Goal: Communication & Community: Answer question/provide support

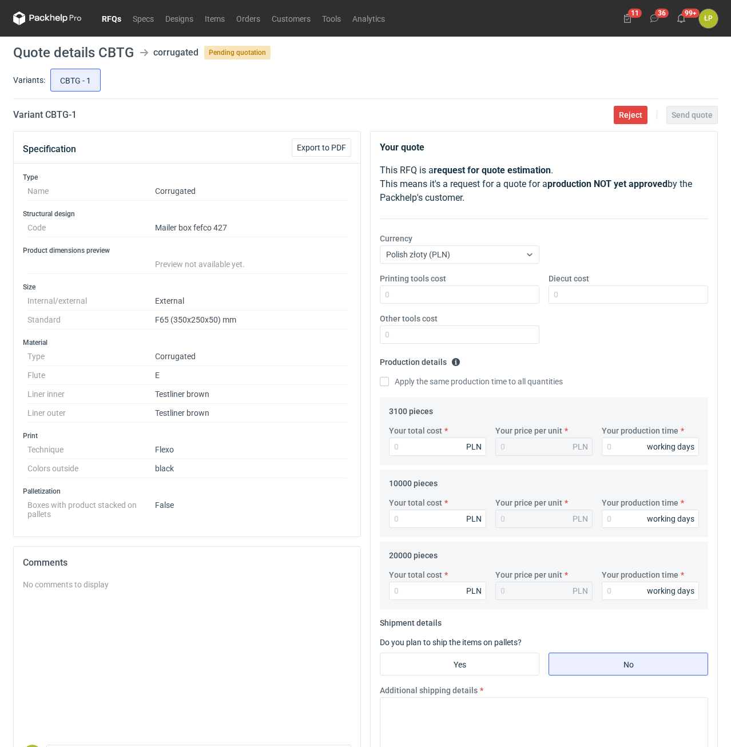
click at [100, 118] on div "Variant CBTG - 1 Reject Send quote" at bounding box center [365, 115] width 705 height 14
drag, startPoint x: 100, startPoint y: 117, endPoint x: 50, endPoint y: 114, distance: 49.9
click at [50, 114] on div "Variant CBTG - 1 Reject Send quote" at bounding box center [365, 115] width 705 height 14
copy h2 "CBTG - 1"
click at [467, 304] on div "Printing tools cost Diecut cost Other tools cost" at bounding box center [544, 313] width 338 height 80
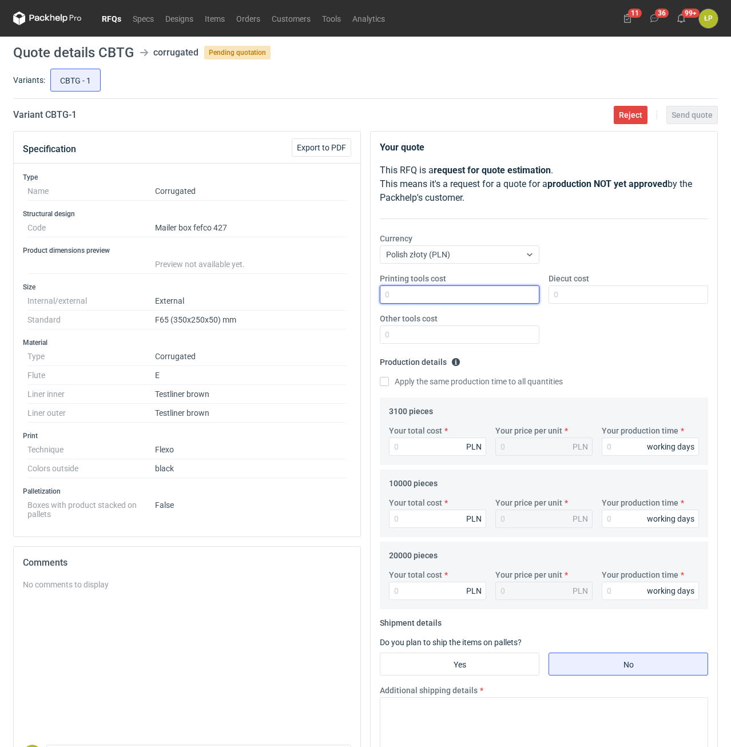
click at [467, 302] on input "Printing tools cost" at bounding box center [460, 294] width 160 height 18
click at [483, 302] on input "Printing tools cost" at bounding box center [460, 294] width 160 height 18
click at [447, 285] on input "Printing tools cost" at bounding box center [460, 294] width 160 height 18
type input "1600"
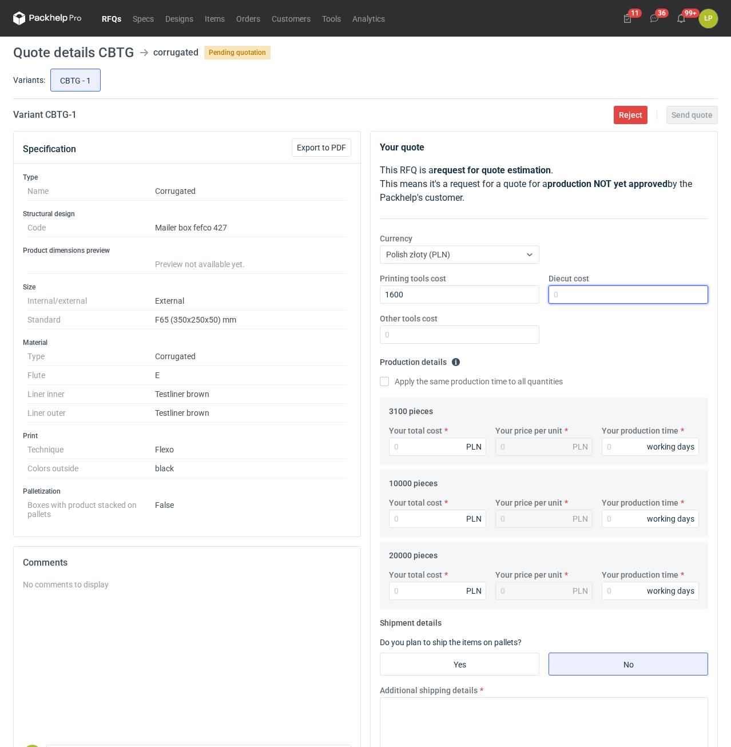
click at [627, 291] on input "Diecut cost" at bounding box center [629, 294] width 160 height 18
type input "3500"
click at [502, 339] on input "Other tools cost" at bounding box center [460, 335] width 160 height 18
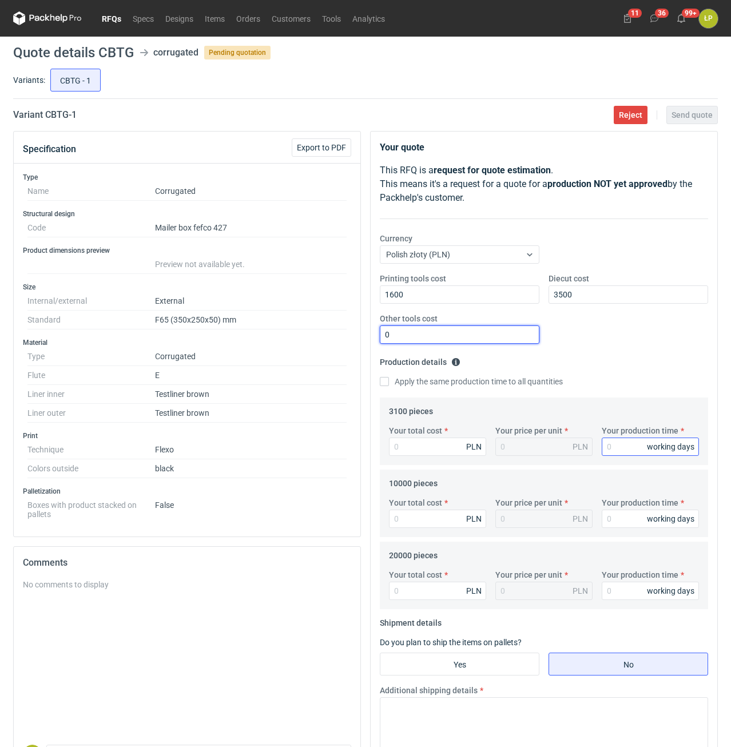
type input "0"
click at [619, 440] on input "Your production time" at bounding box center [650, 447] width 97 height 18
type input "15"
click at [444, 449] on input "Your total cost" at bounding box center [437, 447] width 97 height 18
click at [433, 393] on fieldset "Production details Please provide the expected time of production in working da…" at bounding box center [544, 375] width 328 height 45
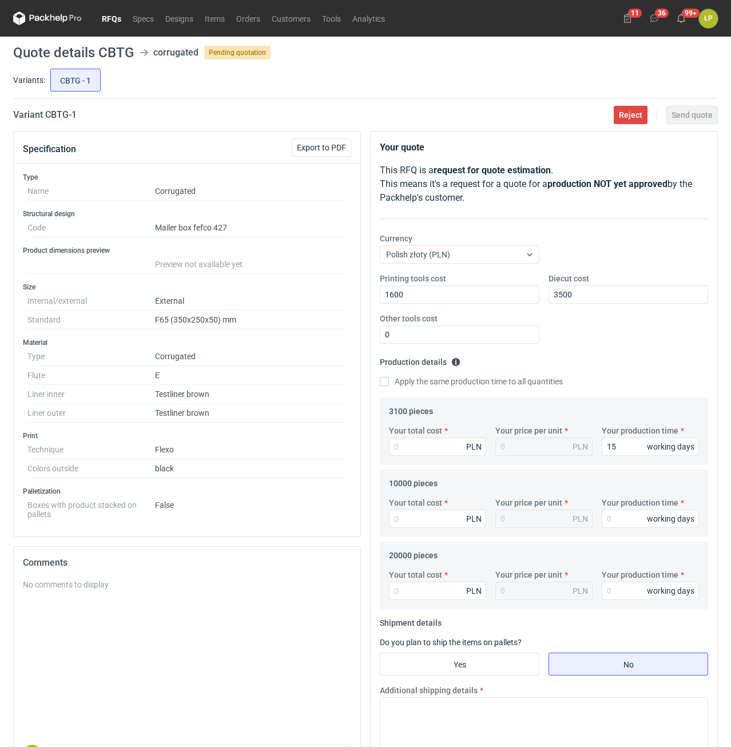
click at [434, 384] on label "Apply the same production time to all quantities" at bounding box center [471, 381] width 183 height 11
click at [389, 384] on input "Apply the same production time to all quantities" at bounding box center [384, 381] width 9 height 9
checkbox input "true"
type input "15"
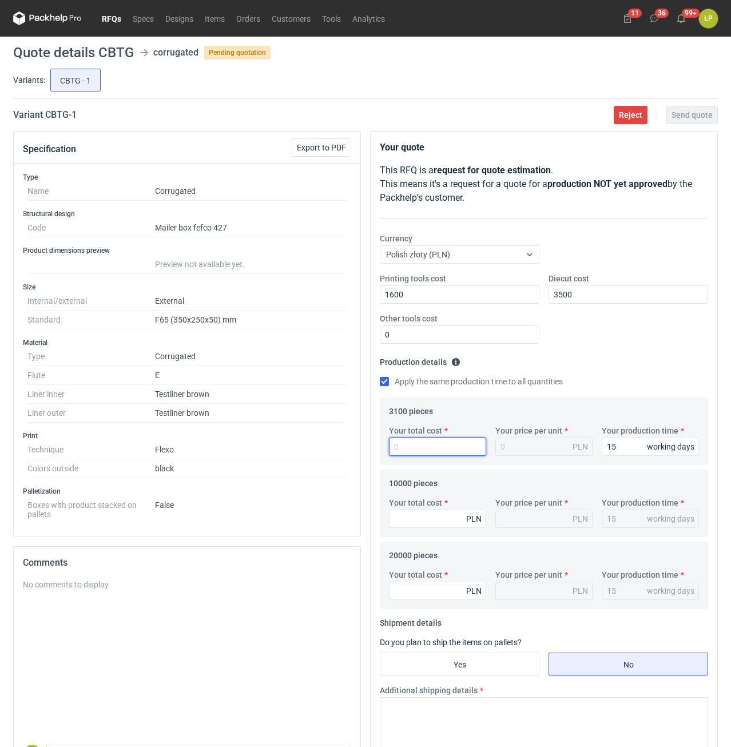
click at [450, 438] on input "Your total cost" at bounding box center [437, 447] width 97 height 18
type input "6200"
type input "2"
type input "6200"
click at [437, 512] on input "Your total cost" at bounding box center [437, 519] width 97 height 18
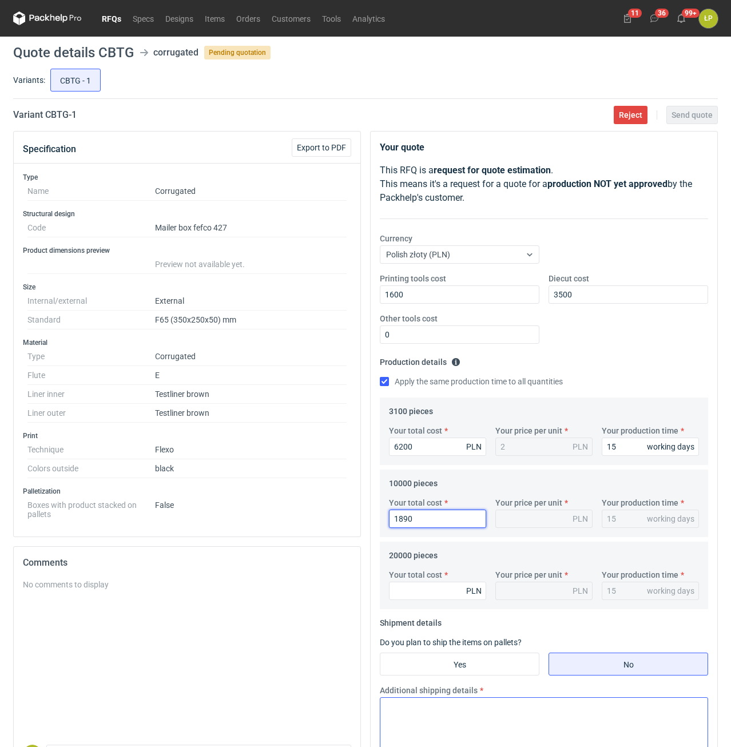
type input "18900"
type input "1.89"
type input "18900"
click at [443, 591] on input "Your total cost" at bounding box center [437, 591] width 97 height 18
click at [451, 589] on input "Your total cost" at bounding box center [437, 591] width 97 height 18
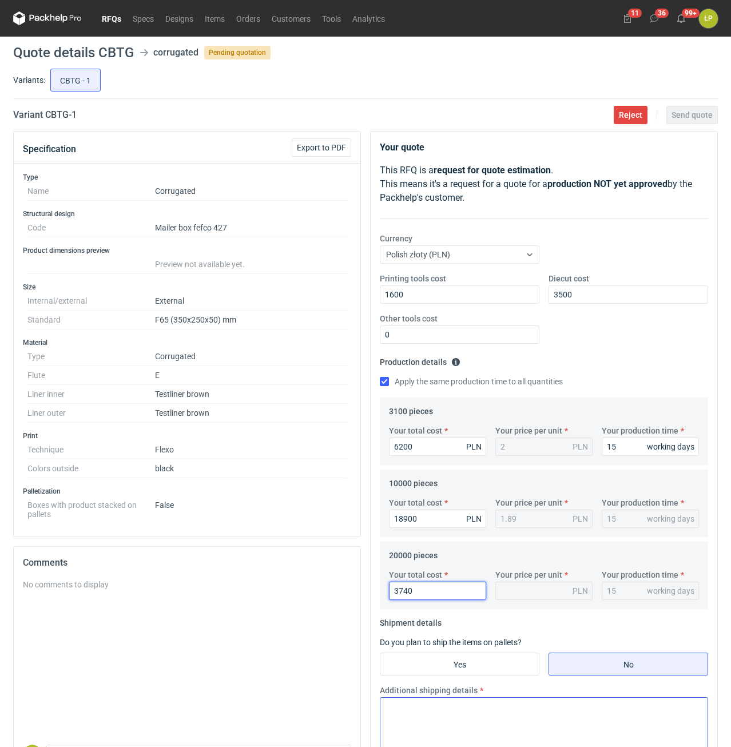
type input "37400"
type input "1.87"
type input "37400"
click at [521, 658] on input "Yes" at bounding box center [459, 664] width 158 height 22
radio input "true"
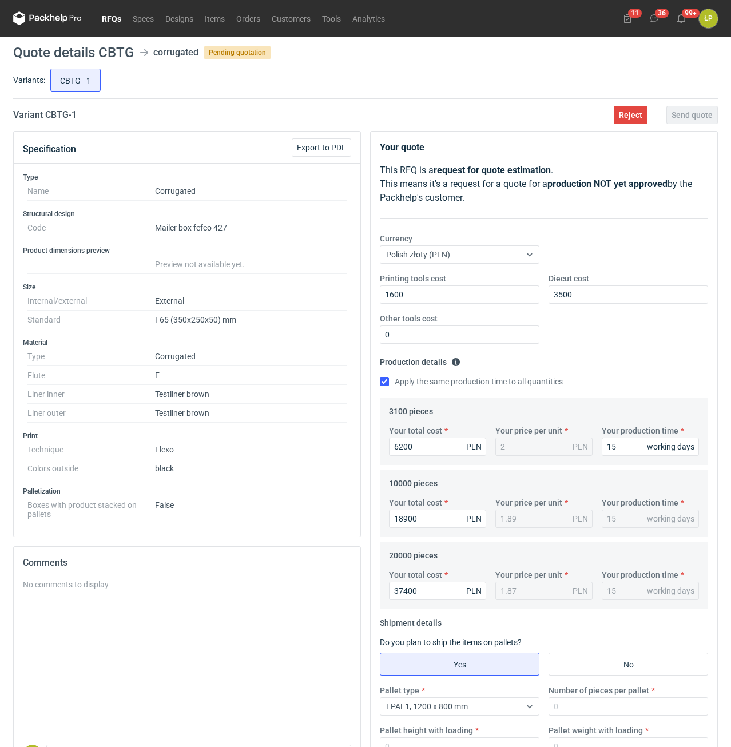
scroll to position [207, 0]
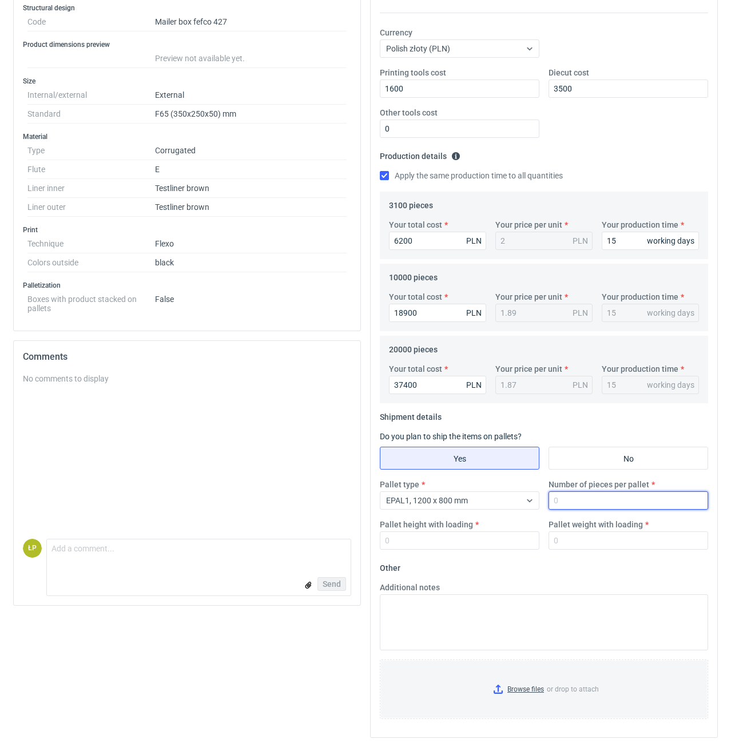
click at [569, 504] on input "Number of pieces per pallet" at bounding box center [629, 500] width 160 height 18
type input "2000"
click at [506, 538] on input "Pallet height with loading" at bounding box center [460, 541] width 160 height 18
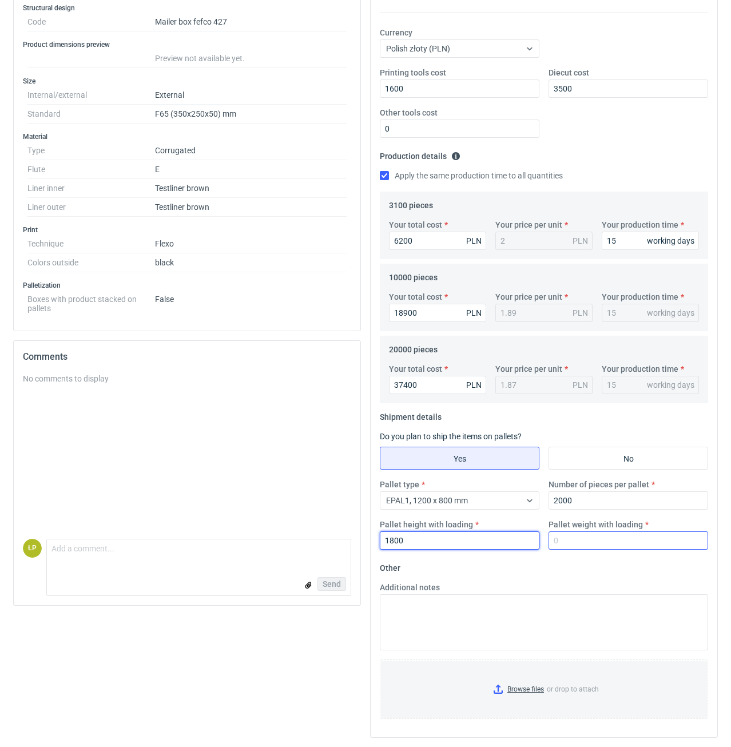
type input "1800"
click at [570, 544] on input "Pallet weight with loading" at bounding box center [629, 541] width 160 height 18
click at [614, 532] on input "Pallet weight with loading" at bounding box center [629, 541] width 160 height 18
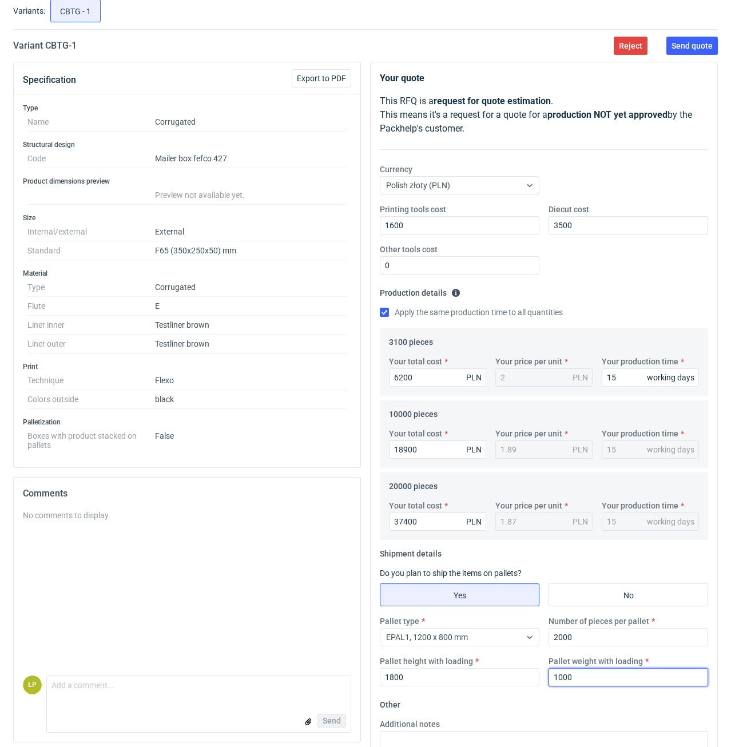
scroll to position [109, 0]
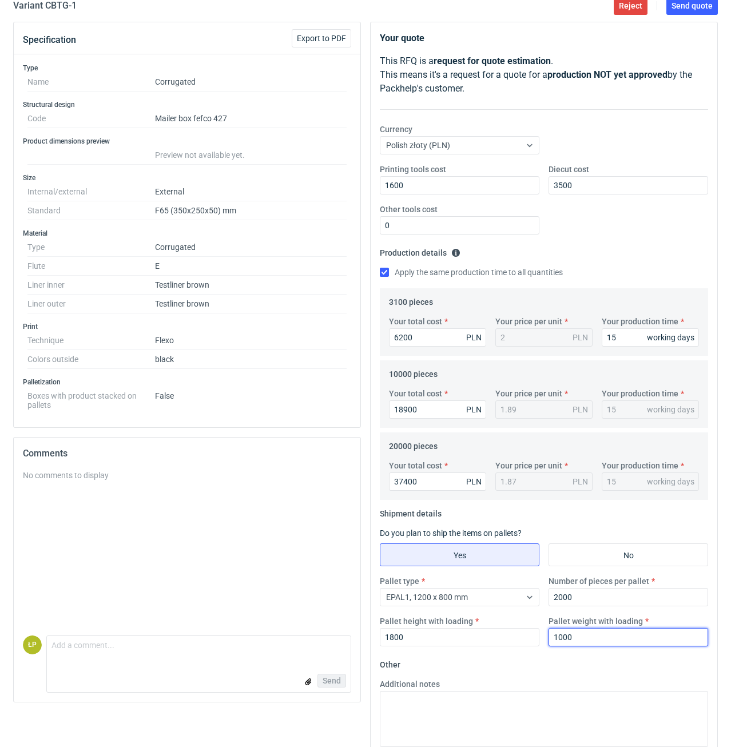
type input "1000"
drag, startPoint x: 441, startPoint y: 346, endPoint x: 378, endPoint y: 336, distance: 63.2
click at [389, 336] on input "6200" at bounding box center [437, 337] width 97 height 18
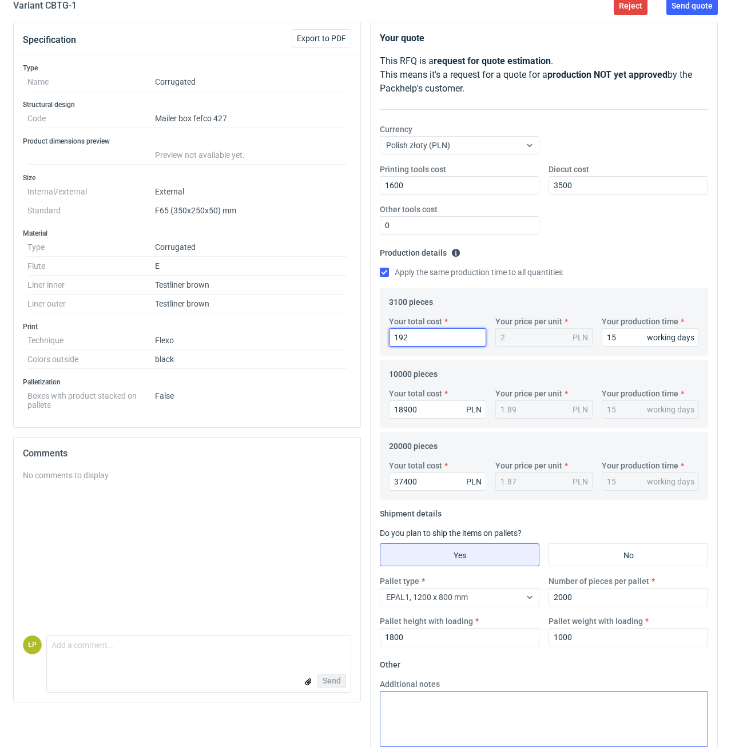
type input "1922"
type input "0.62"
type input "1922"
drag, startPoint x: 435, startPoint y: 410, endPoint x: 370, endPoint y: 408, distance: 65.2
click at [389, 408] on input "18900" at bounding box center [437, 409] width 97 height 18
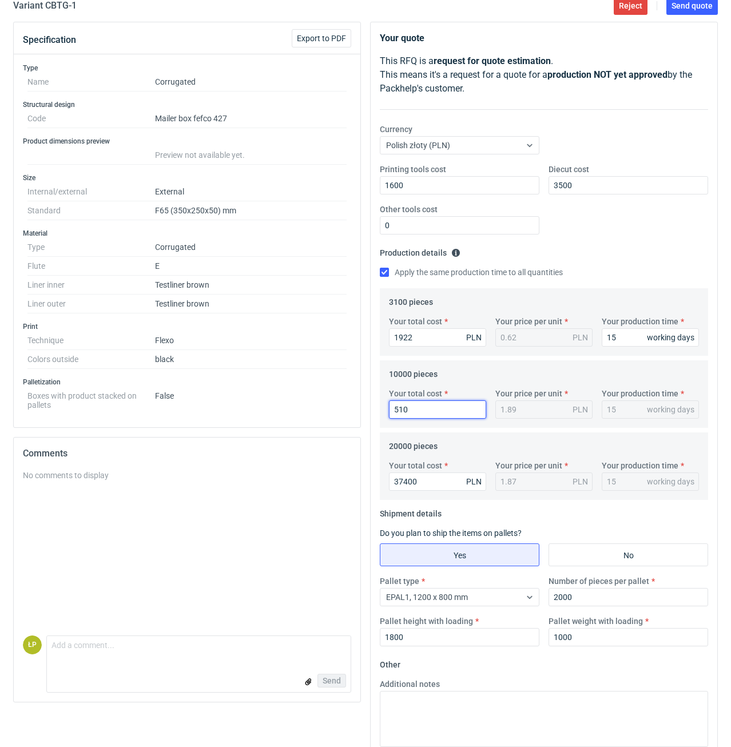
type input "5100"
type input "0.51"
type input "5100"
drag, startPoint x: 437, startPoint y: 486, endPoint x: 349, endPoint y: 487, distance: 87.5
click at [389, 487] on input "37400" at bounding box center [437, 482] width 97 height 18
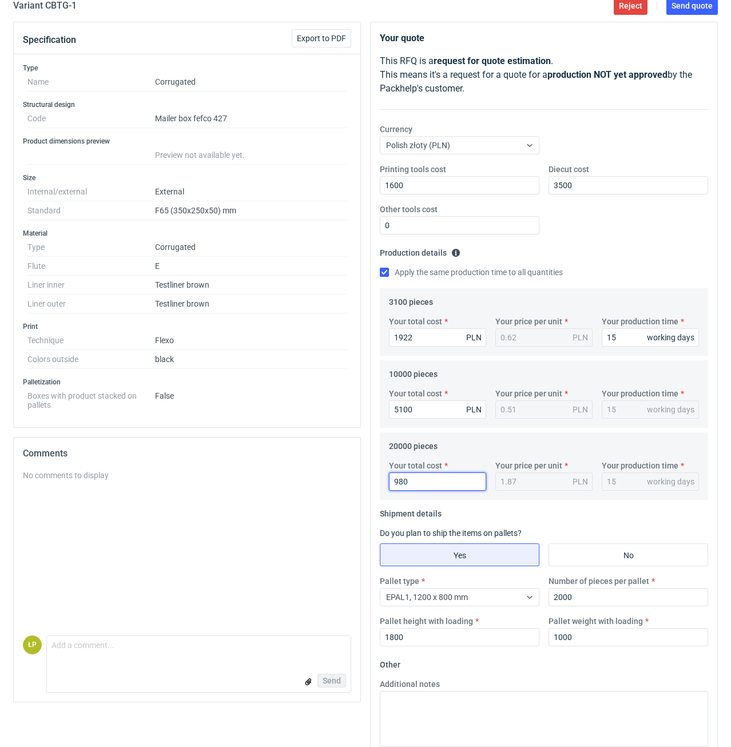
type input "9800"
type input "0.49"
type input "9800"
drag, startPoint x: 610, startPoint y: 639, endPoint x: 514, endPoint y: 633, distance: 96.9
click at [549, 633] on input "1000" at bounding box center [629, 637] width 160 height 18
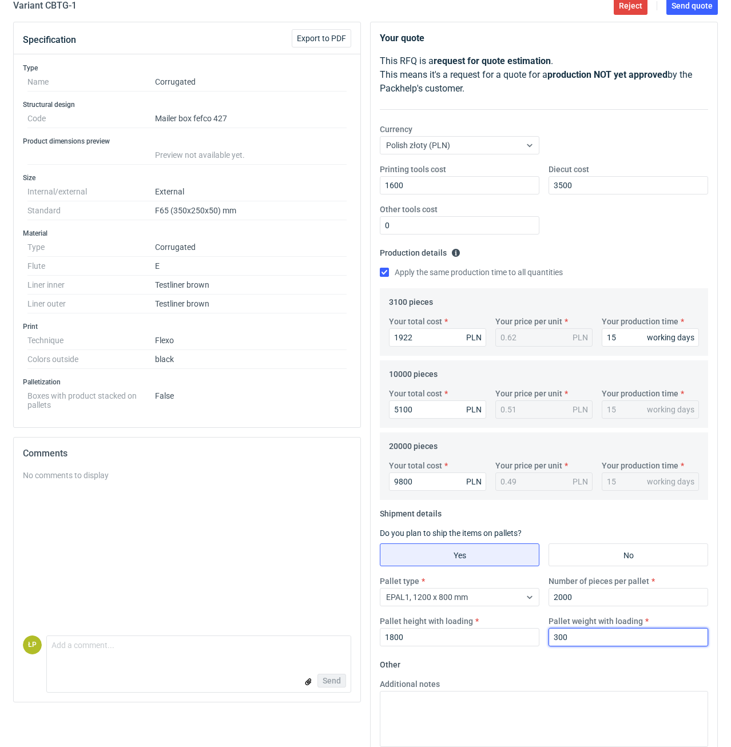
type input "300"
click at [580, 660] on form "Other Additional notes Browse files or drop to attach" at bounding box center [544, 740] width 328 height 169
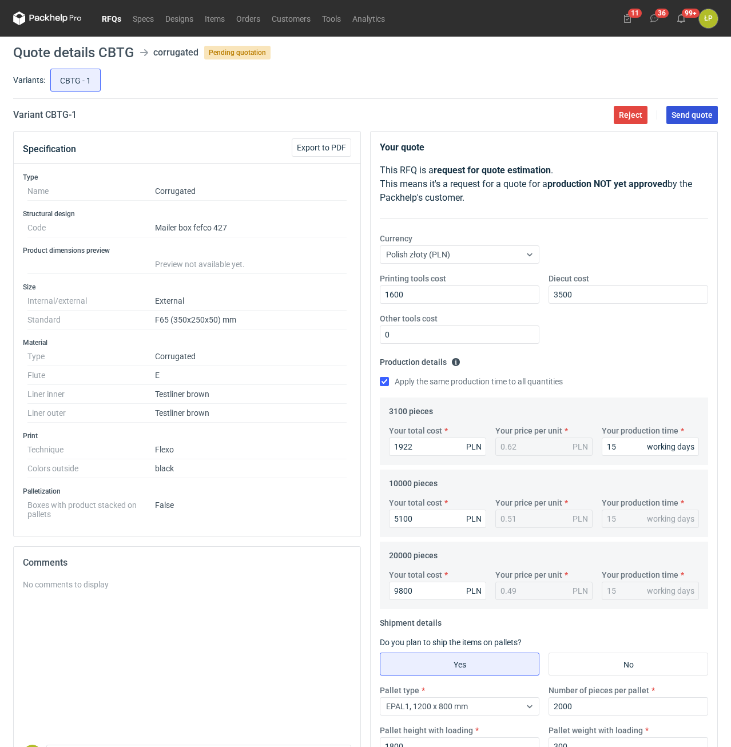
click at [687, 119] on span "Send quote" at bounding box center [692, 115] width 41 height 8
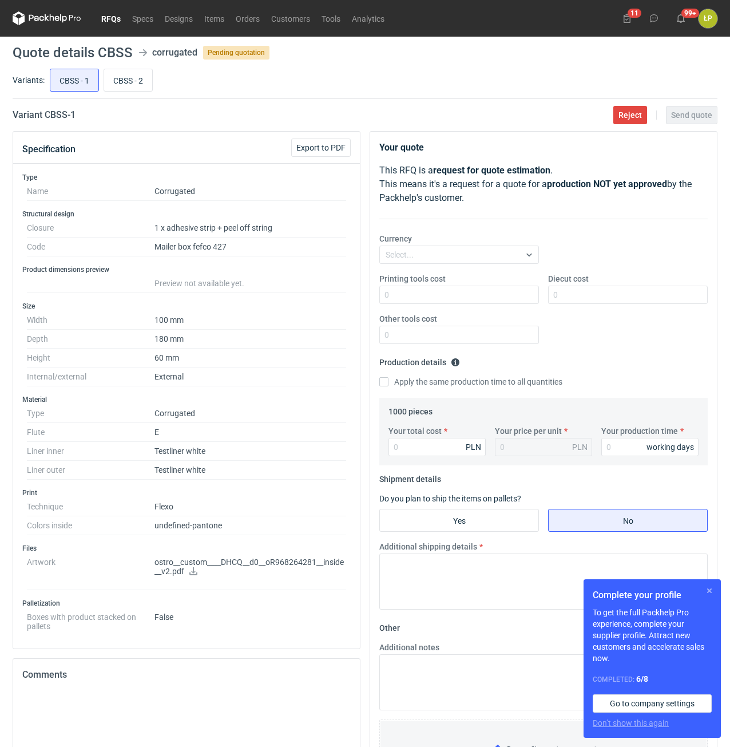
click at [712, 589] on button "button" at bounding box center [710, 591] width 14 height 14
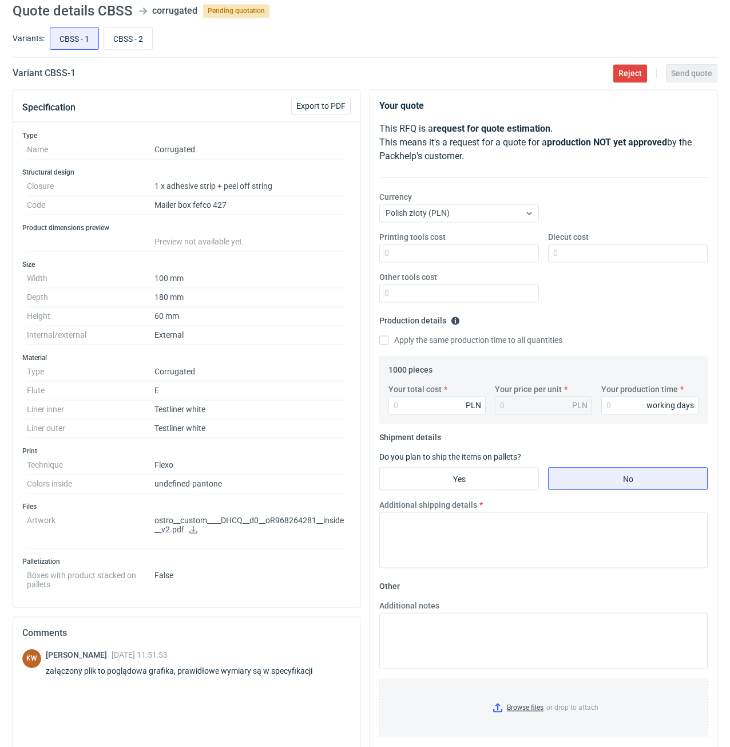
scroll to position [97, 0]
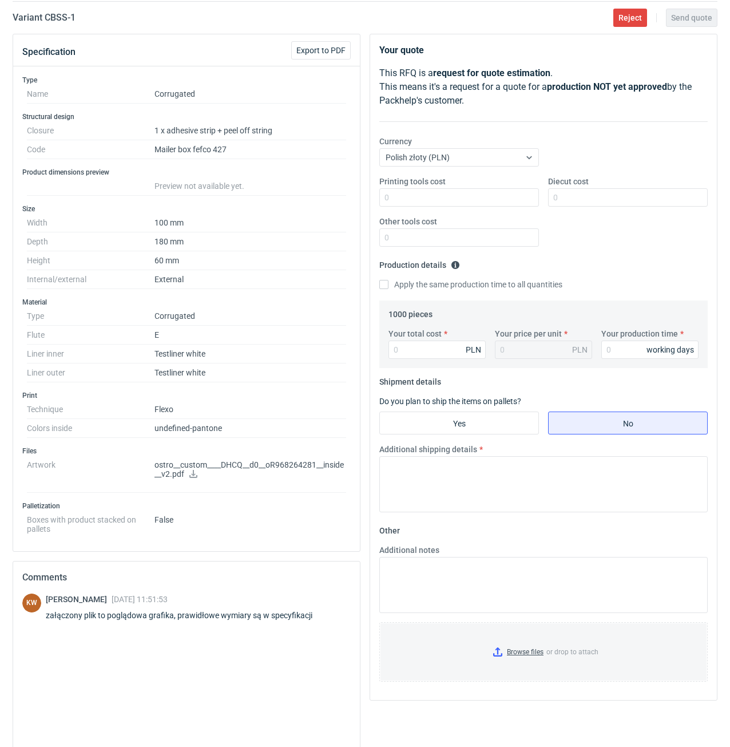
click at [194, 477] on icon at bounding box center [193, 474] width 8 height 8
drag, startPoint x: 72, startPoint y: 20, endPoint x: 43, endPoint y: 18, distance: 29.3
click at [43, 18] on div "Variant CBSS - 1 Reject Send quote" at bounding box center [365, 18] width 705 height 14
copy h2 "CBSS - 1"
click at [514, 199] on input "Printing tools cost" at bounding box center [459, 197] width 160 height 18
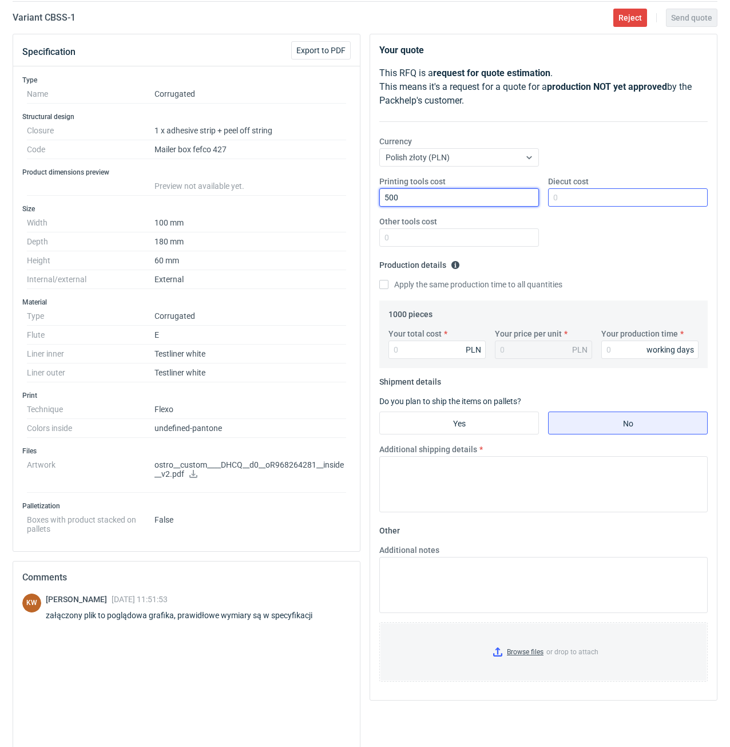
type input "500"
click at [570, 195] on input "Diecut cost" at bounding box center [628, 197] width 160 height 18
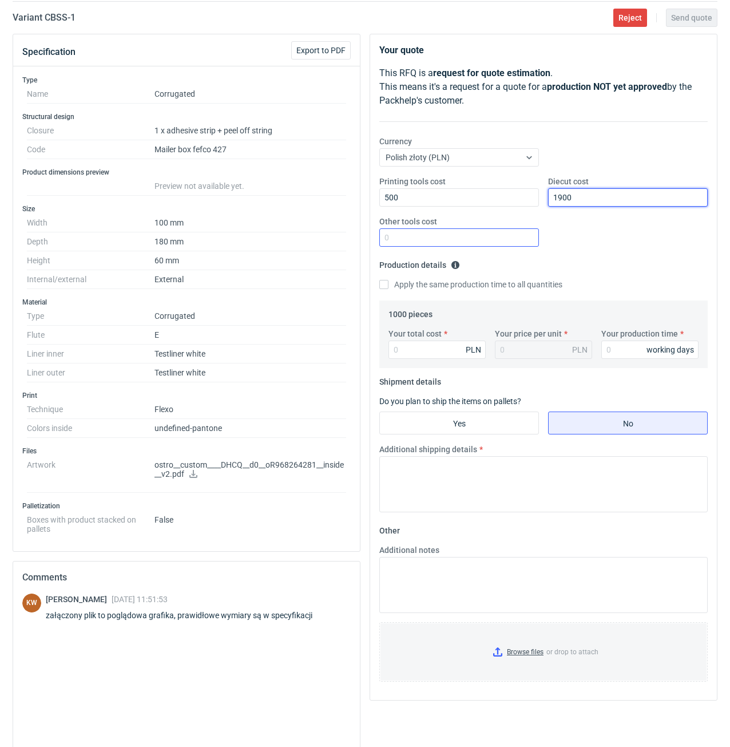
type input "1900"
click at [513, 245] on input "Other tools cost" at bounding box center [459, 237] width 160 height 18
type input "0"
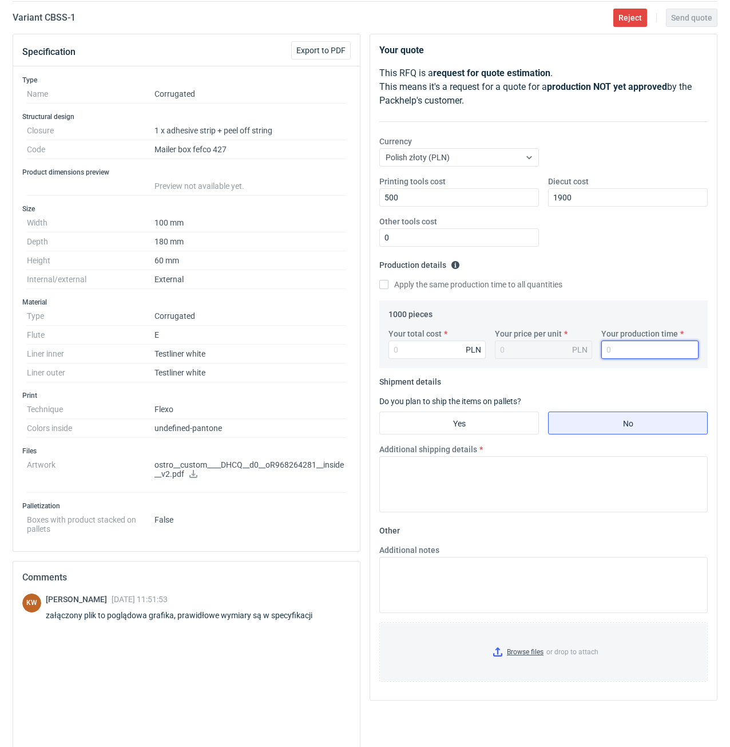
click at [614, 350] on input "Your production time" at bounding box center [649, 349] width 97 height 18
type input "15"
drag, startPoint x: 473, startPoint y: 197, endPoint x: 404, endPoint y: 192, distance: 68.8
click at [379, 191] on input "500" at bounding box center [459, 197] width 160 height 18
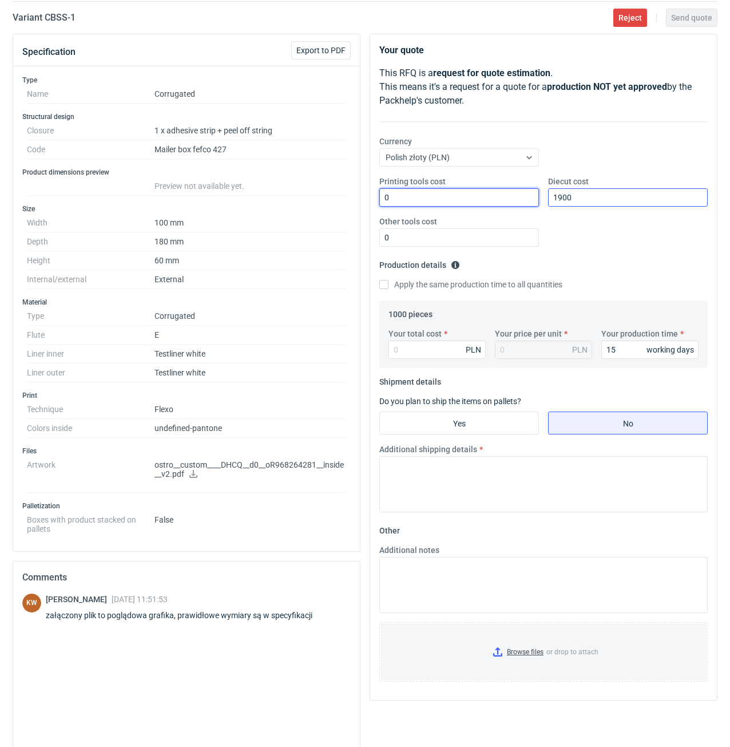
type input "0"
drag, startPoint x: 597, startPoint y: 194, endPoint x: 497, endPoint y: 194, distance: 100.7
click at [548, 194] on input "1900" at bounding box center [628, 197] width 160 height 18
type input "0"
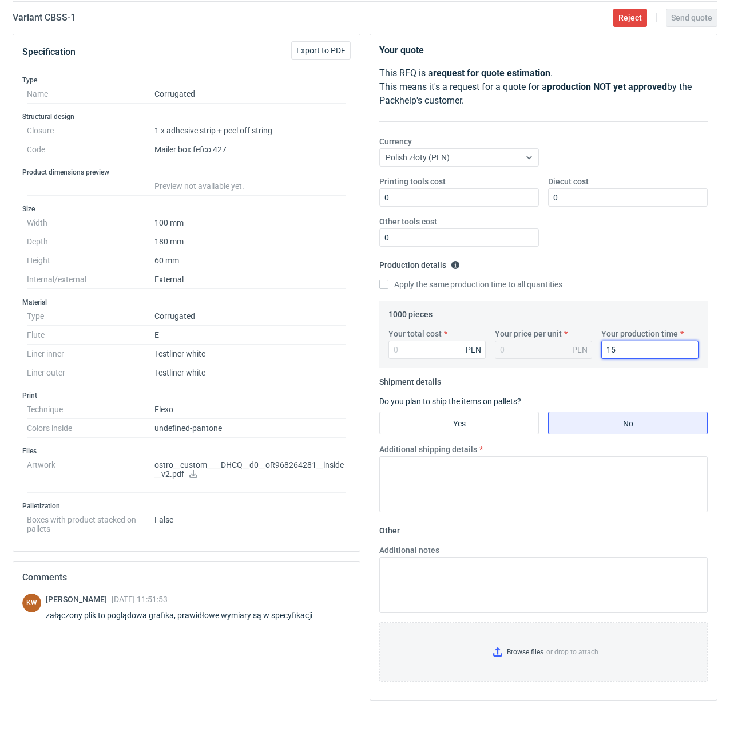
drag, startPoint x: 612, startPoint y: 358, endPoint x: 596, endPoint y: 358, distance: 16.6
click at [601, 358] on input "15" at bounding box center [649, 349] width 97 height 18
click at [300, 644] on div "KW Klaudia Wiśniewska 07 Oct 2025 11:51:53 załączony plik to poglądowa grafika,…" at bounding box center [186, 676] width 328 height 166
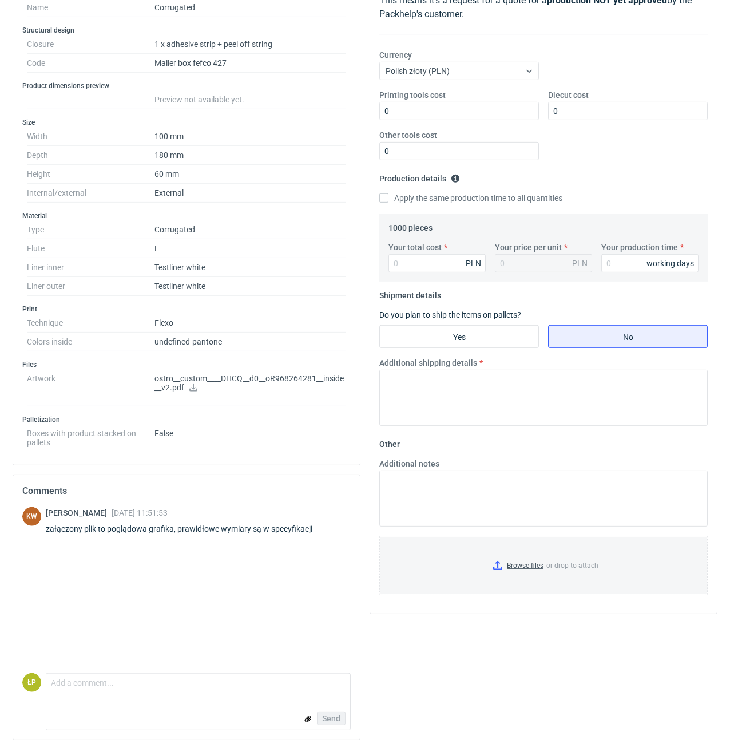
scroll to position [186, 0]
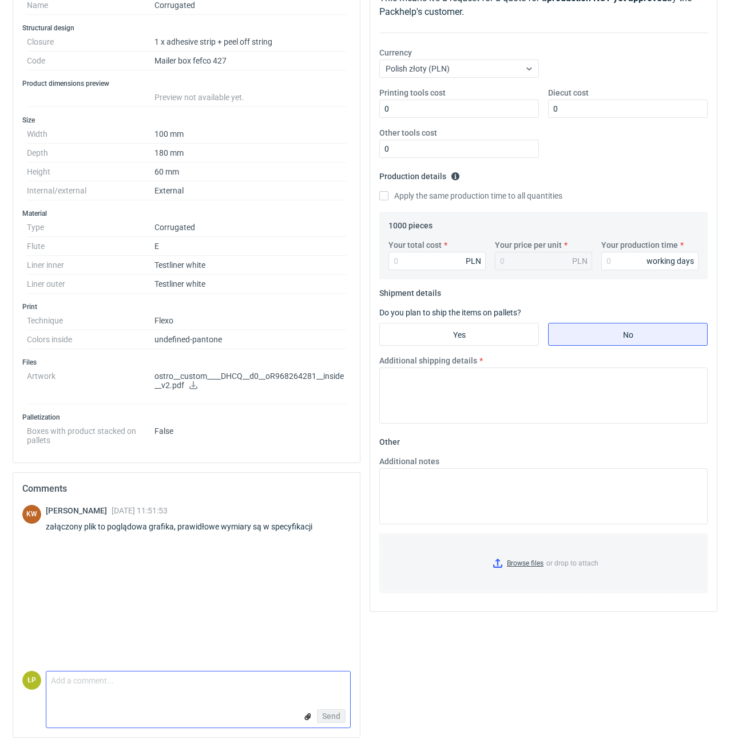
click at [291, 683] on textarea "Comment message" at bounding box center [198, 683] width 304 height 24
click at [214, 680] on textarea "Comment message" at bounding box center [198, 683] width 304 height 24
click at [214, 638] on div "KW Klaudia Wiśniewska 07 Oct 2025 11:51:53 załączony plik to poglądowa grafika,…" at bounding box center [186, 588] width 328 height 166
click at [217, 672] on textarea "Comment message" at bounding box center [198, 683] width 304 height 24
type textarea "MOQ w załączniku."
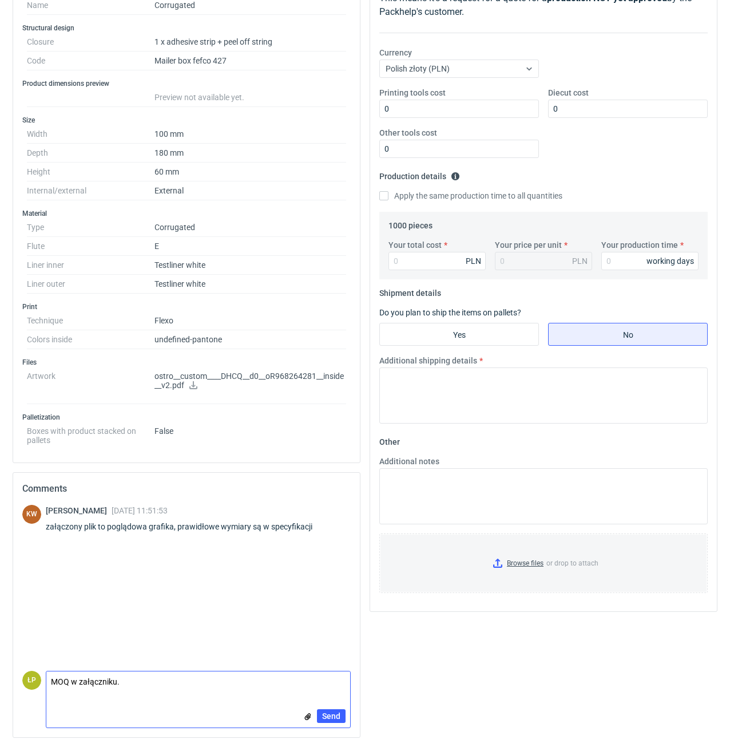
click at [304, 717] on input "file" at bounding box center [307, 717] width 9 height 12
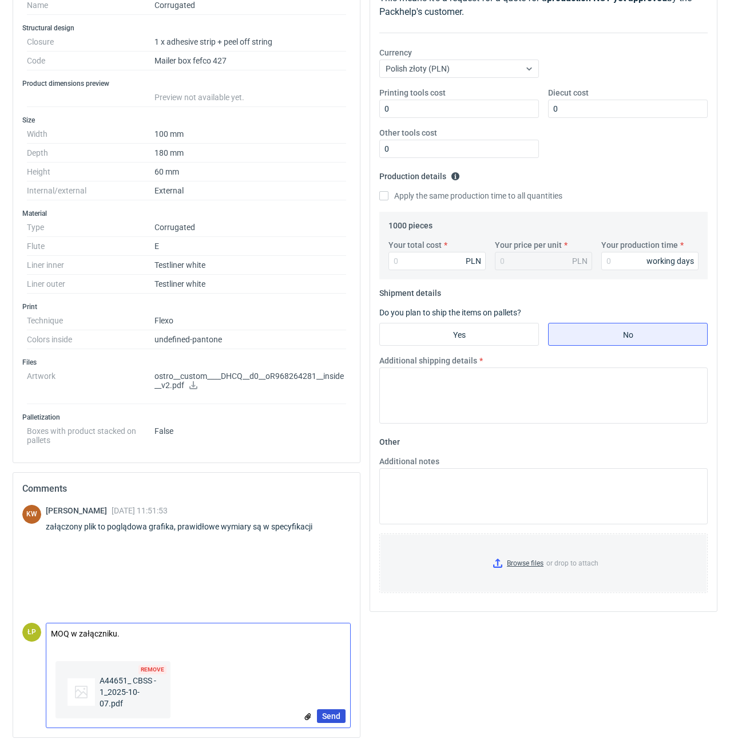
click at [335, 709] on button "Send" at bounding box center [331, 716] width 29 height 14
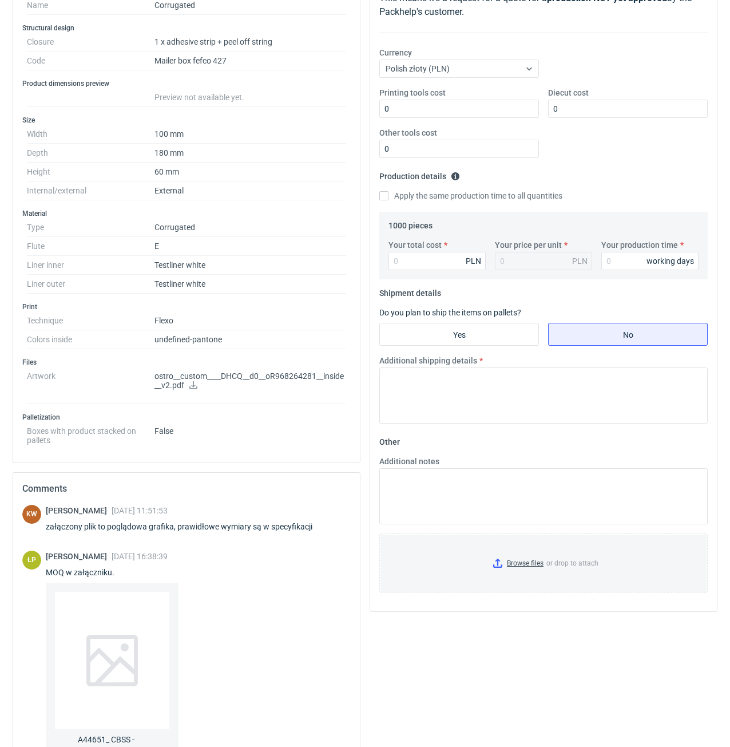
scroll to position [0, 0]
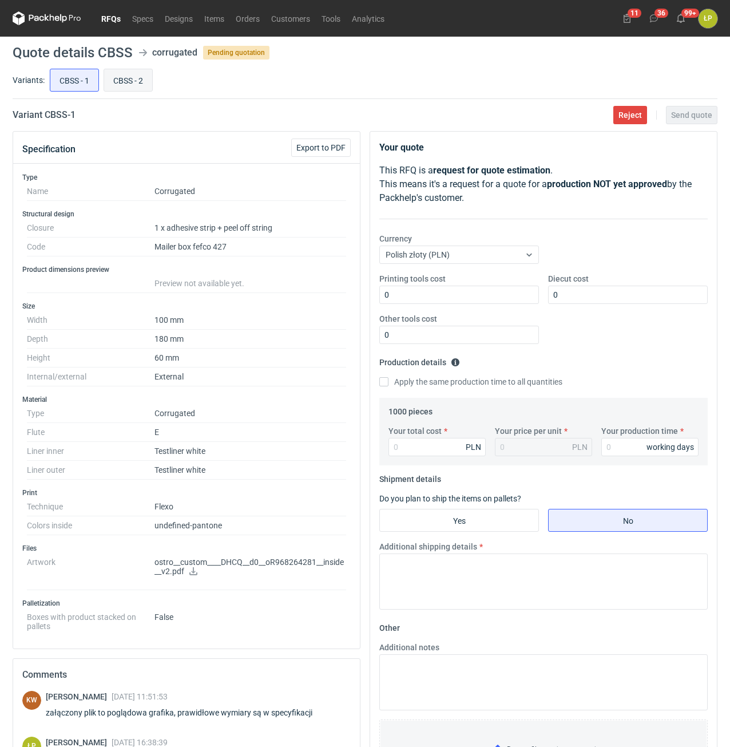
click at [125, 86] on input "CBSS - 2" at bounding box center [128, 80] width 48 height 22
radio input "true"
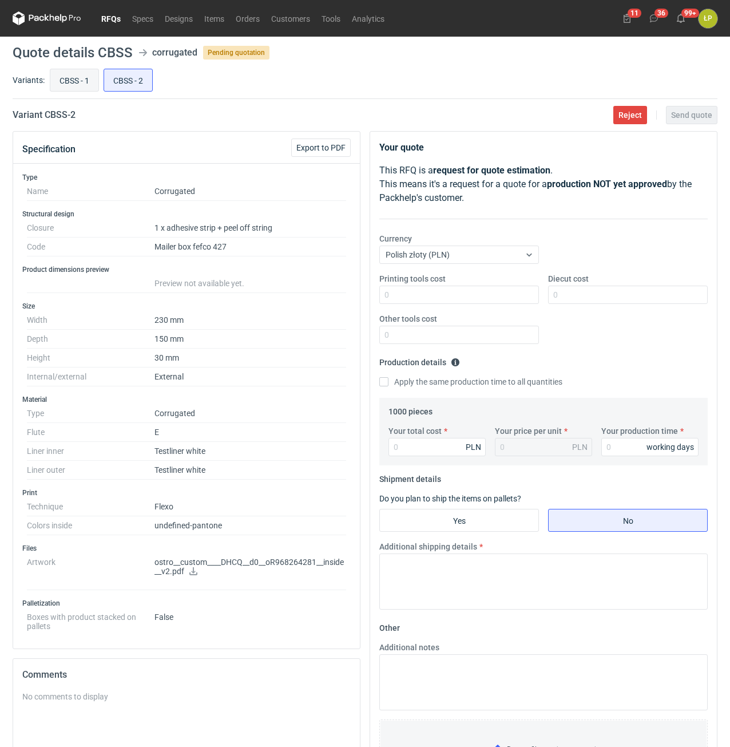
click at [57, 82] on input "CBSS - 1" at bounding box center [74, 80] width 48 height 22
radio input "true"
click at [105, 79] on input "CBSS - 2" at bounding box center [128, 80] width 48 height 22
radio input "true"
click at [69, 74] on input "CBSS - 1" at bounding box center [74, 80] width 48 height 22
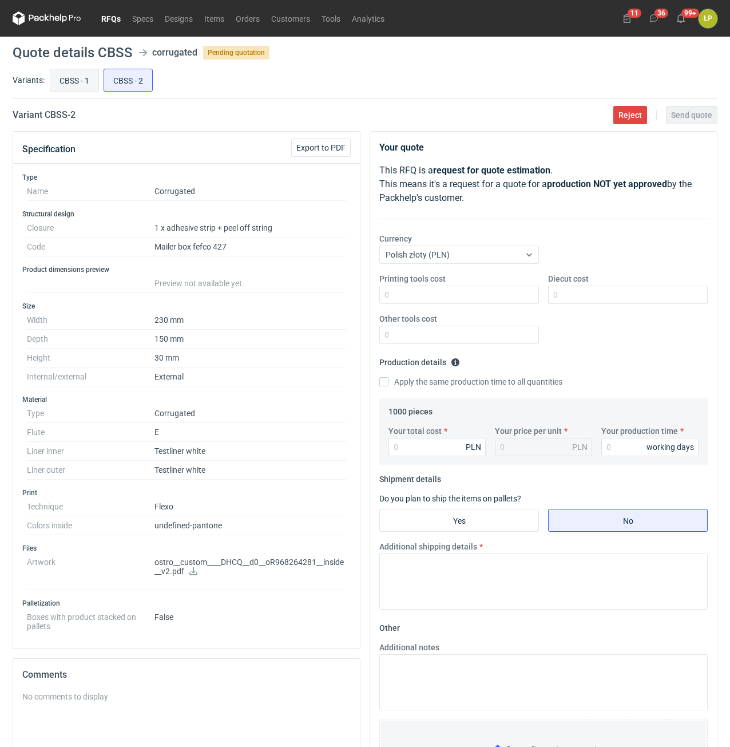
radio input "true"
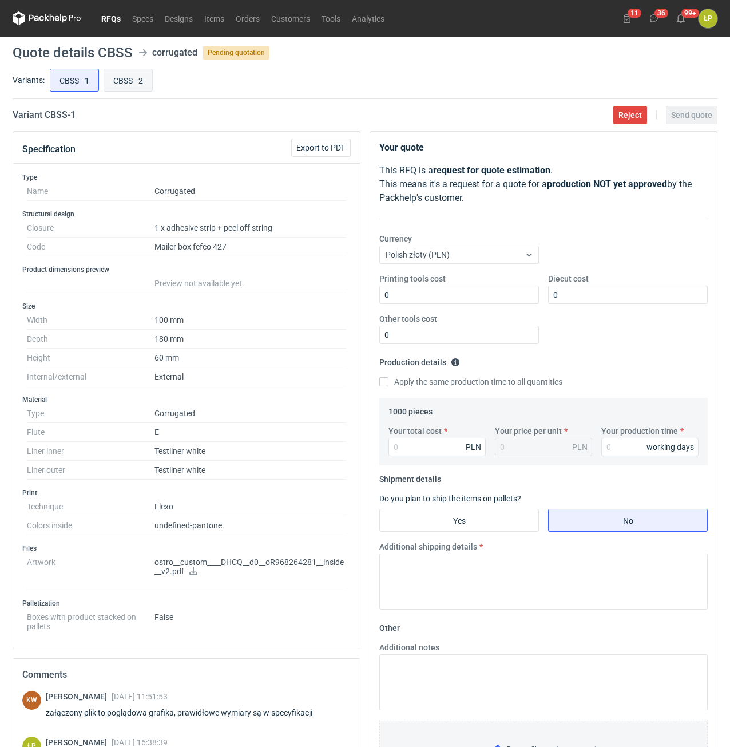
click at [148, 78] on input "CBSS - 2" at bounding box center [128, 80] width 48 height 22
radio input "true"
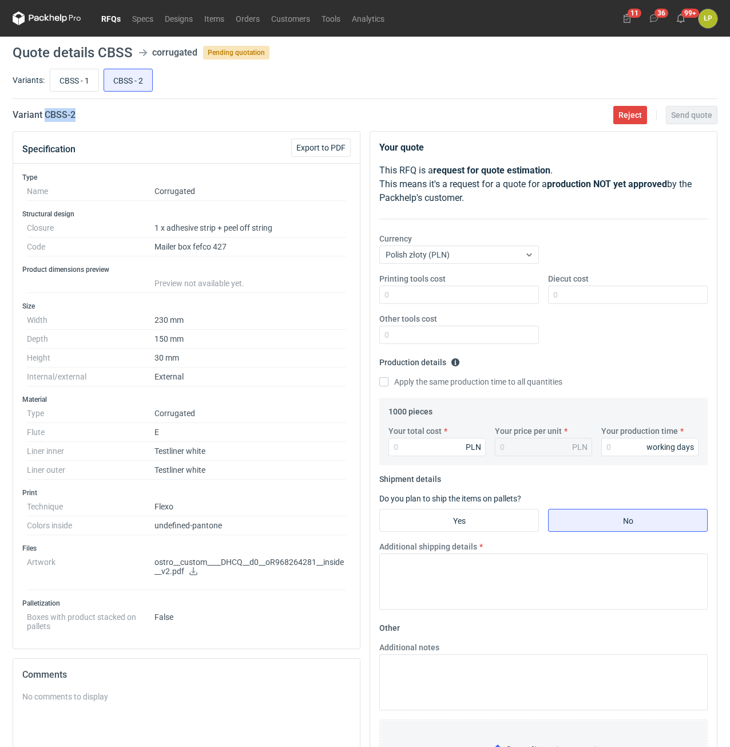
drag, startPoint x: 76, startPoint y: 116, endPoint x: 45, endPoint y: 117, distance: 30.3
click at [45, 117] on div "Variant CBSS - 2 Reject Send quote" at bounding box center [365, 115] width 705 height 14
copy h2 "CBSS - 2"
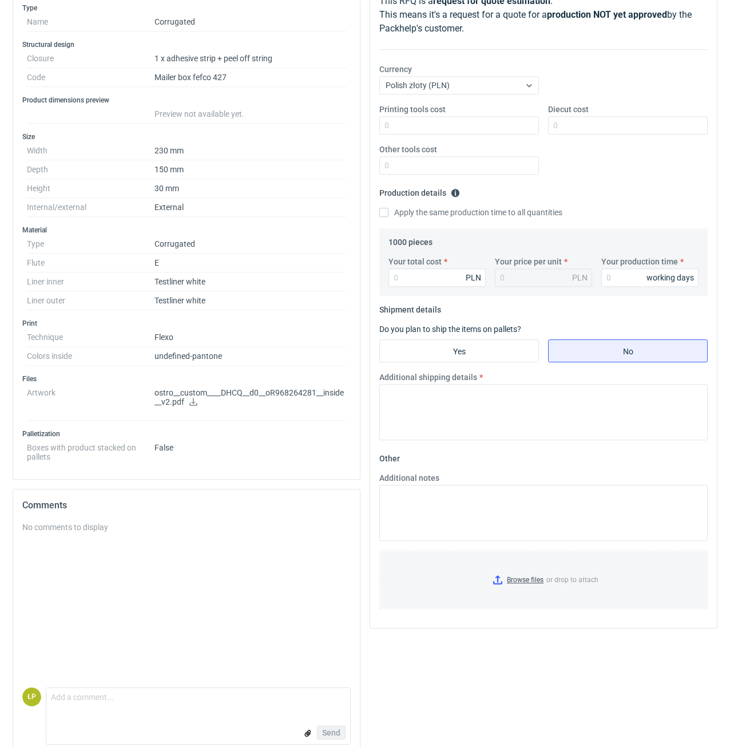
scroll to position [186, 0]
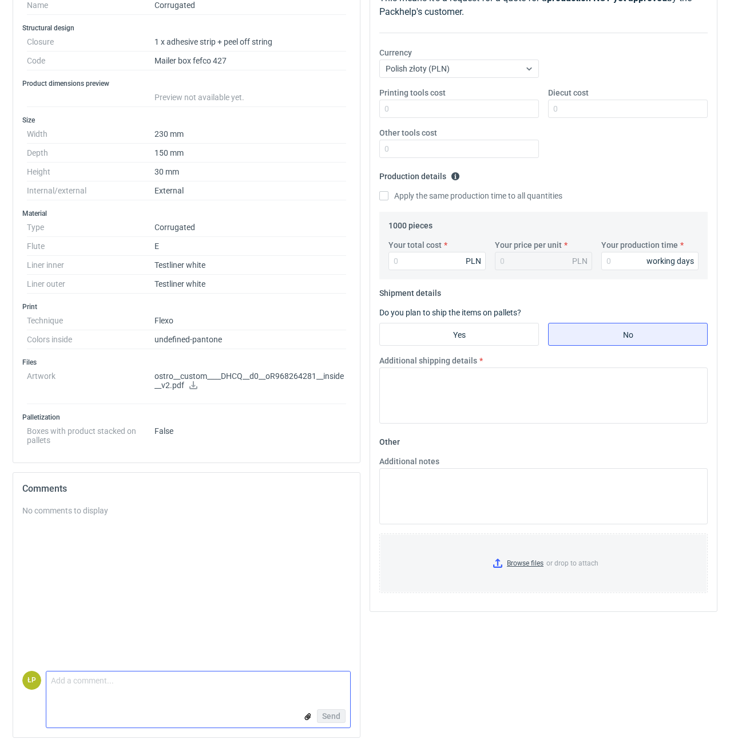
click at [244, 677] on textarea "Comment message" at bounding box center [198, 683] width 304 height 24
type textarea "1750 MOQ."
click at [306, 713] on input "file" at bounding box center [307, 717] width 9 height 12
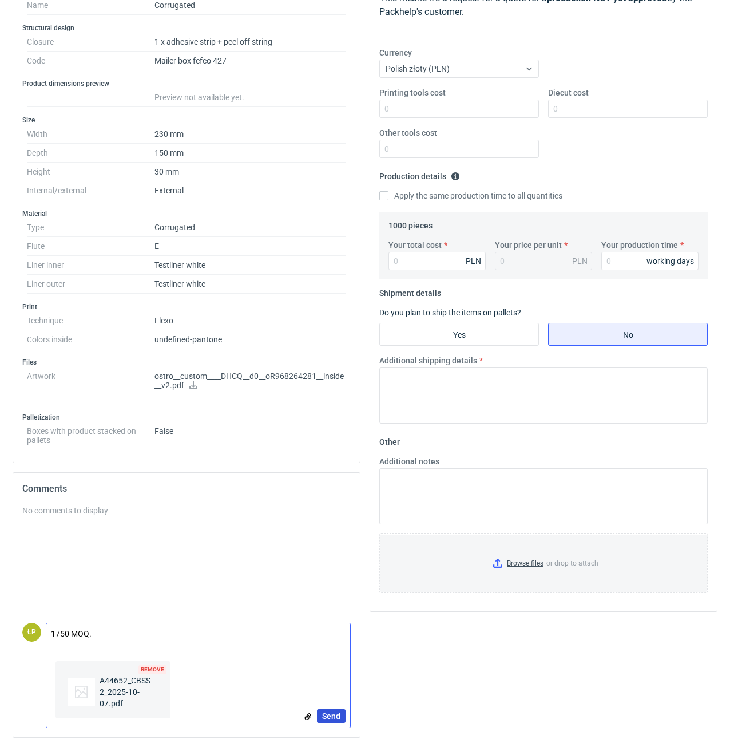
click at [331, 709] on button "Send" at bounding box center [331, 716] width 29 height 14
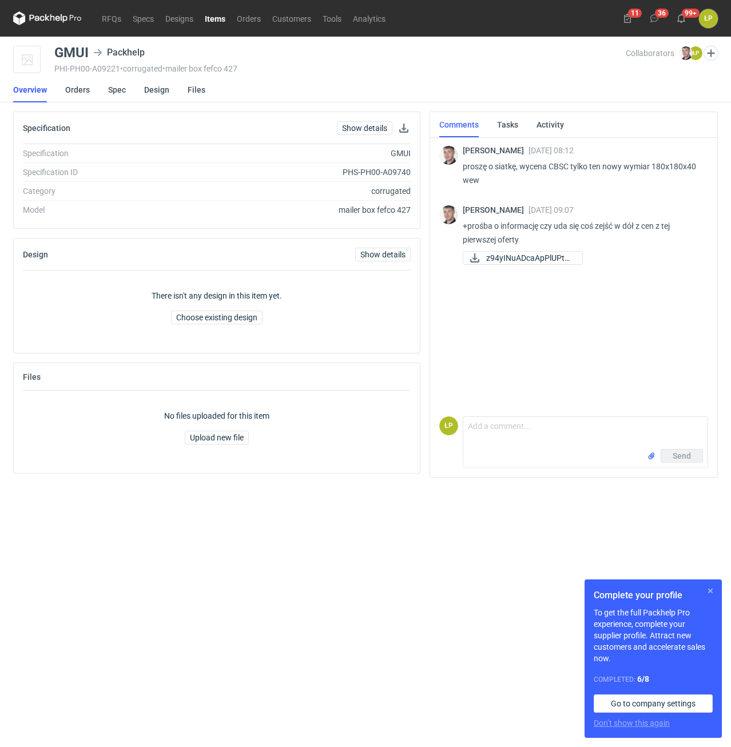
click at [709, 586] on button "button" at bounding box center [711, 591] width 14 height 14
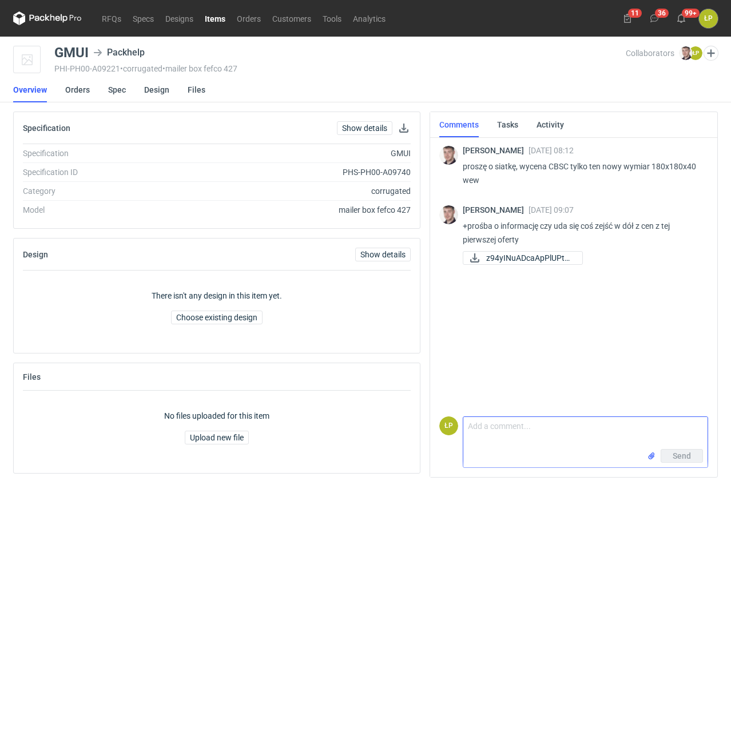
click at [579, 430] on textarea "Comment message" at bounding box center [585, 433] width 244 height 32
click at [548, 259] on span "z94yINuADcaApPlUPt2i..." at bounding box center [529, 258] width 87 height 13
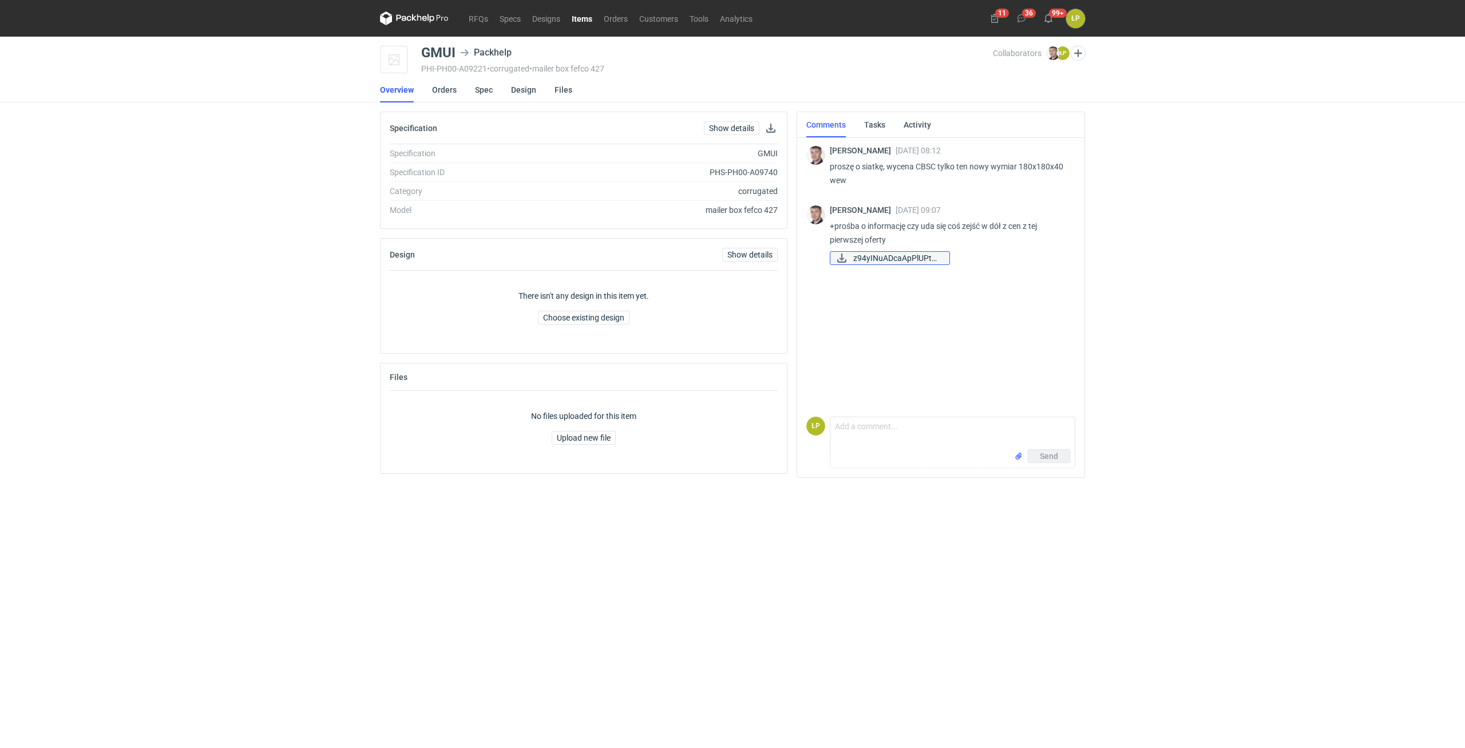
click at [731, 256] on span "z94yINuADcaApPlUPt2i..." at bounding box center [896, 258] width 87 height 13
drag, startPoint x: 456, startPoint y: 56, endPoint x: 425, endPoint y: 58, distance: 31.5
click at [425, 58] on div "GMUI Packhelp" at bounding box center [469, 53] width 96 height 14
copy div "GMUI"
click at [478, 92] on link "Spec" at bounding box center [484, 89] width 18 height 25
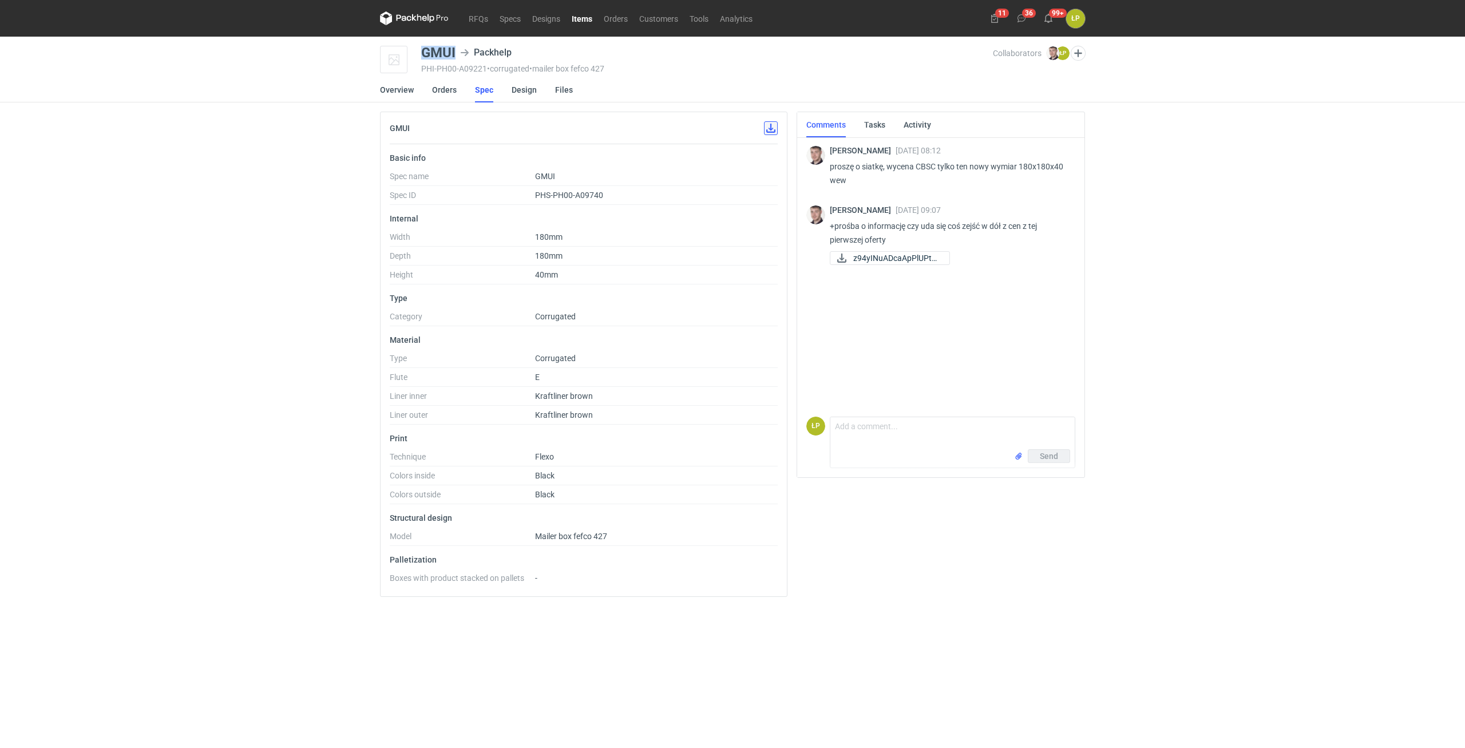
click at [731, 133] on button "button" at bounding box center [771, 128] width 14 height 14
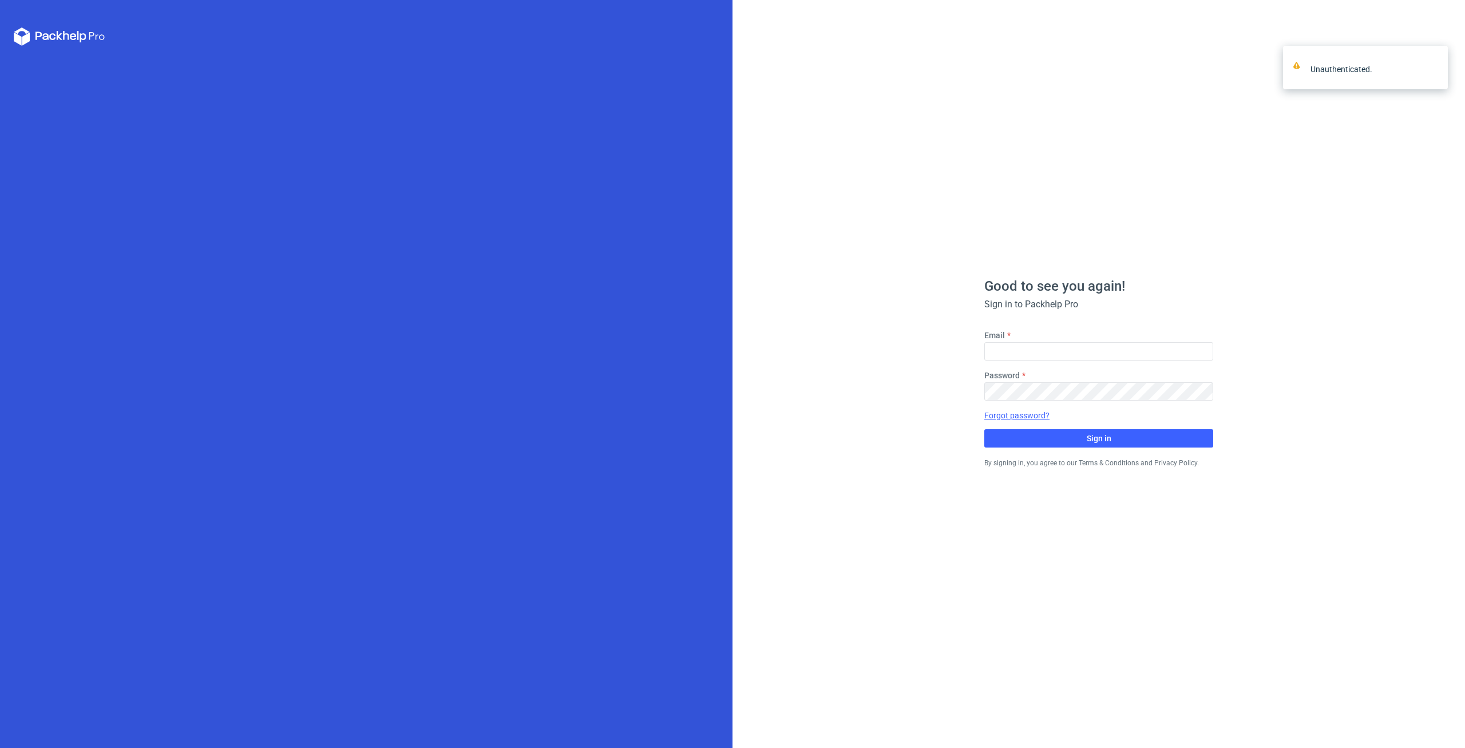
type input "[EMAIL_ADDRESS][PERSON_NAME][DOMAIN_NAME]"
click at [1053, 436] on button "Sign in" at bounding box center [1098, 438] width 229 height 18
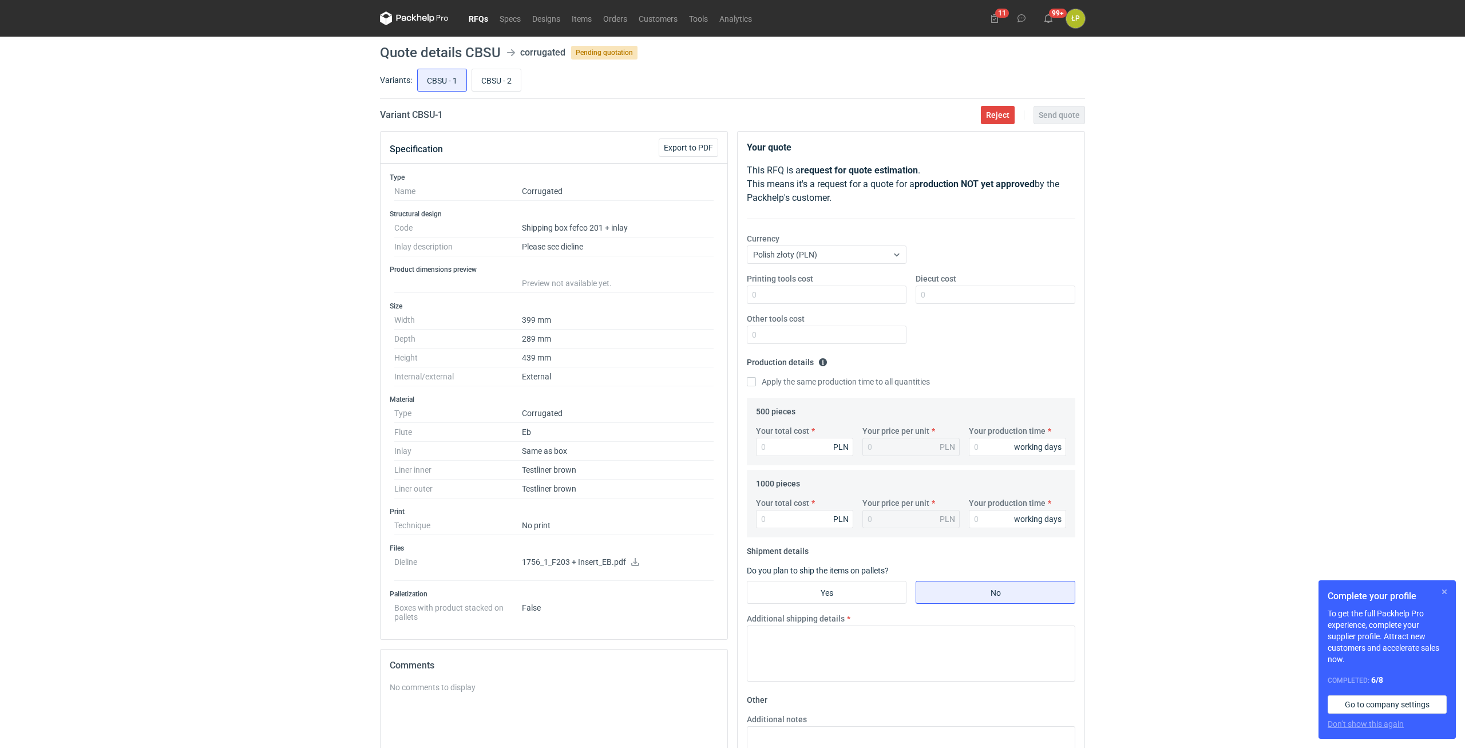
click at [1439, 590] on button "button" at bounding box center [1444, 592] width 14 height 14
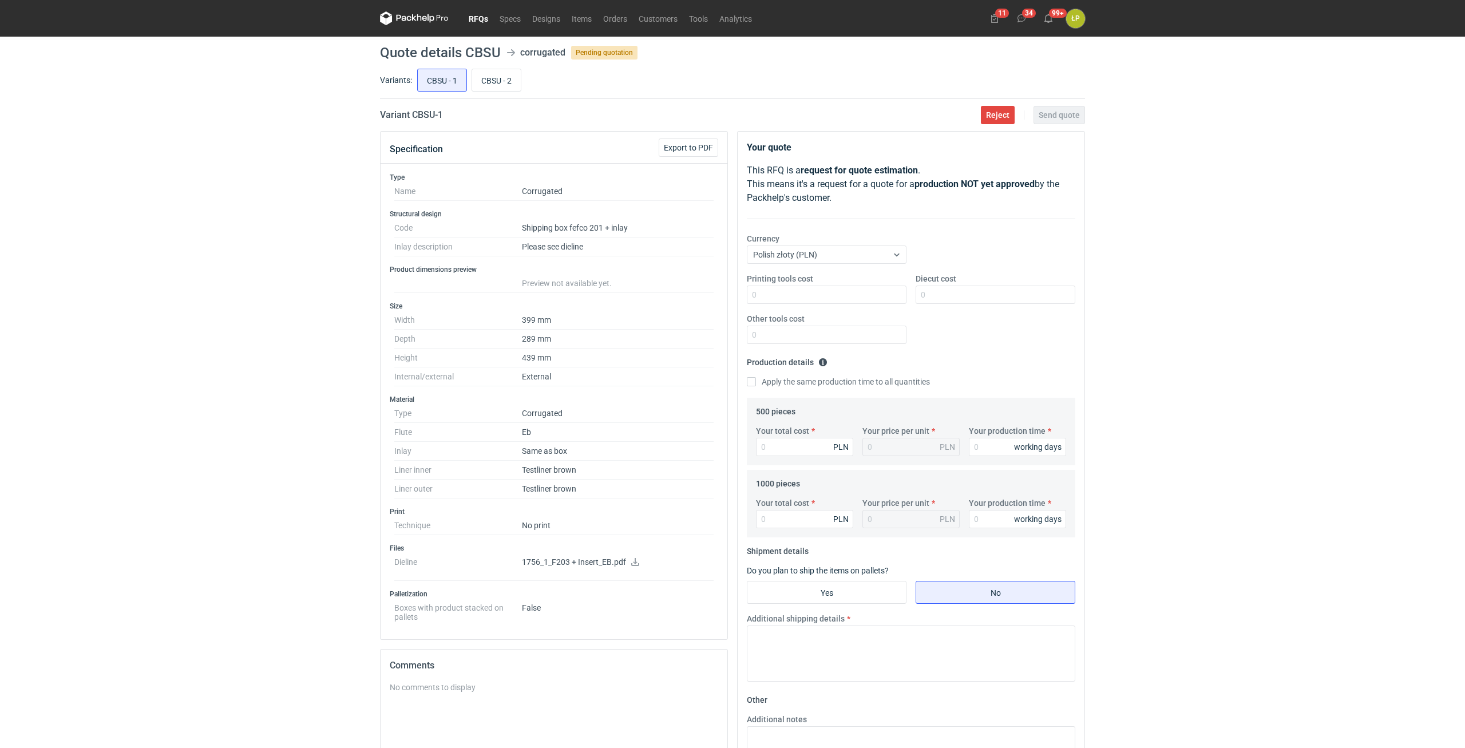
click at [634, 561] on icon at bounding box center [635, 562] width 8 height 8
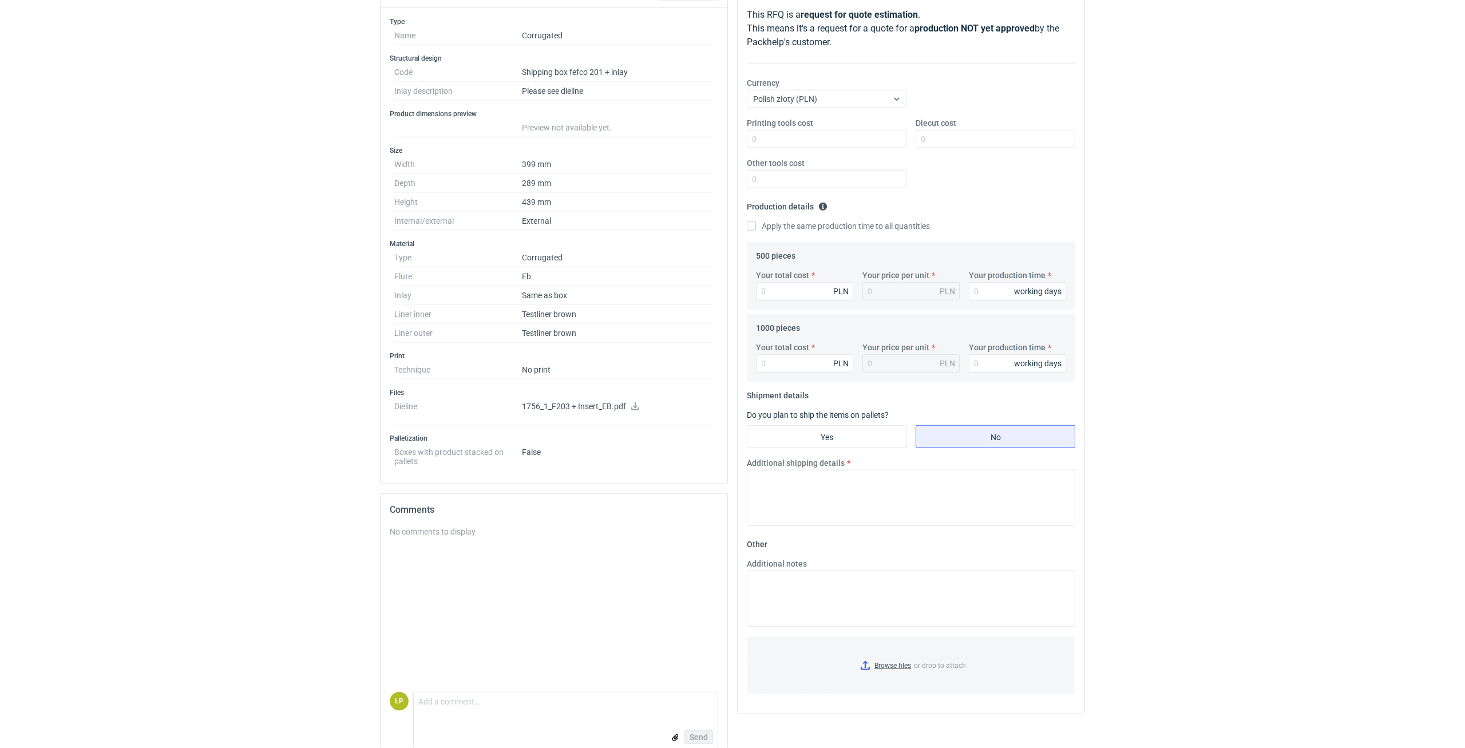
scroll to position [176, 0]
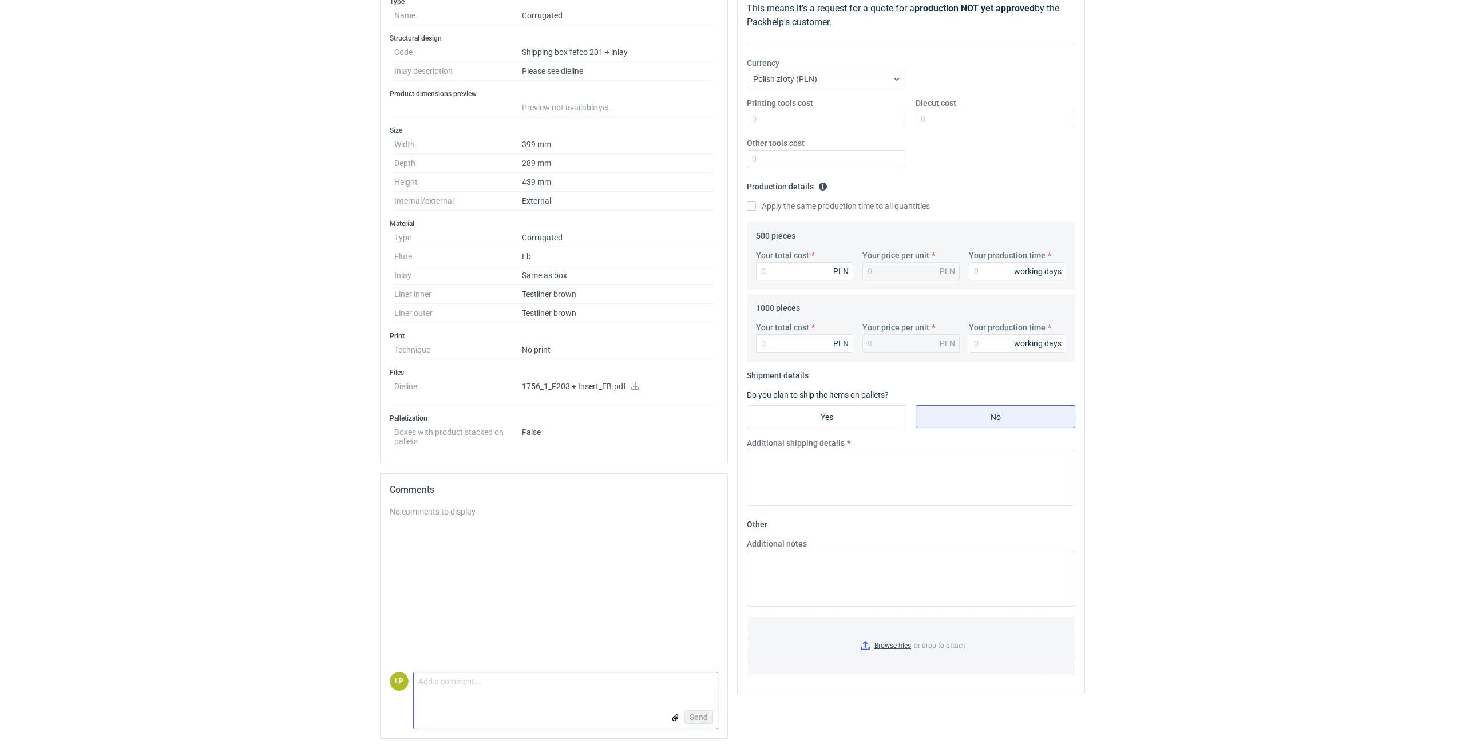
click at [528, 691] on textarea "Comment message" at bounding box center [566, 684] width 304 height 24
type textarea "wycena na fefco 203 zgodnie z siatką."
click at [692, 713] on span "Send" at bounding box center [698, 717] width 18 height 8
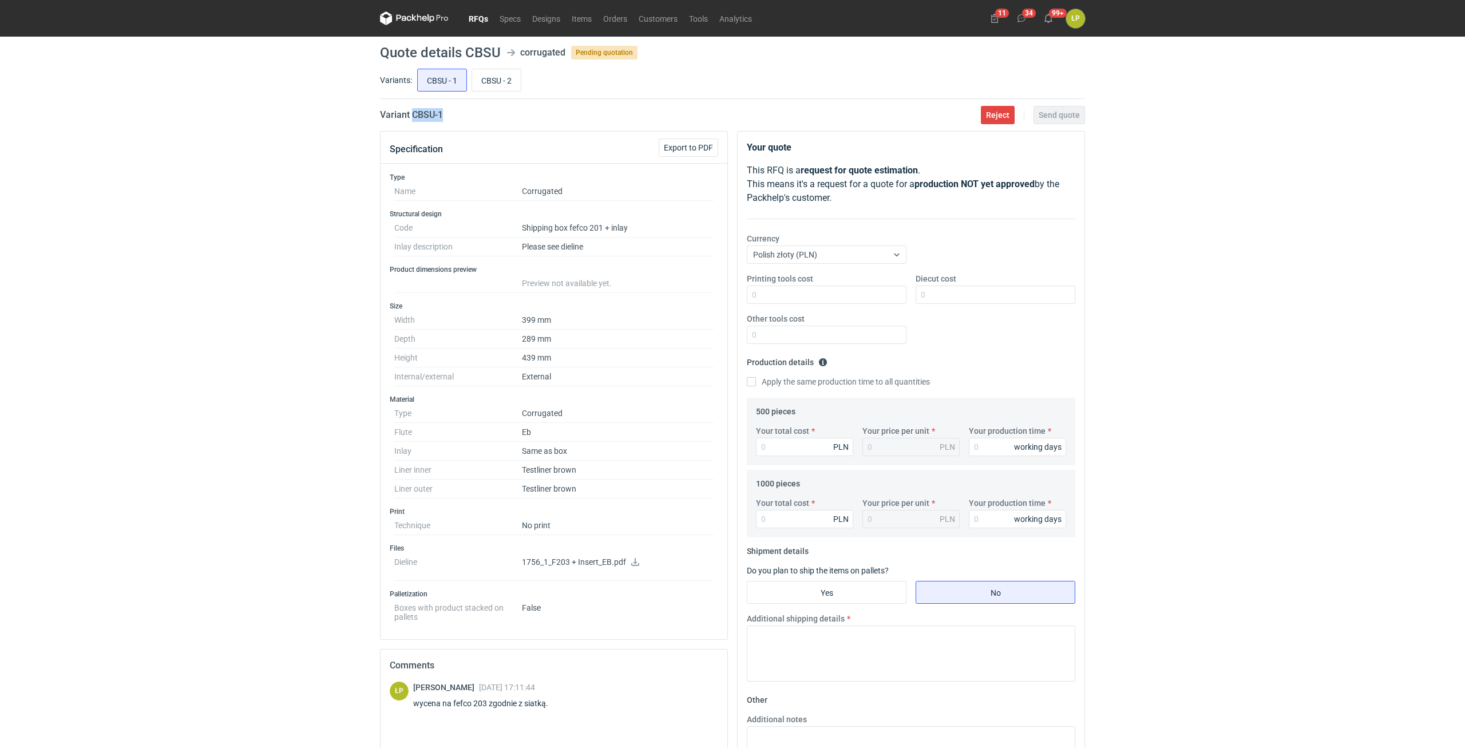
drag, startPoint x: 471, startPoint y: 112, endPoint x: 413, endPoint y: 118, distance: 58.2
click at [413, 118] on div "Variant CBSU - 1 Reject Send quote" at bounding box center [732, 115] width 705 height 14
copy h2 "CBSU - 1"
click at [502, 86] on input "CBSU - 2" at bounding box center [496, 80] width 49 height 22
radio input "true"
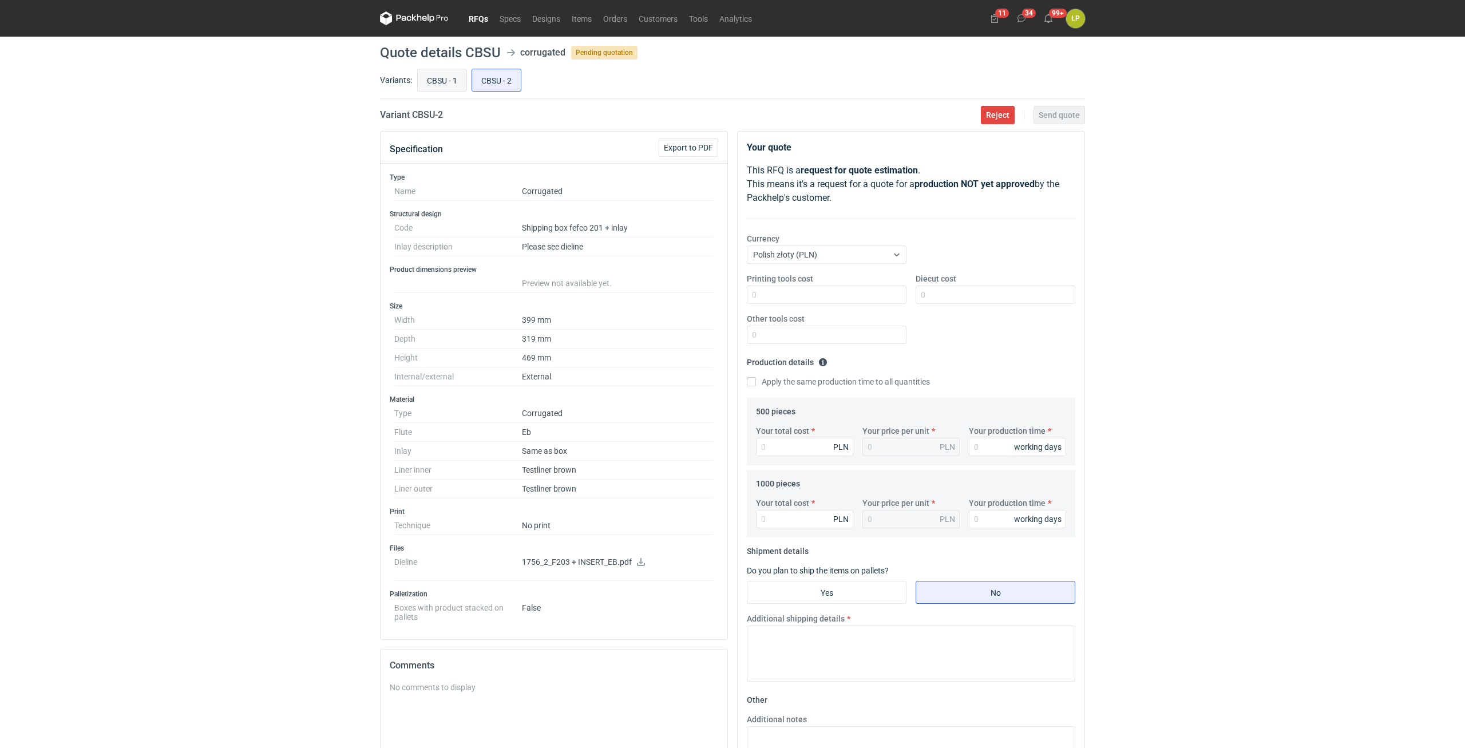
click at [445, 77] on input "CBSU - 1" at bounding box center [442, 80] width 49 height 22
radio input "true"
click at [633, 562] on icon at bounding box center [634, 562] width 9 height 8
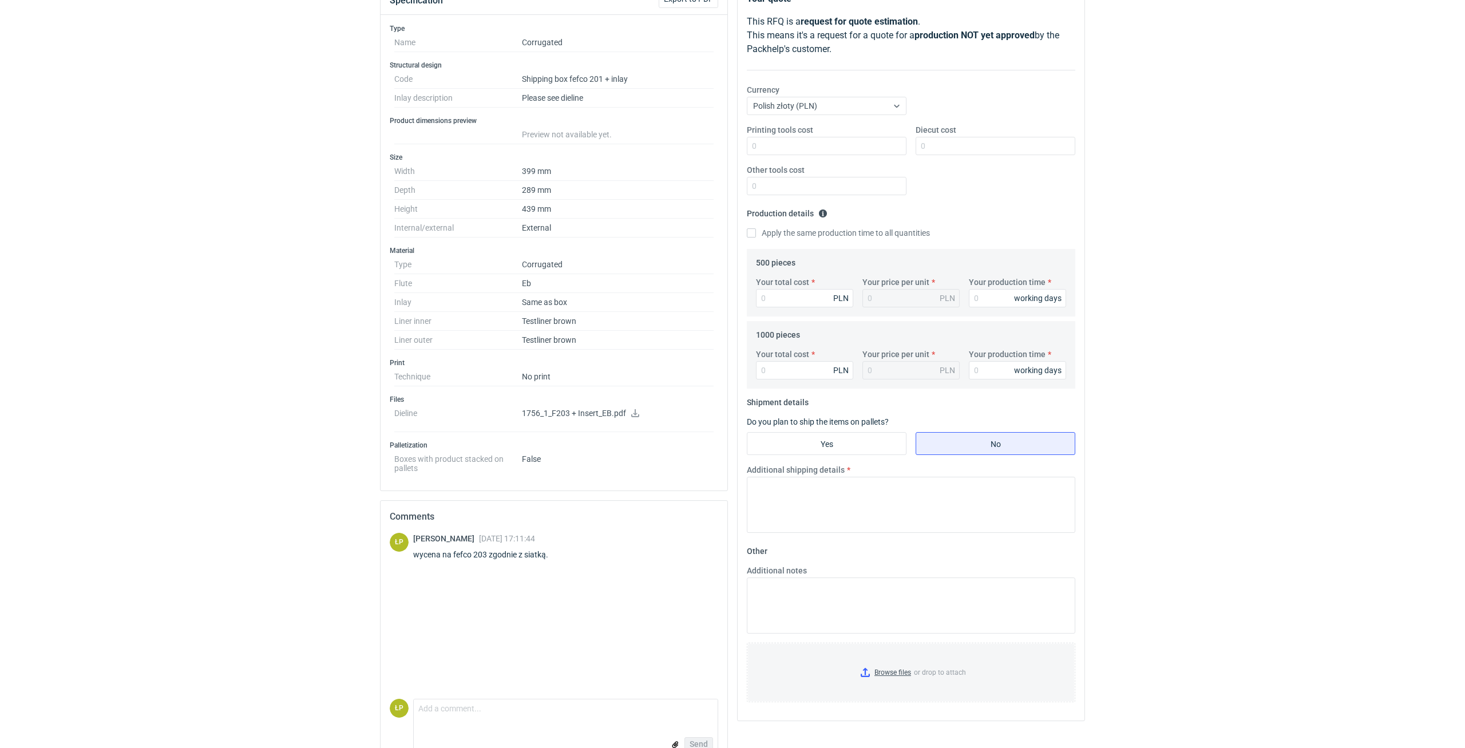
scroll to position [176, 0]
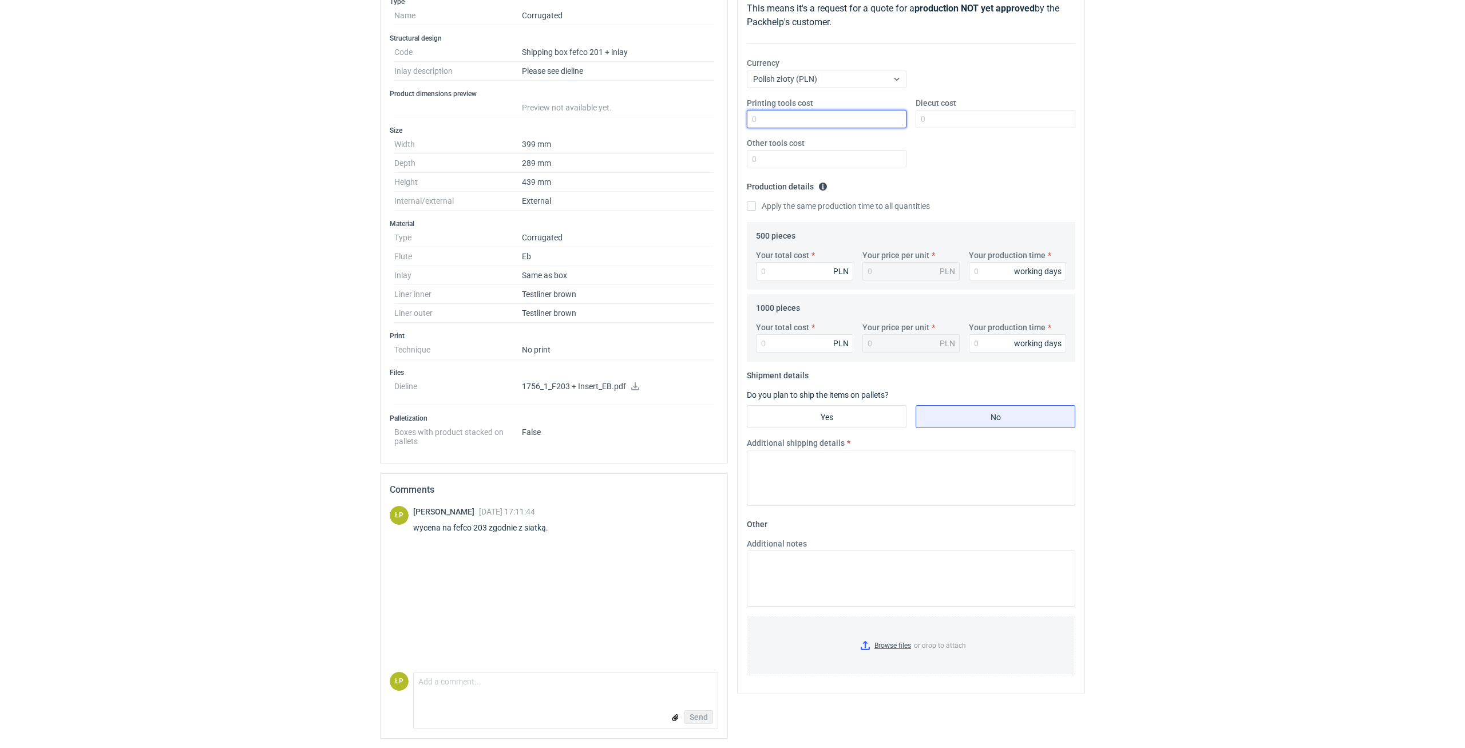
click at [772, 122] on input "Printing tools cost" at bounding box center [827, 119] width 160 height 18
type input "0"
click at [937, 118] on input "Diecut cost" at bounding box center [995, 119] width 160 height 18
type input "4600"
click at [866, 165] on input "Other tools cost" at bounding box center [827, 159] width 160 height 18
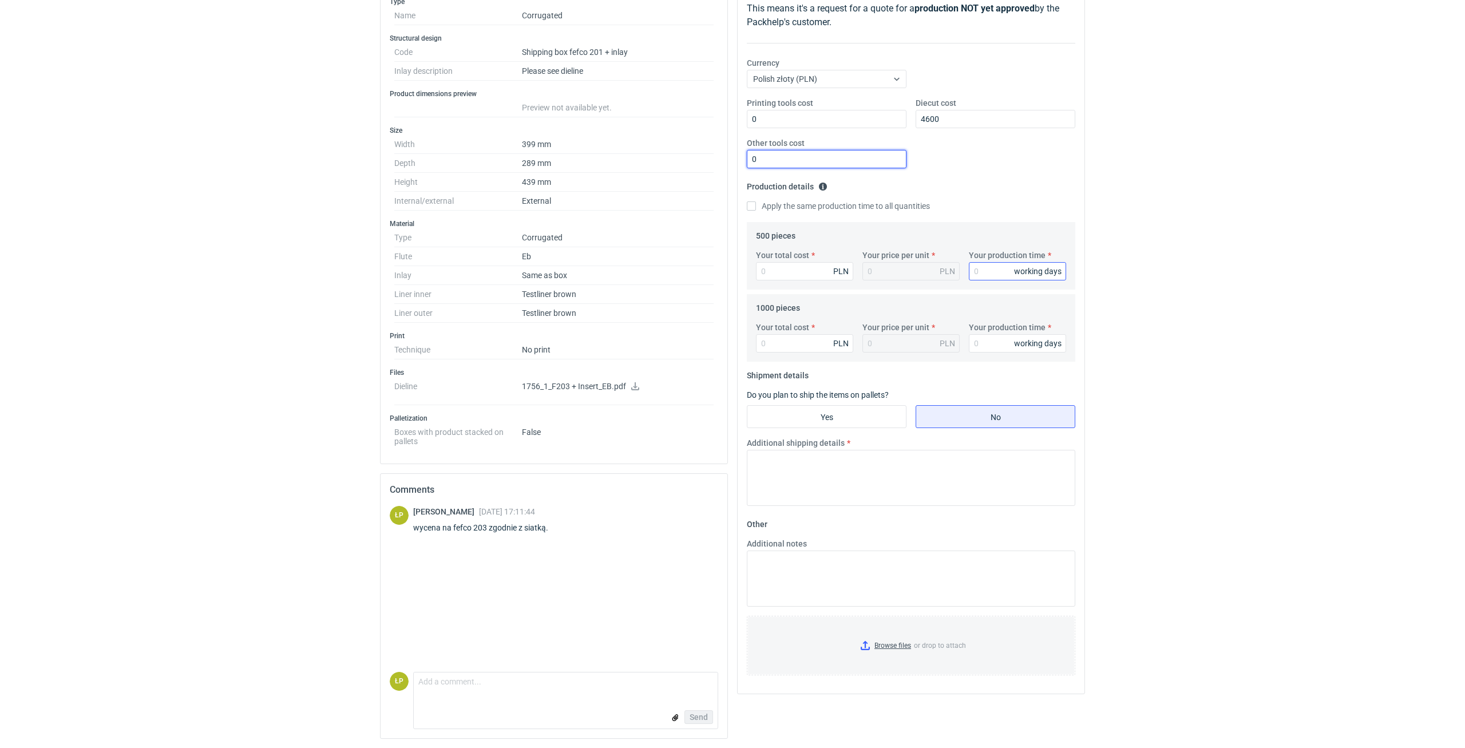
type input "0"
click at [987, 273] on input "Your production time" at bounding box center [1017, 271] width 97 height 18
type input "12"
click at [798, 206] on label "Apply the same production time to all quantities" at bounding box center [838, 205] width 183 height 11
click at [756, 206] on input "Apply the same production time to all quantities" at bounding box center [751, 205] width 9 height 9
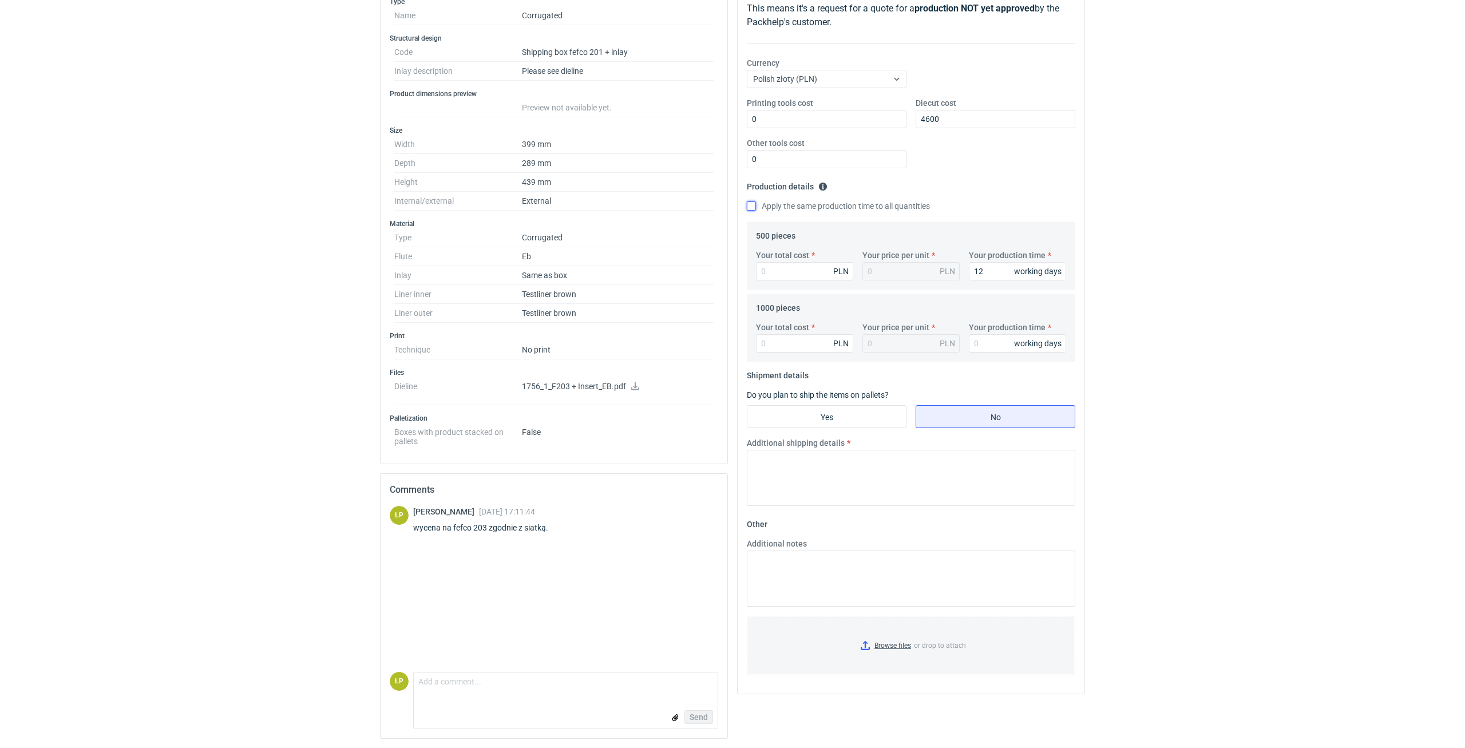
checkbox input "true"
type input "12"
click at [795, 269] on input "Your total cost" at bounding box center [804, 271] width 97 height 18
type input "5465"
type input "10.93"
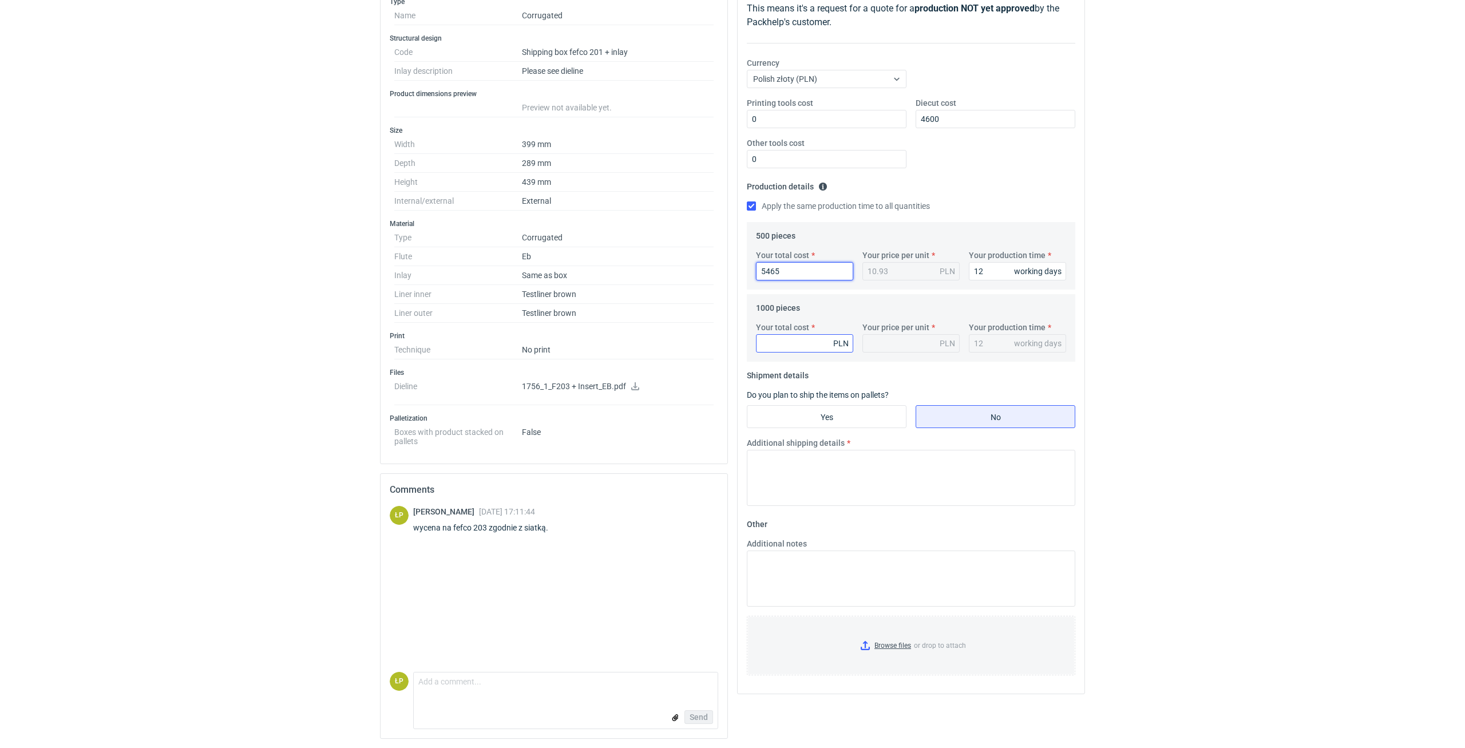
type input "5465"
click at [810, 342] on input "Your total cost" at bounding box center [804, 343] width 97 height 18
type input "93"
type input "0.09"
type input "9380"
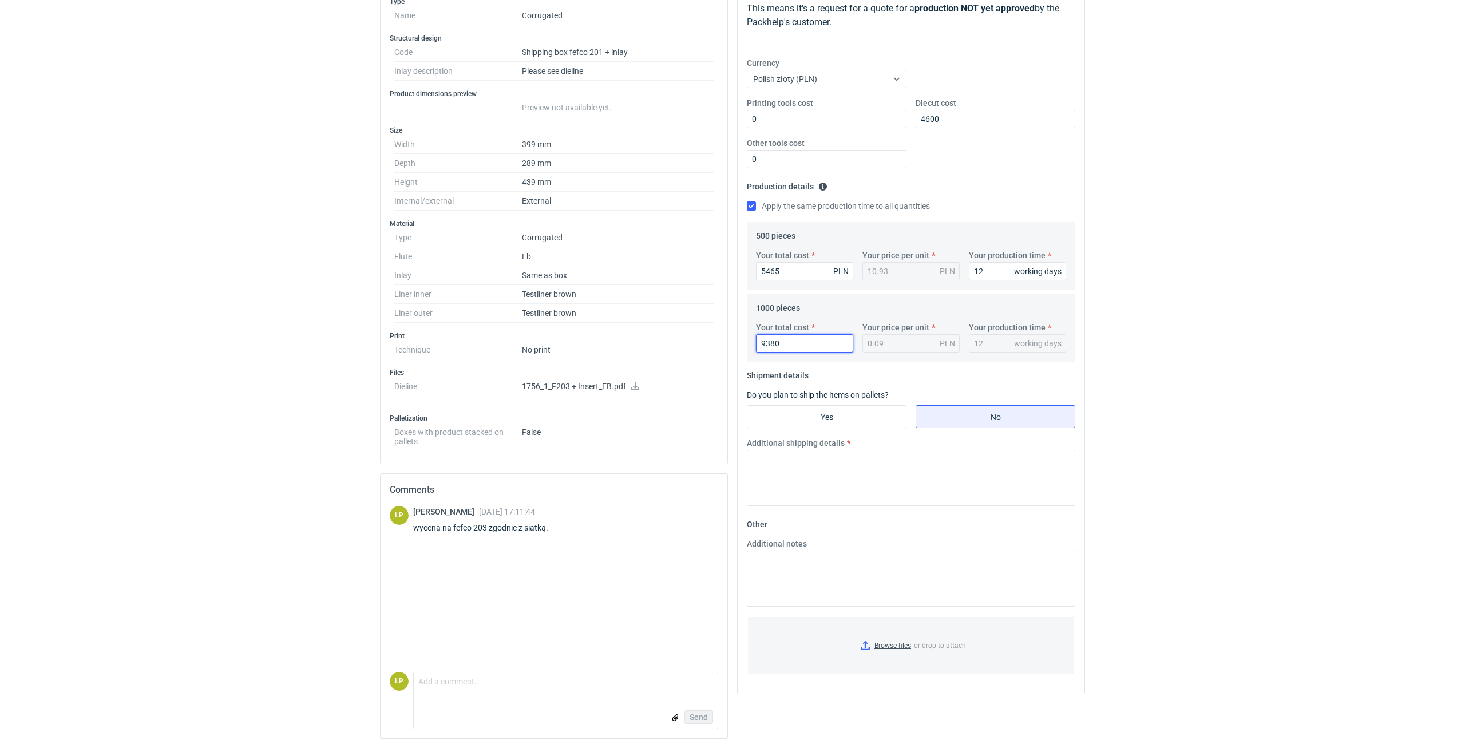
type input "9.38"
type input "9380"
click at [860, 410] on input "Yes" at bounding box center [826, 417] width 158 height 22
radio input "true"
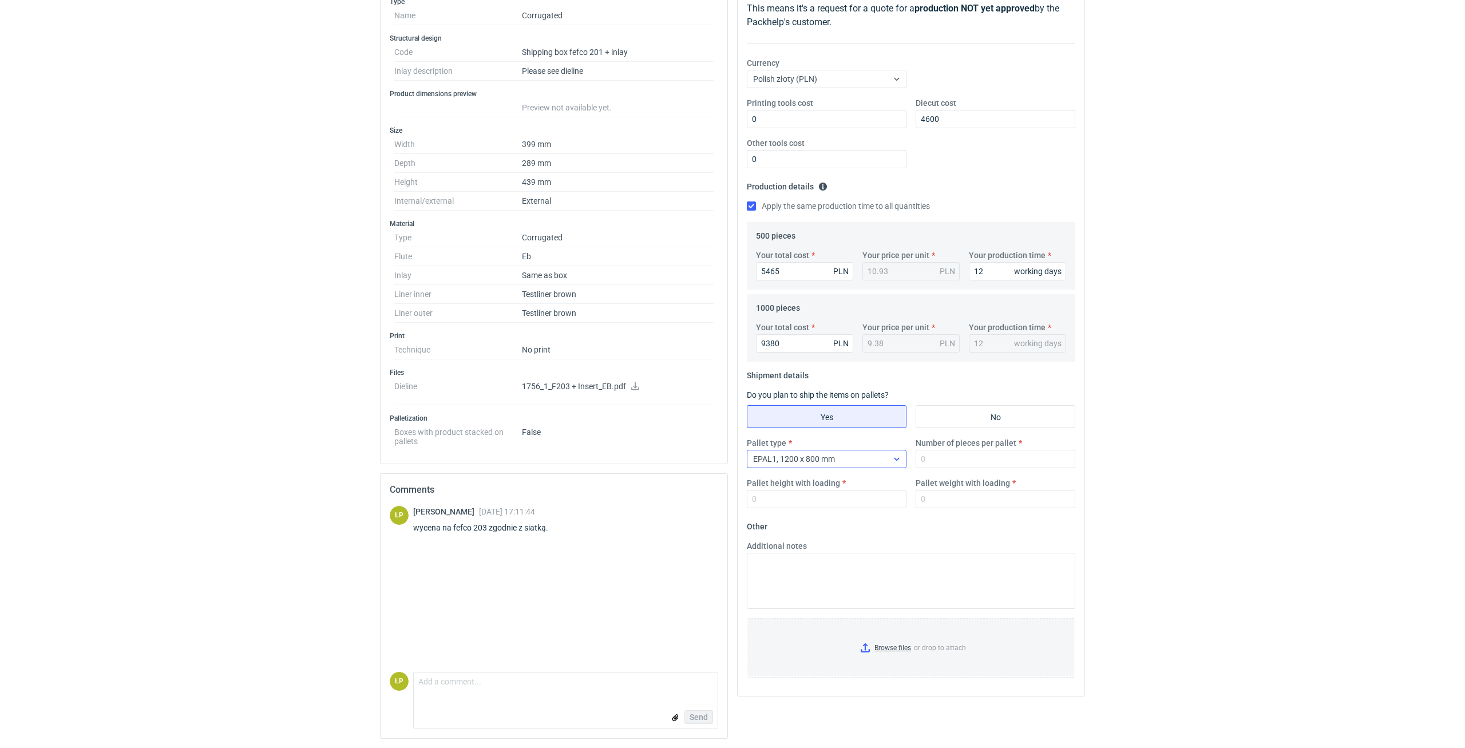
click at [890, 455] on div at bounding box center [896, 458] width 18 height 9
click at [860, 505] on div "EPAL2, 1200 x 1000 mm" at bounding box center [826, 503] width 141 height 11
click at [950, 469] on div "Pallet type option EPAL2, 1200 x 1000 mm, selected. Select is focused ,type to …" at bounding box center [911, 477] width 338 height 80
click at [952, 464] on input "Number of pieces per pallet" at bounding box center [995, 459] width 160 height 18
type input "1"
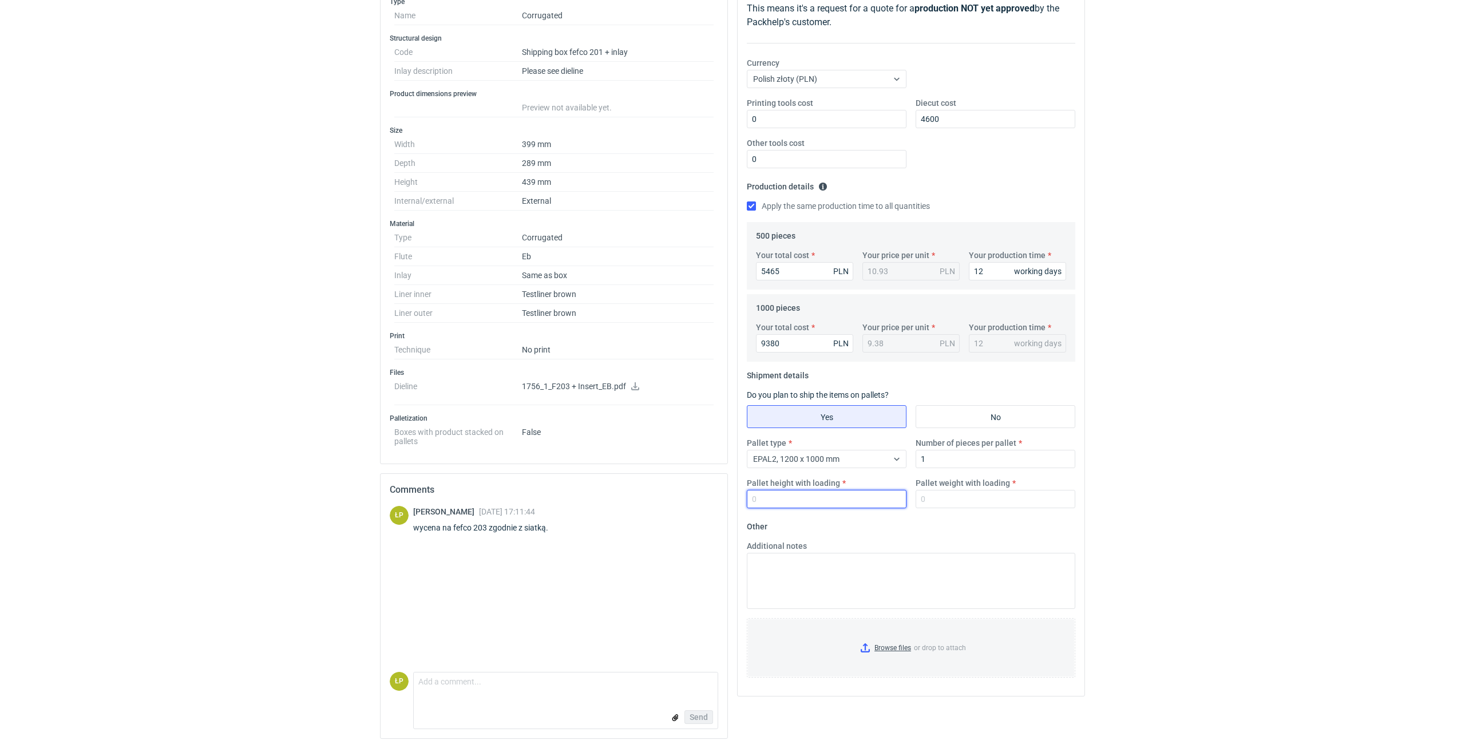
click at [858, 490] on input "Pallet height with loading" at bounding box center [827, 499] width 160 height 18
type input "1800"
click at [931, 498] on input "Pallet weight with loading" at bounding box center [995, 499] width 160 height 18
type input "1"
click at [1145, 498] on div "RFQs Specs Designs Items Orders Customers Tools Analytics 11 34 99+ ŁP Łukasz P…" at bounding box center [732, 198] width 1465 height 748
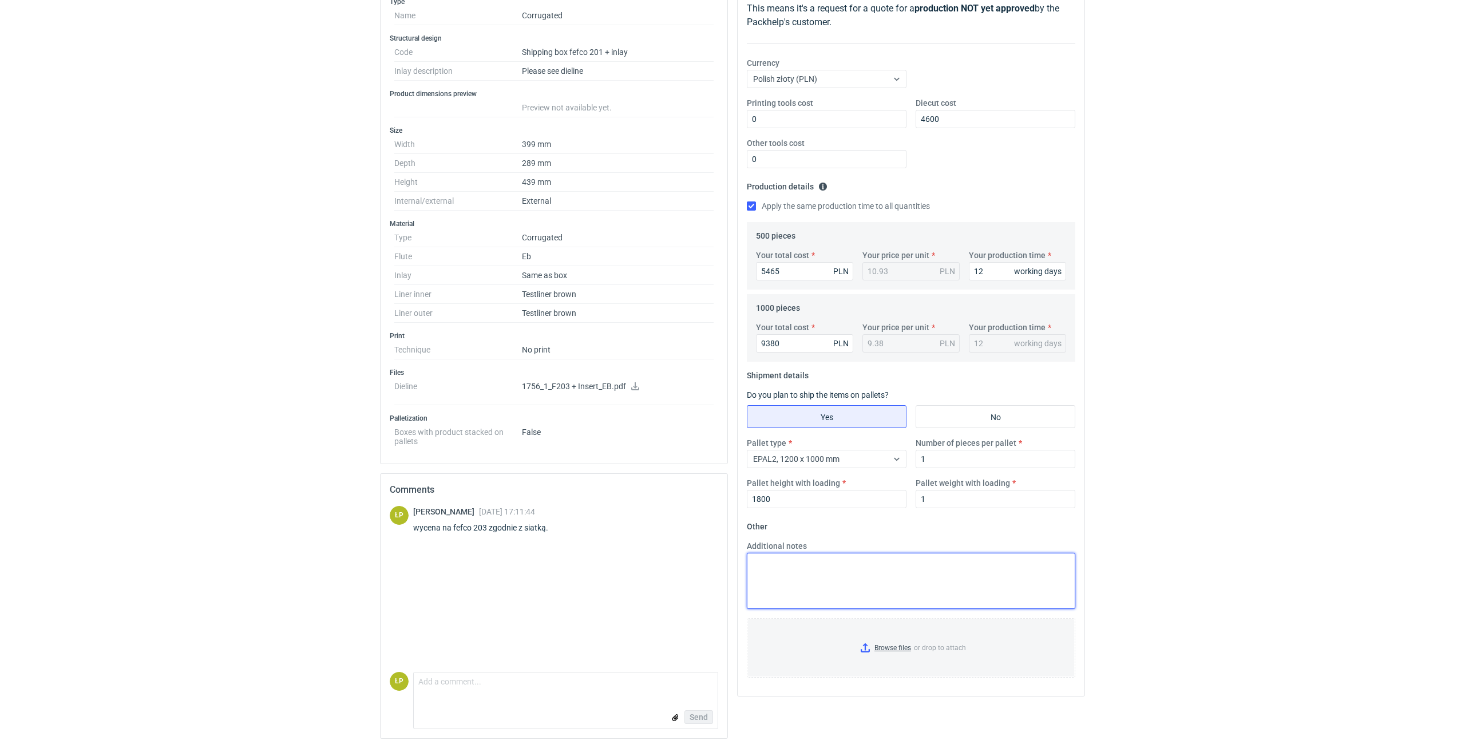
click at [890, 566] on textarea "Additional notes" at bounding box center [911, 581] width 328 height 56
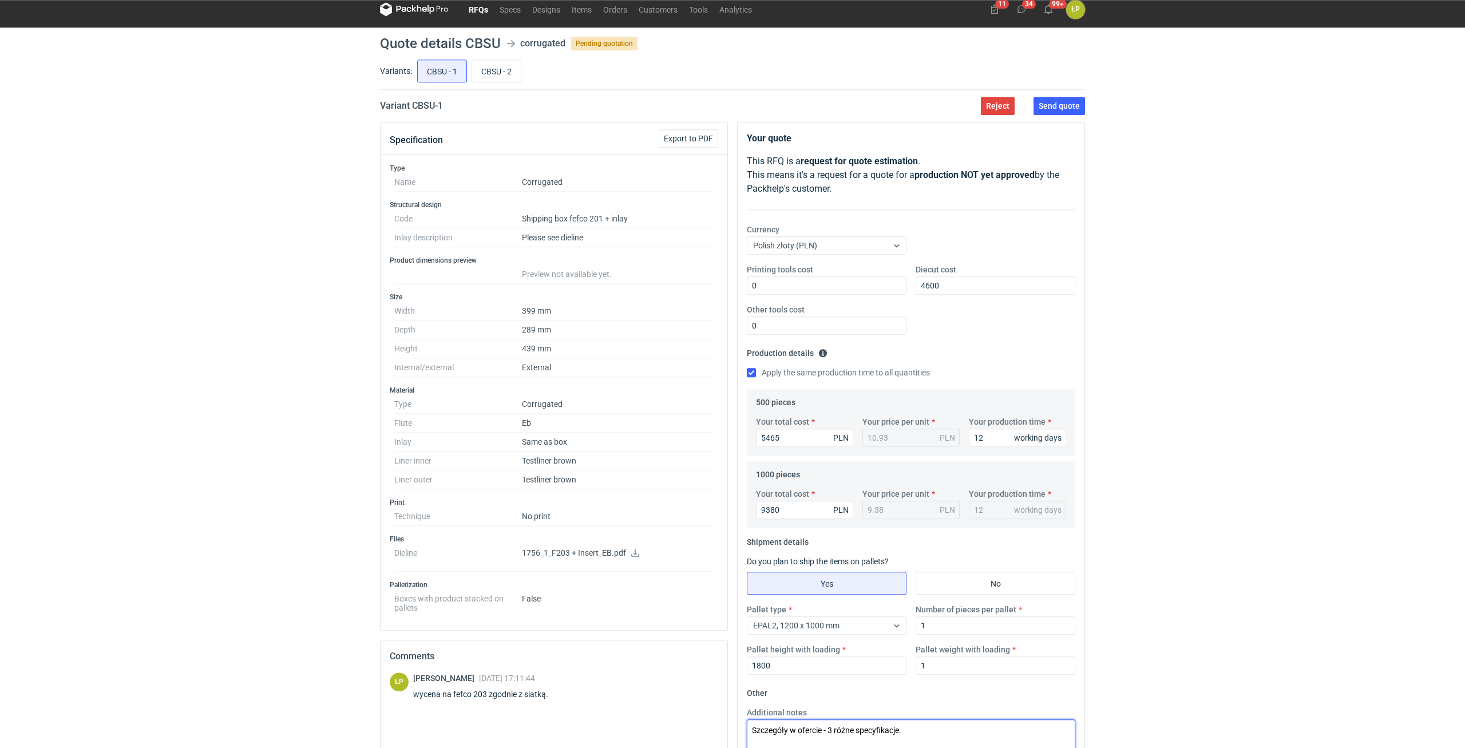
scroll to position [0, 0]
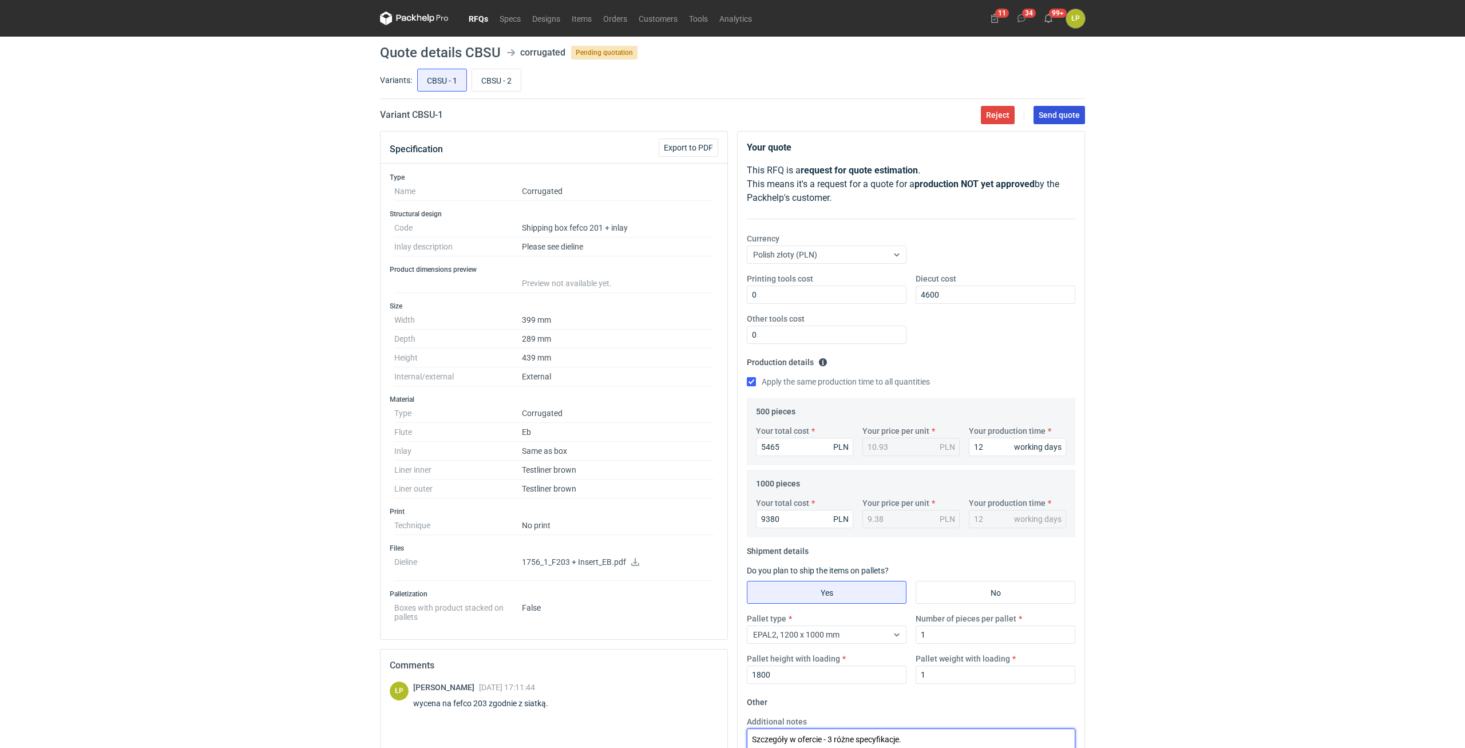
type textarea "Szczegóły w ofercie - 3 różne specyfikacje."
click at [1049, 114] on span "Send quote" at bounding box center [1058, 115] width 41 height 8
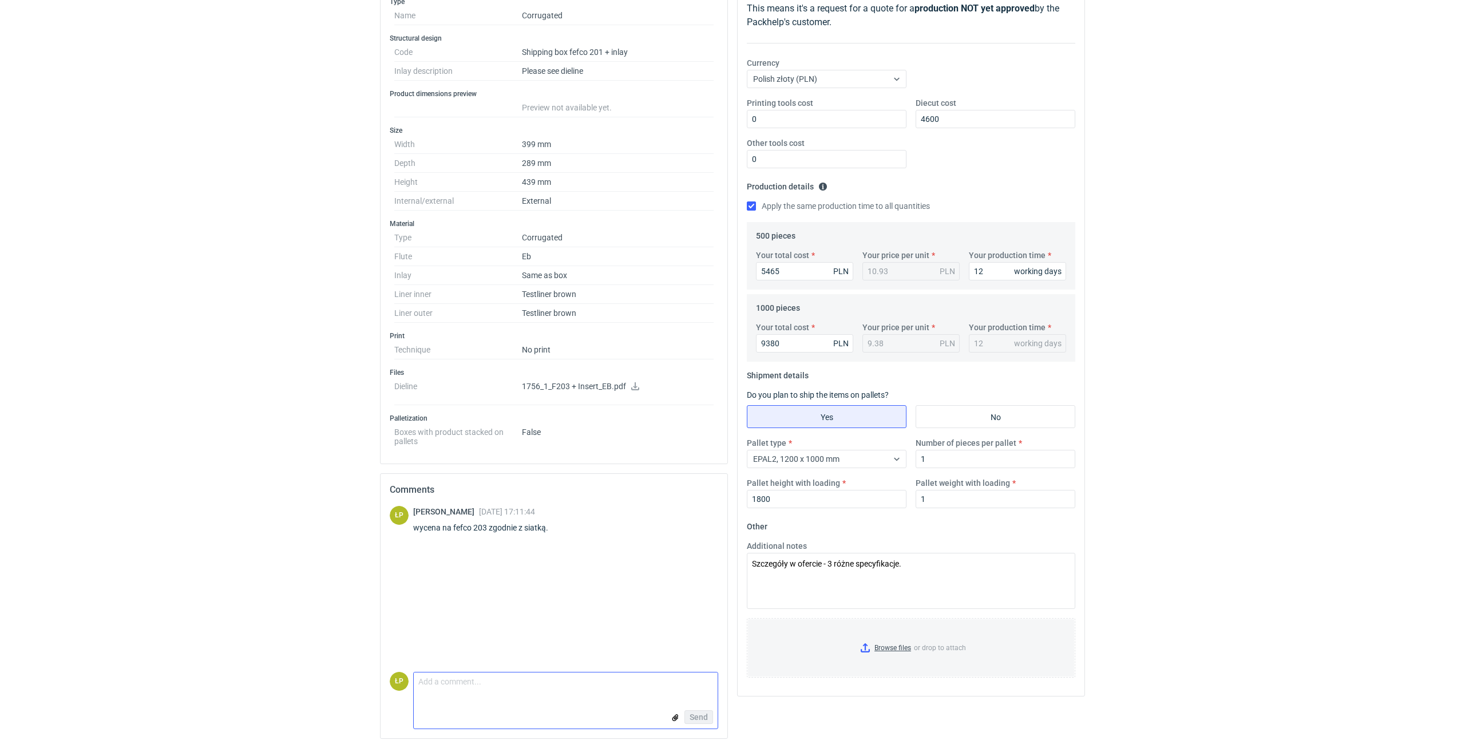
click at [580, 688] on textarea "Comment message" at bounding box center [566, 684] width 304 height 24
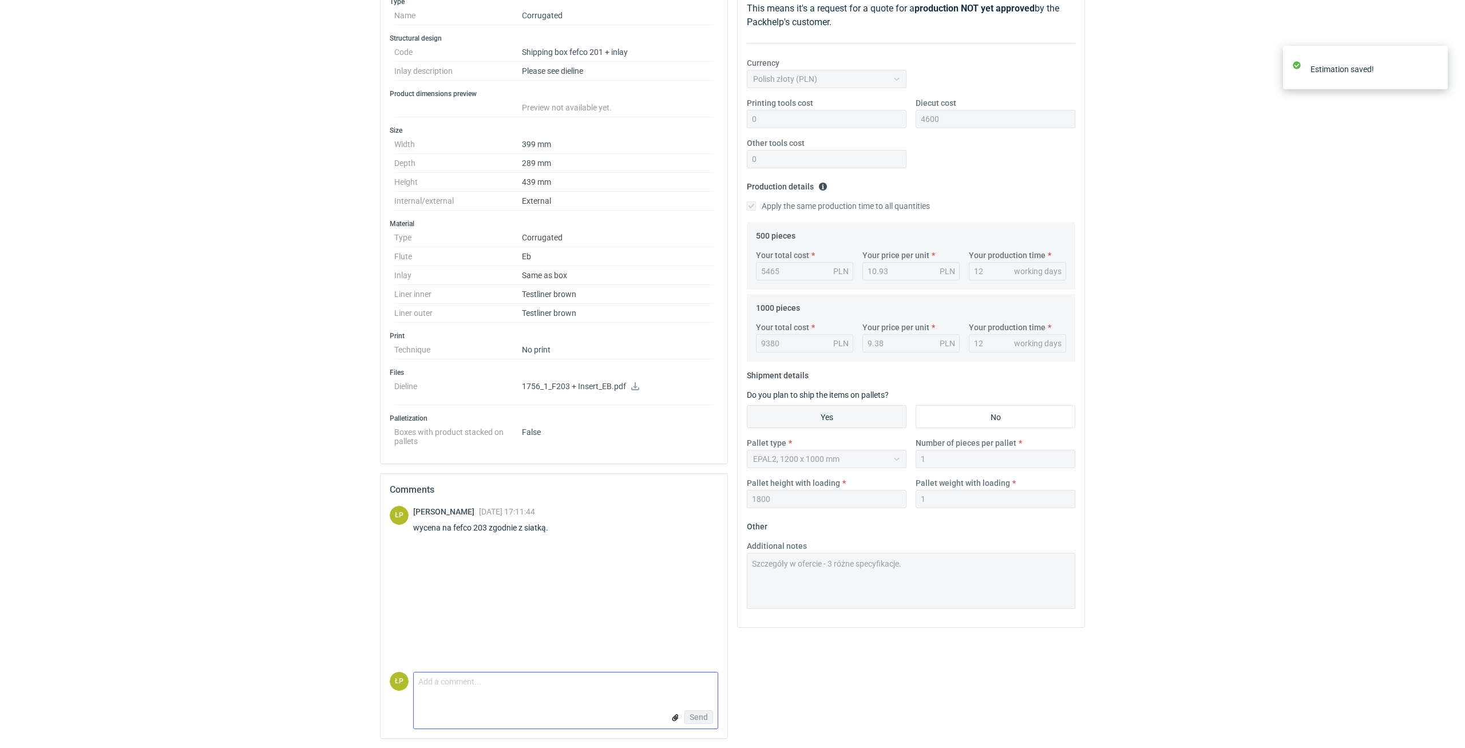
type textarea "w"
click at [574, 701] on form "Comment message Send" at bounding box center [565, 700] width 305 height 57
click at [566, 686] on textarea "Comment message" at bounding box center [566, 684] width 304 height 24
type textarea "w załączniku."
click at [675, 720] on input "file" at bounding box center [675, 718] width 9 height 12
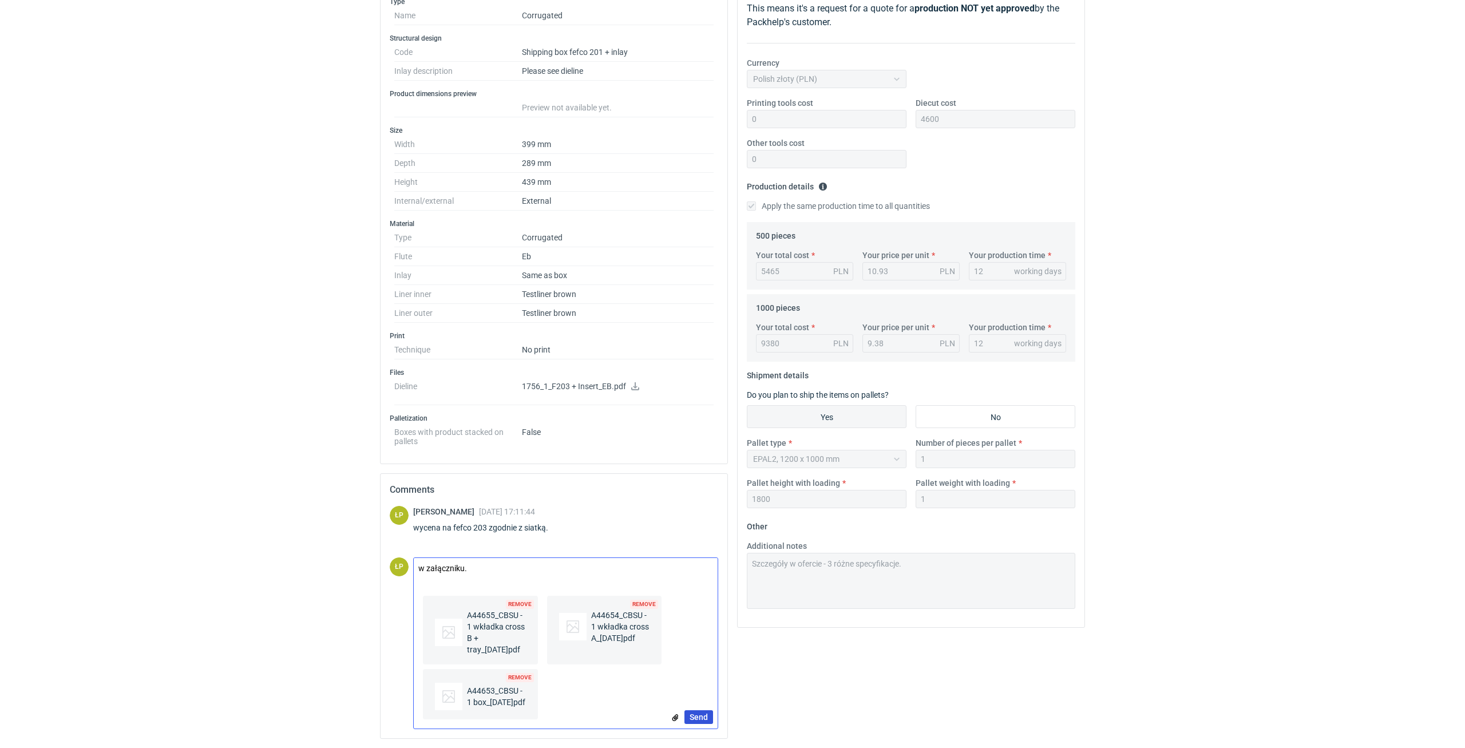
click at [699, 717] on span "Send" at bounding box center [698, 717] width 18 height 8
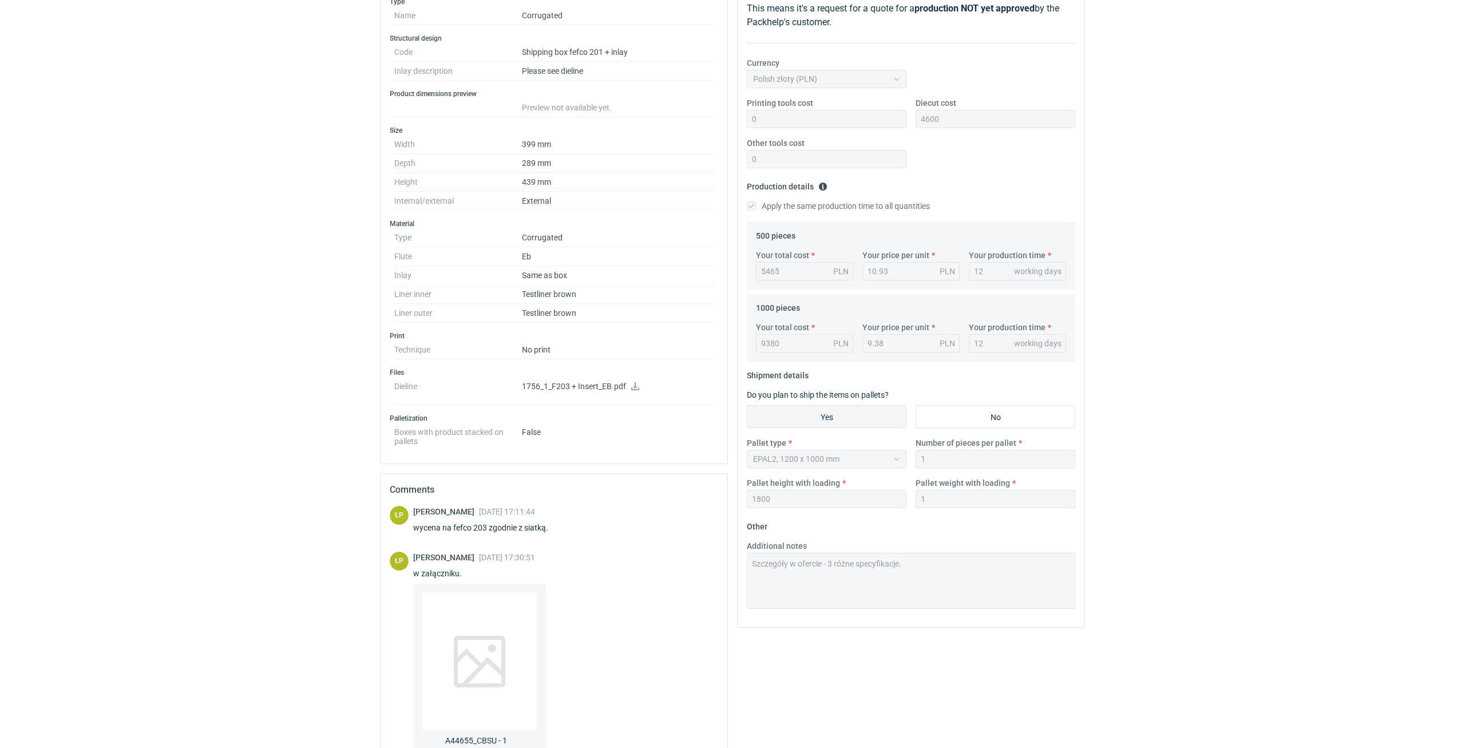
scroll to position [0, 0]
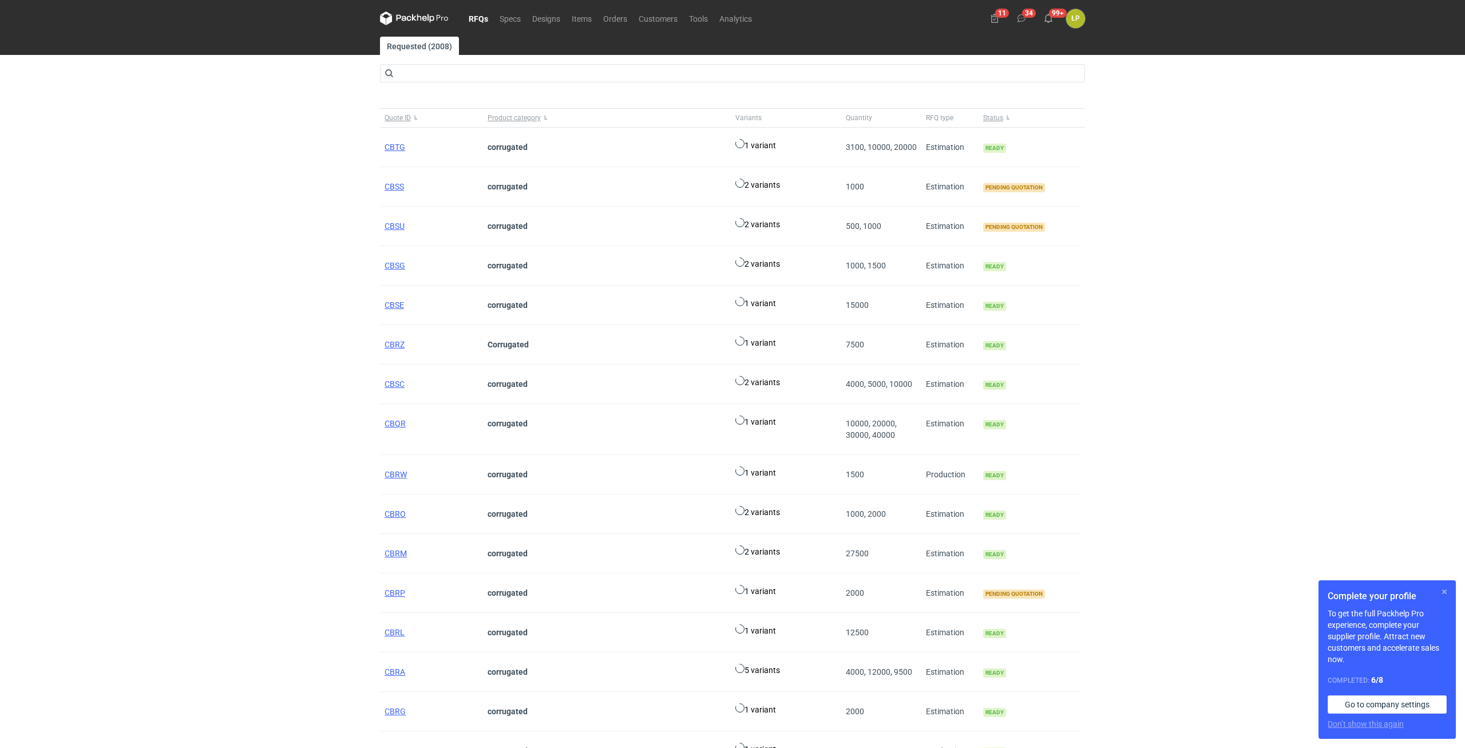
click at [1441, 591] on button "button" at bounding box center [1444, 592] width 14 height 14
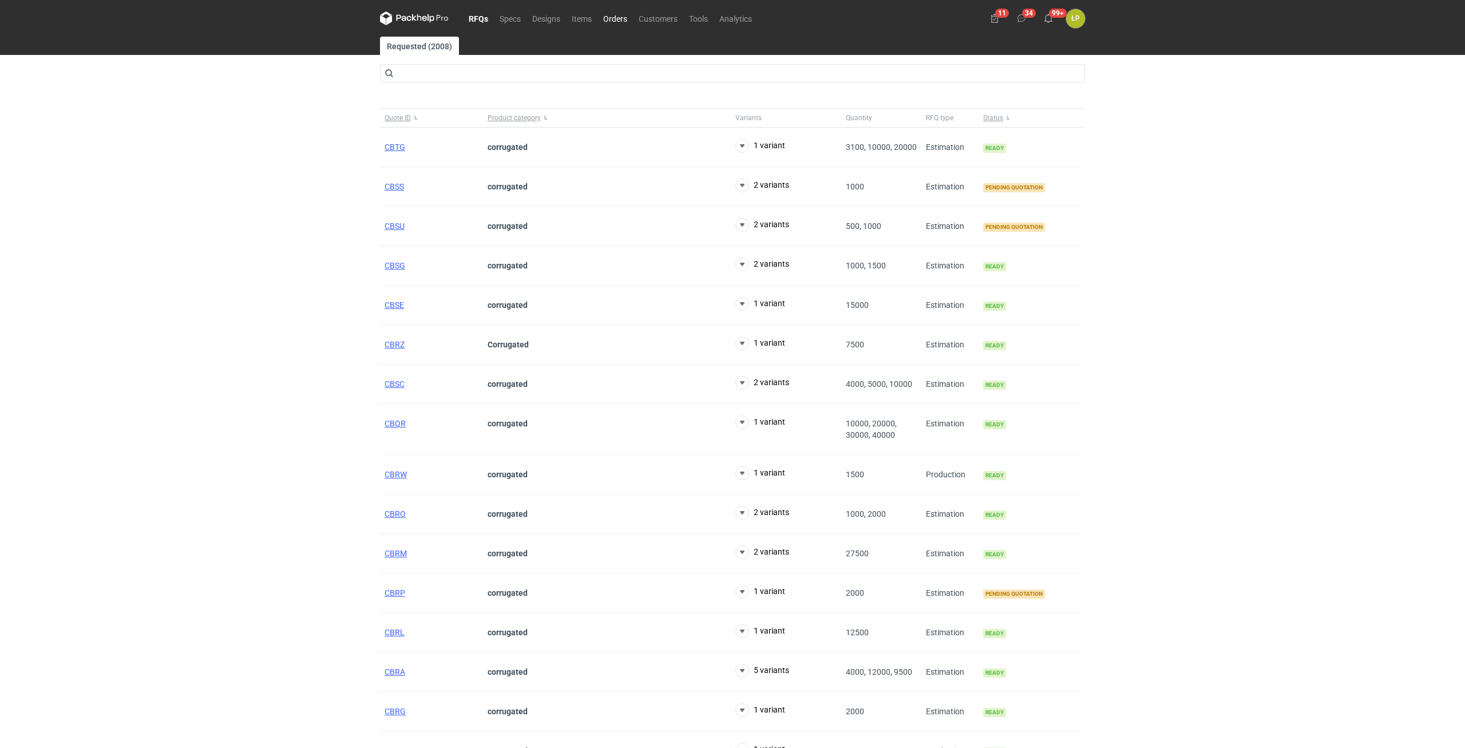
click at [612, 25] on link "Orders" at bounding box center [614, 18] width 35 height 14
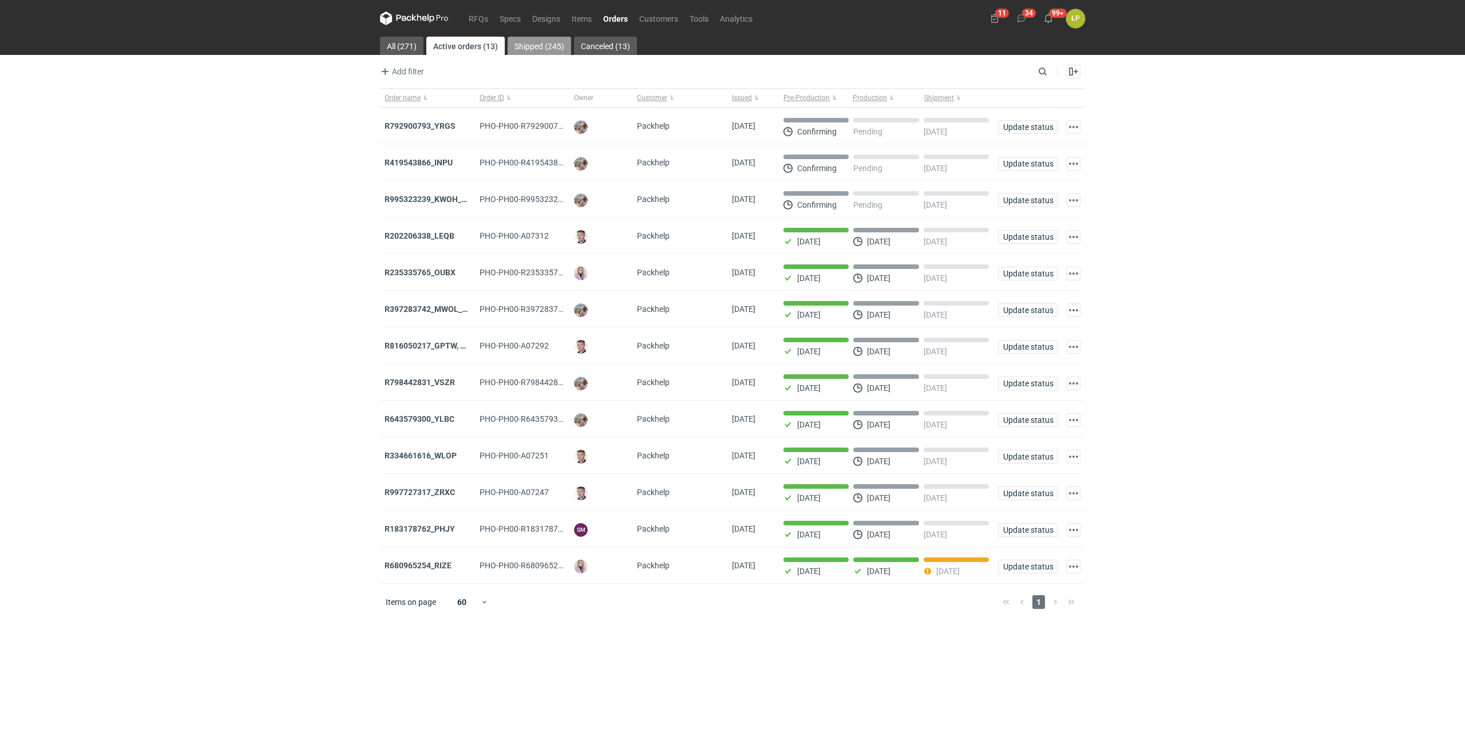
click at [552, 47] on link "Shipped (245)" at bounding box center [539, 46] width 64 height 18
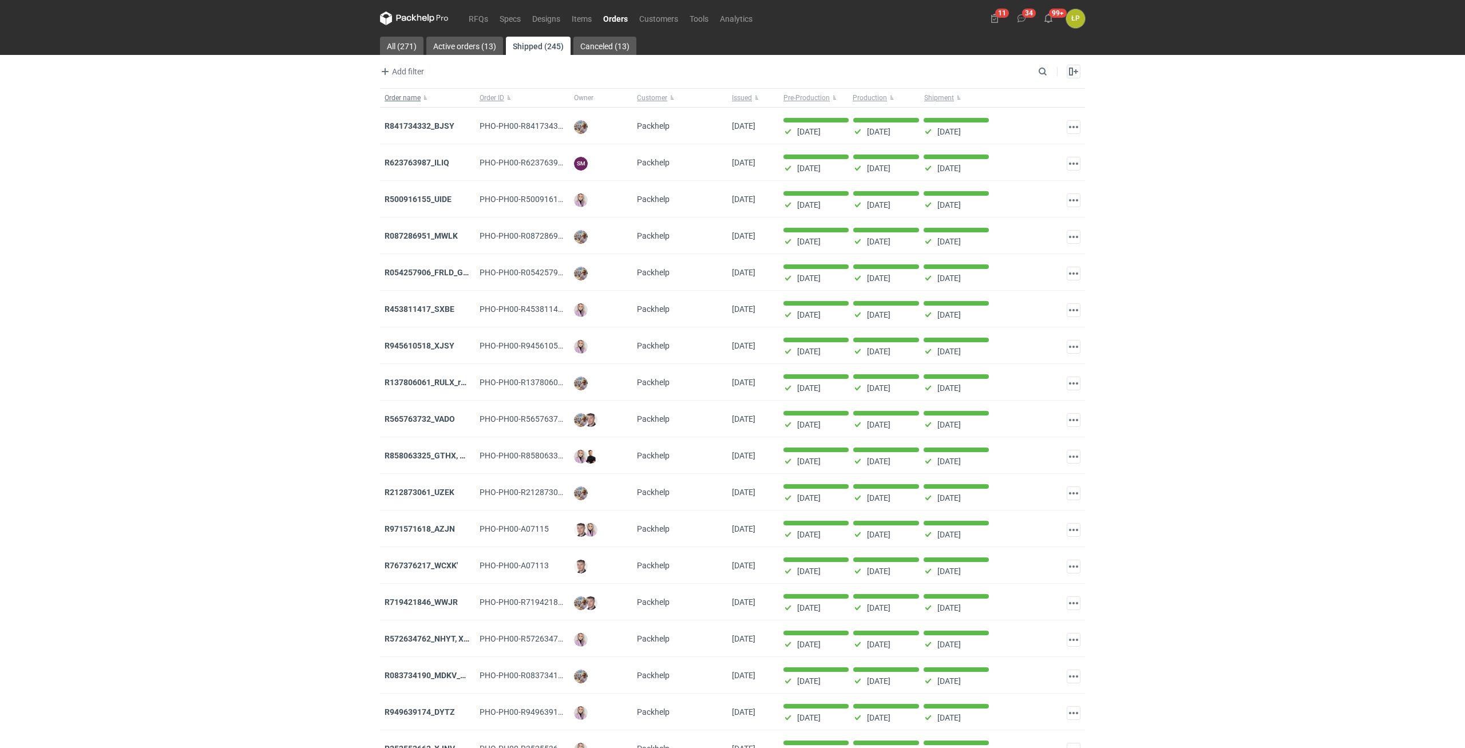
click at [420, 94] on span "Order name" at bounding box center [402, 97] width 36 height 9
click at [1039, 72] on input "Search" at bounding box center [992, 72] width 113 height 14
click at [1004, 73] on input "Search" at bounding box center [992, 72] width 113 height 14
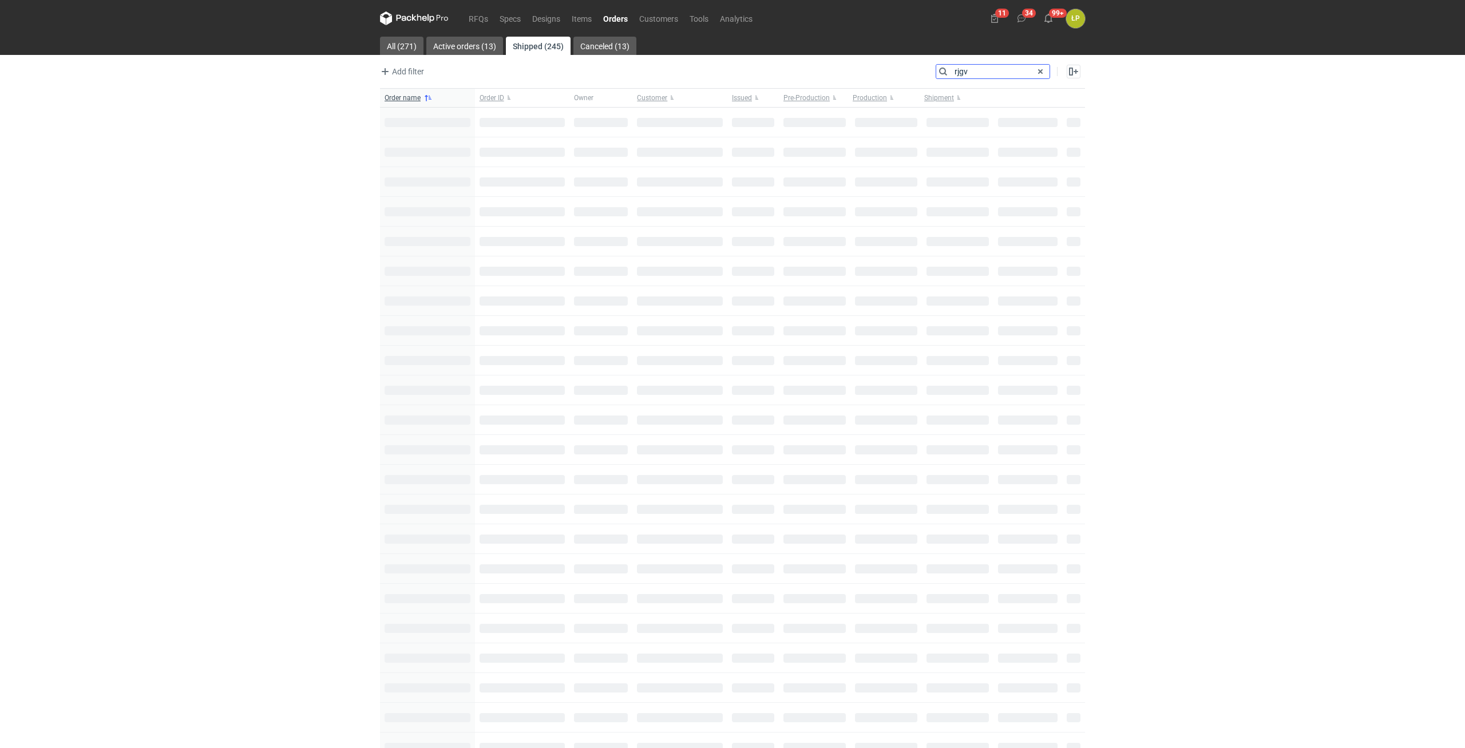
type input "rjgv"
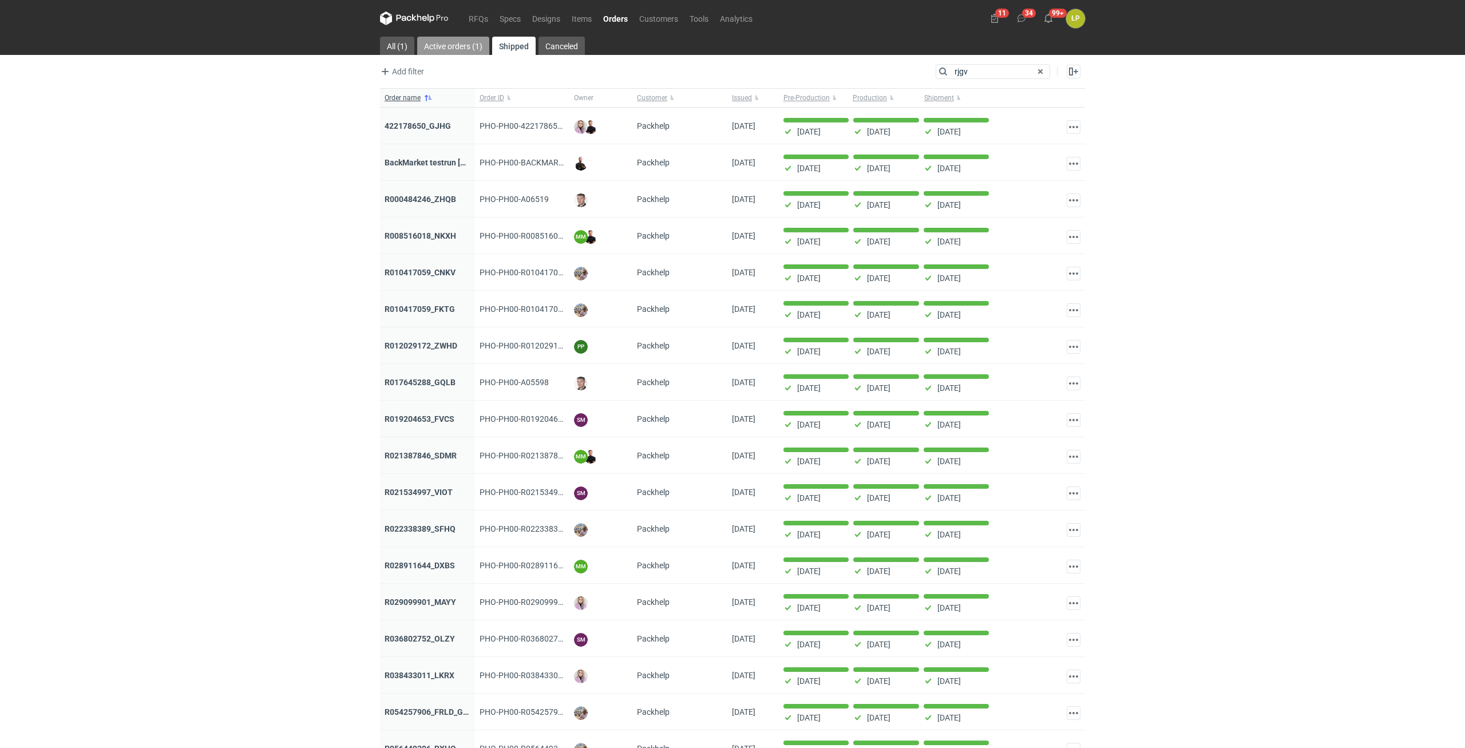
click at [455, 50] on link "Active orders (1)" at bounding box center [453, 46] width 72 height 18
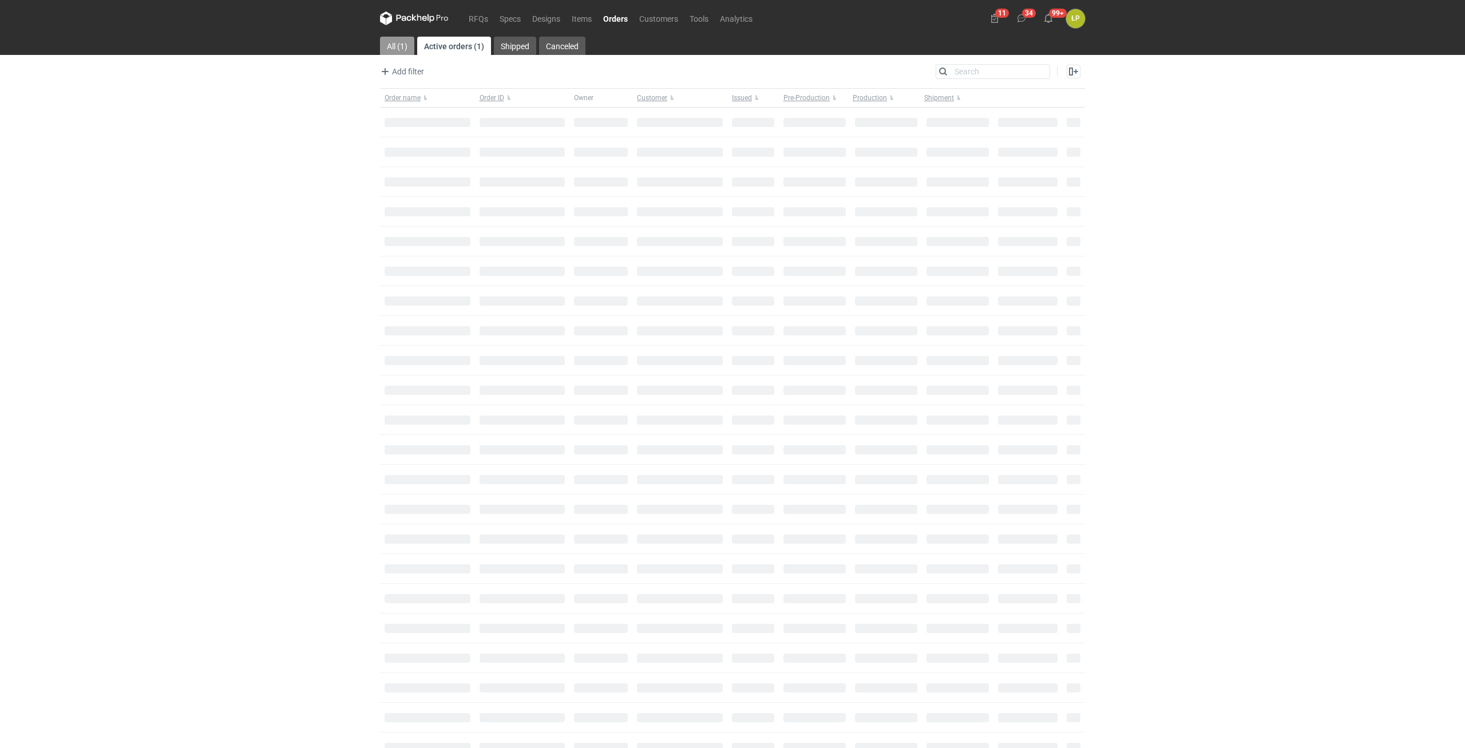
click at [392, 47] on link "All (1)" at bounding box center [397, 46] width 34 height 18
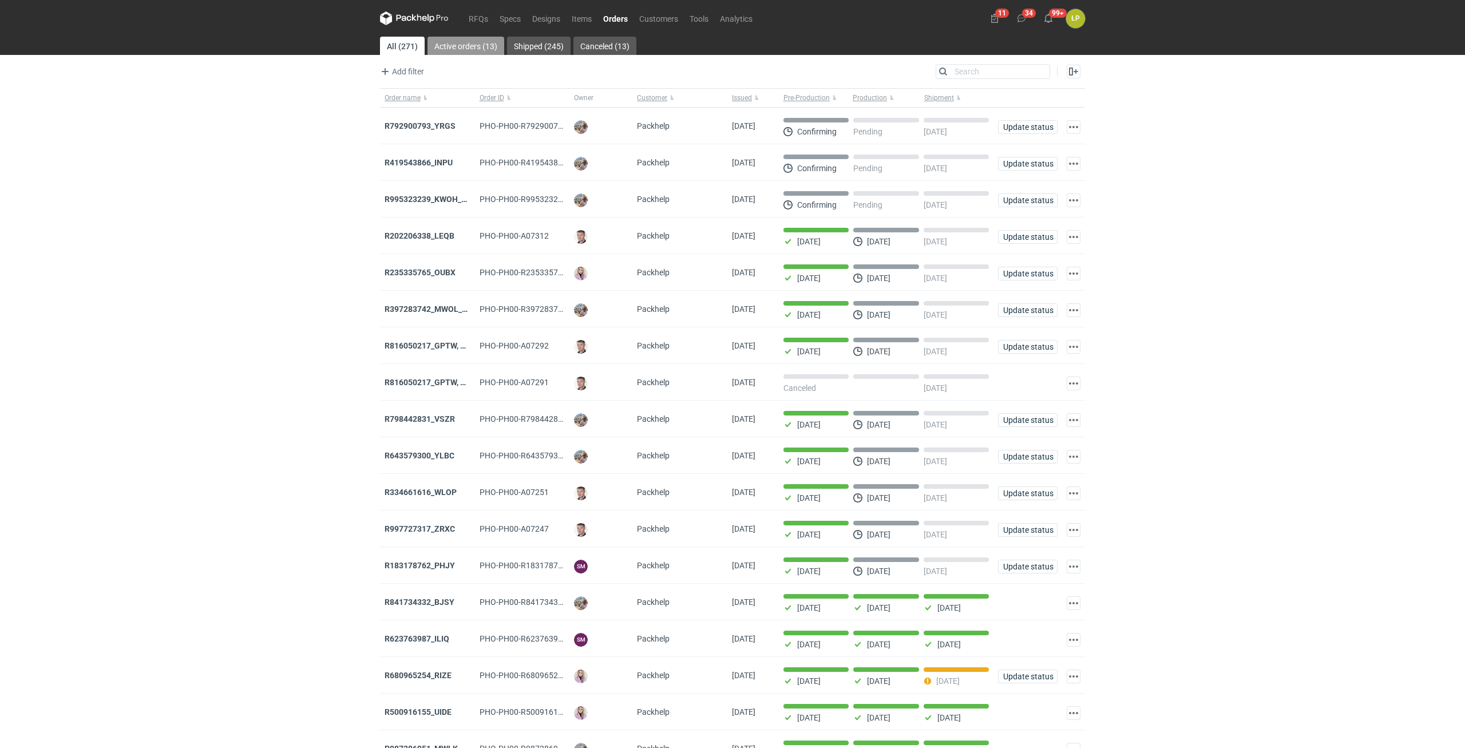
click at [476, 51] on link "Active orders (13)" at bounding box center [465, 46] width 77 height 18
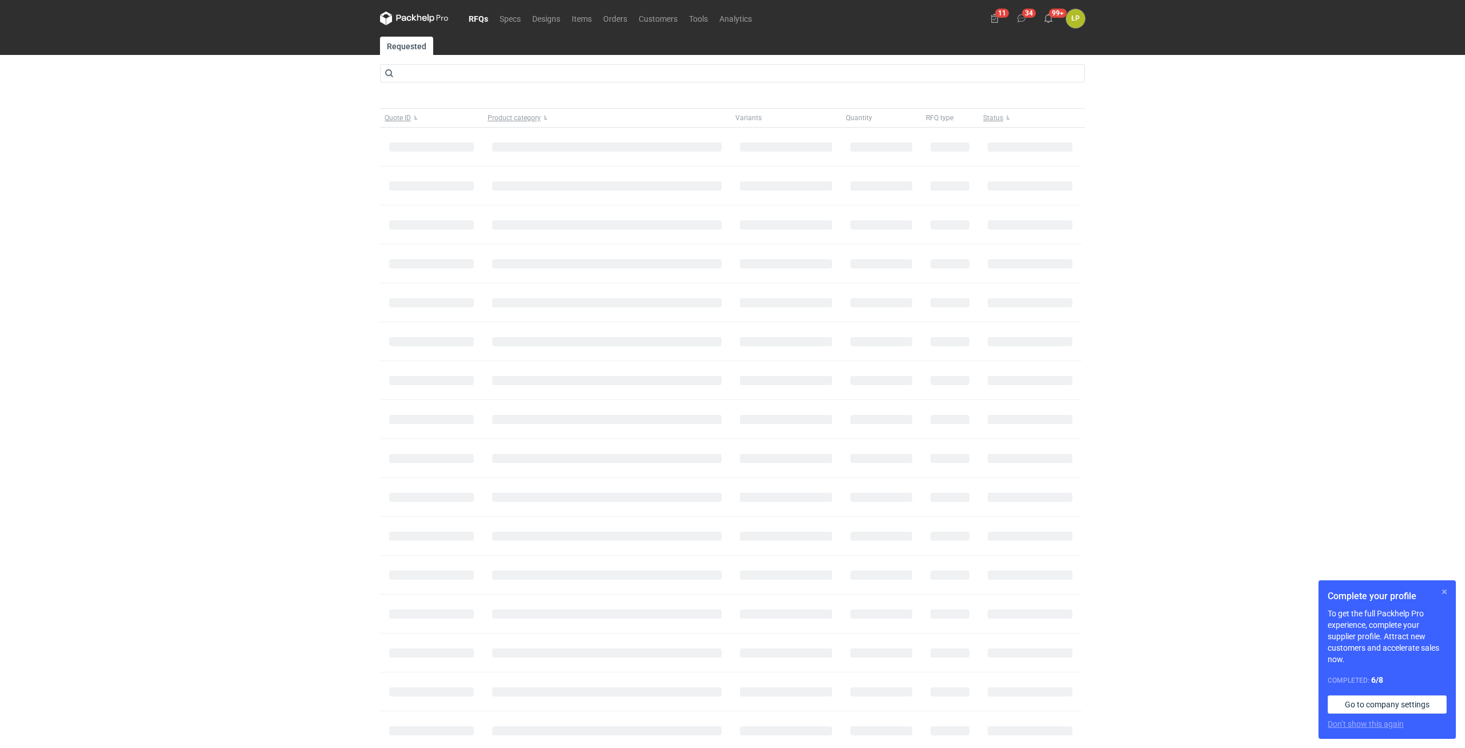
click at [1445, 590] on button "button" at bounding box center [1444, 592] width 14 height 14
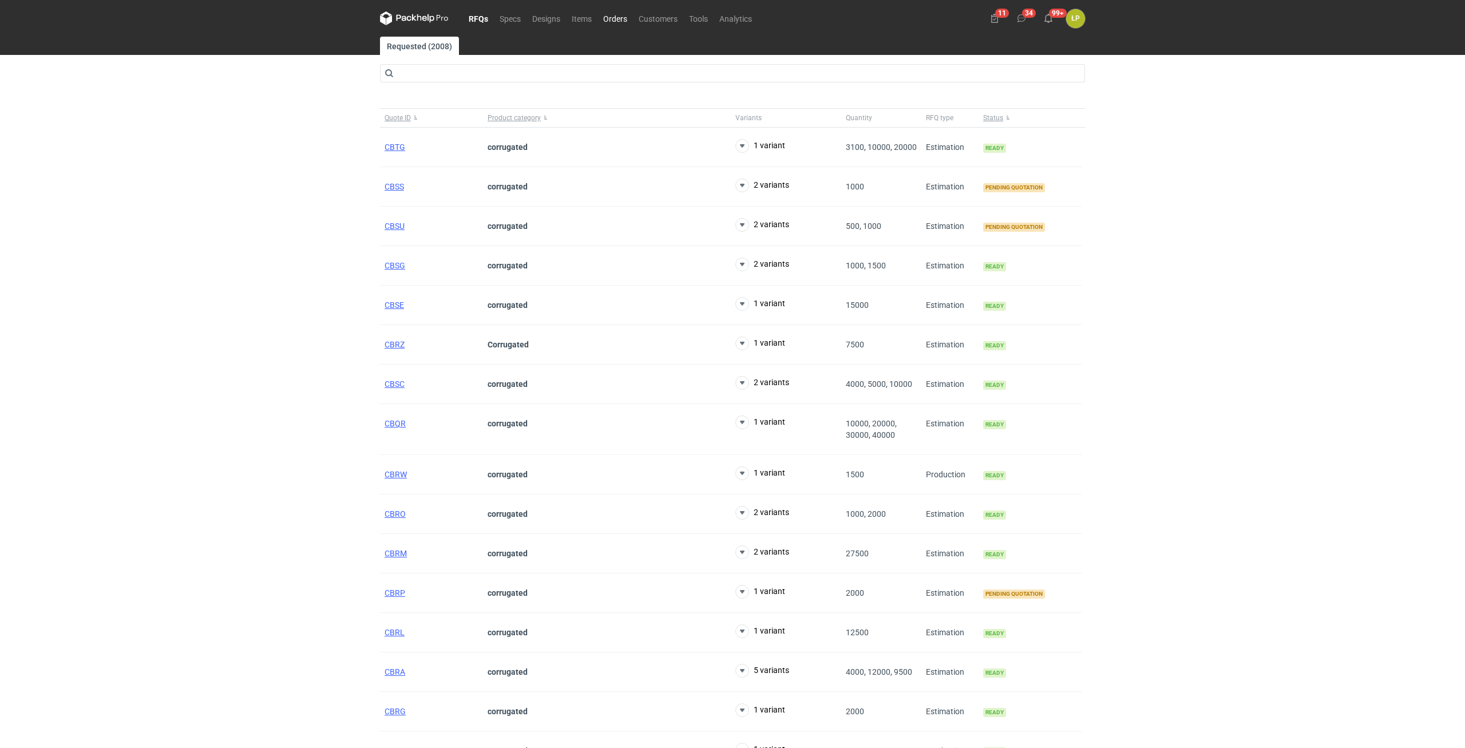
click at [618, 20] on link "Orders" at bounding box center [614, 18] width 35 height 14
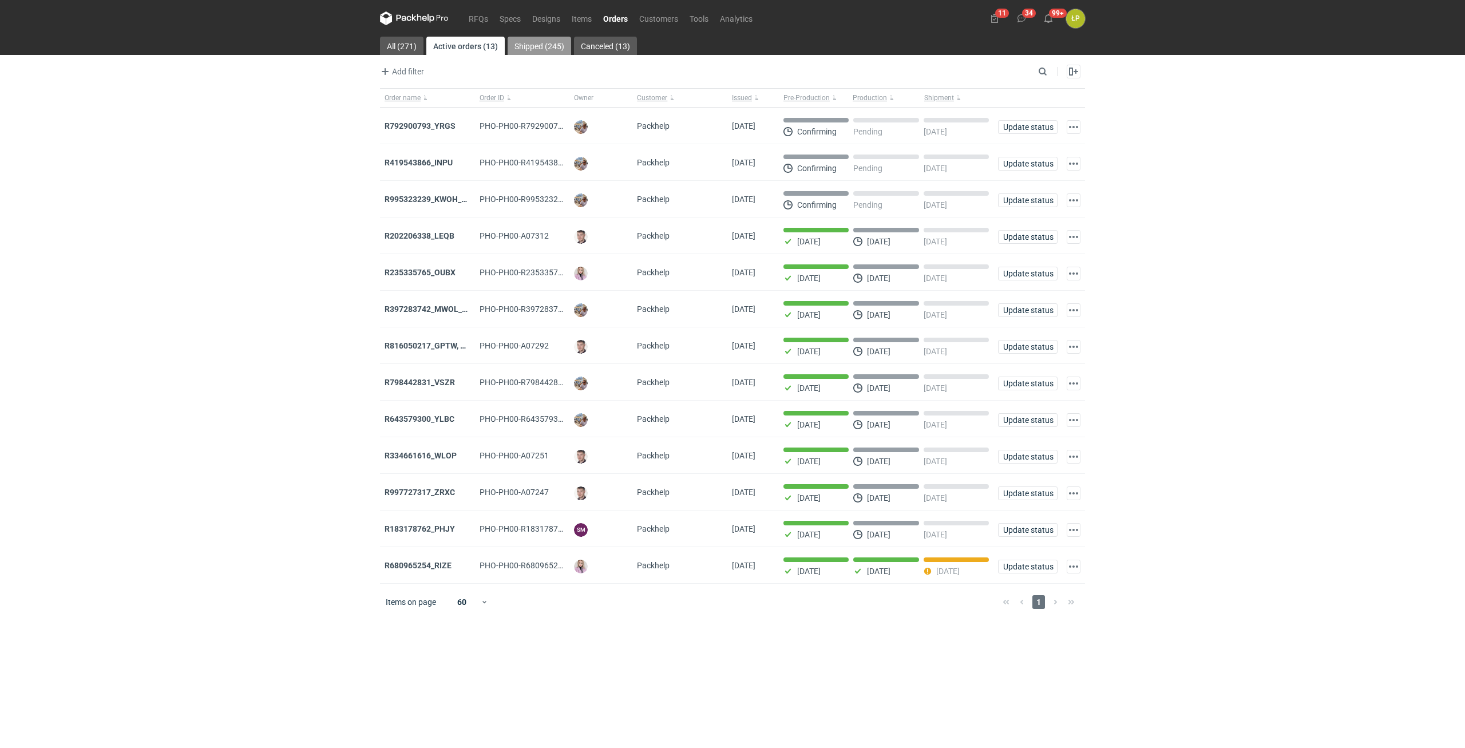
click at [552, 43] on link "Shipped (245)" at bounding box center [539, 46] width 64 height 18
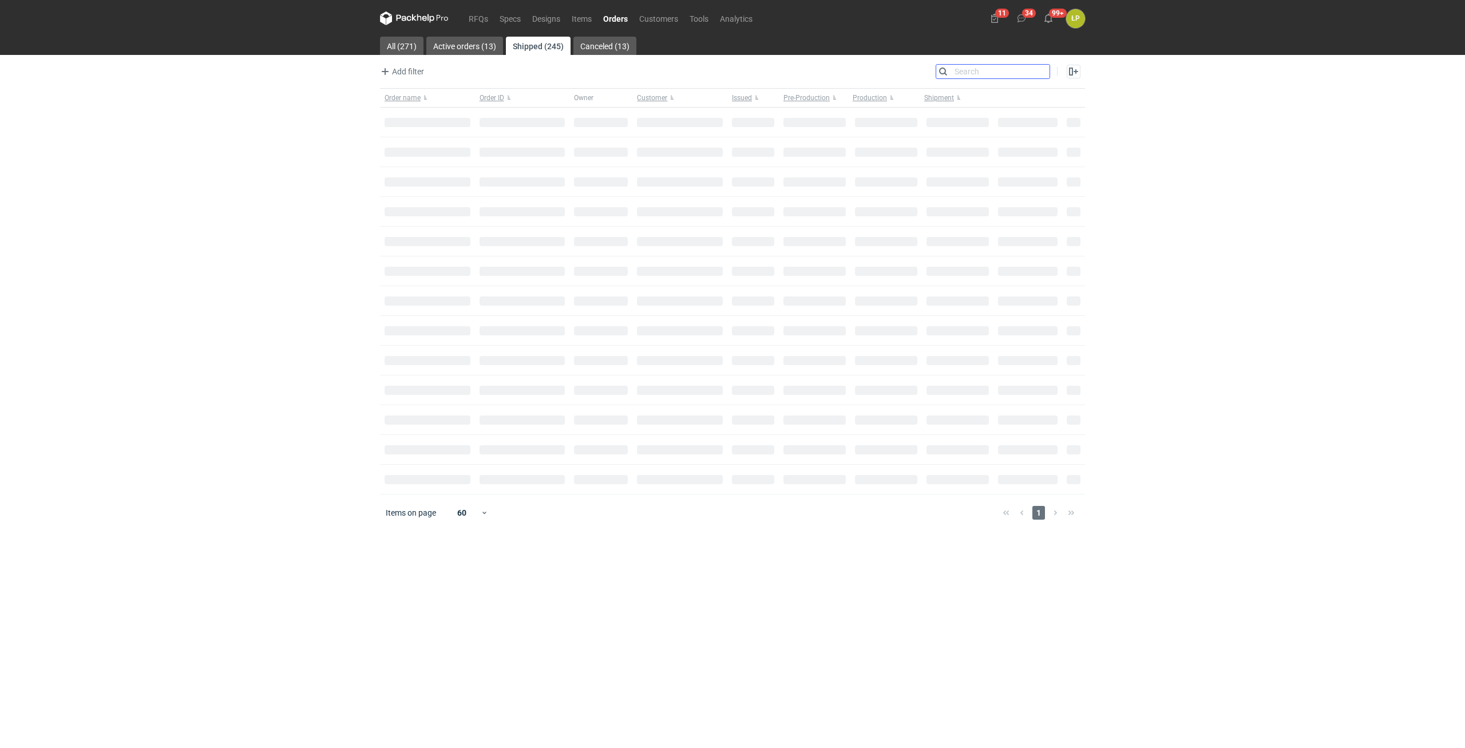
click at [1045, 73] on input "Search" at bounding box center [992, 72] width 113 height 14
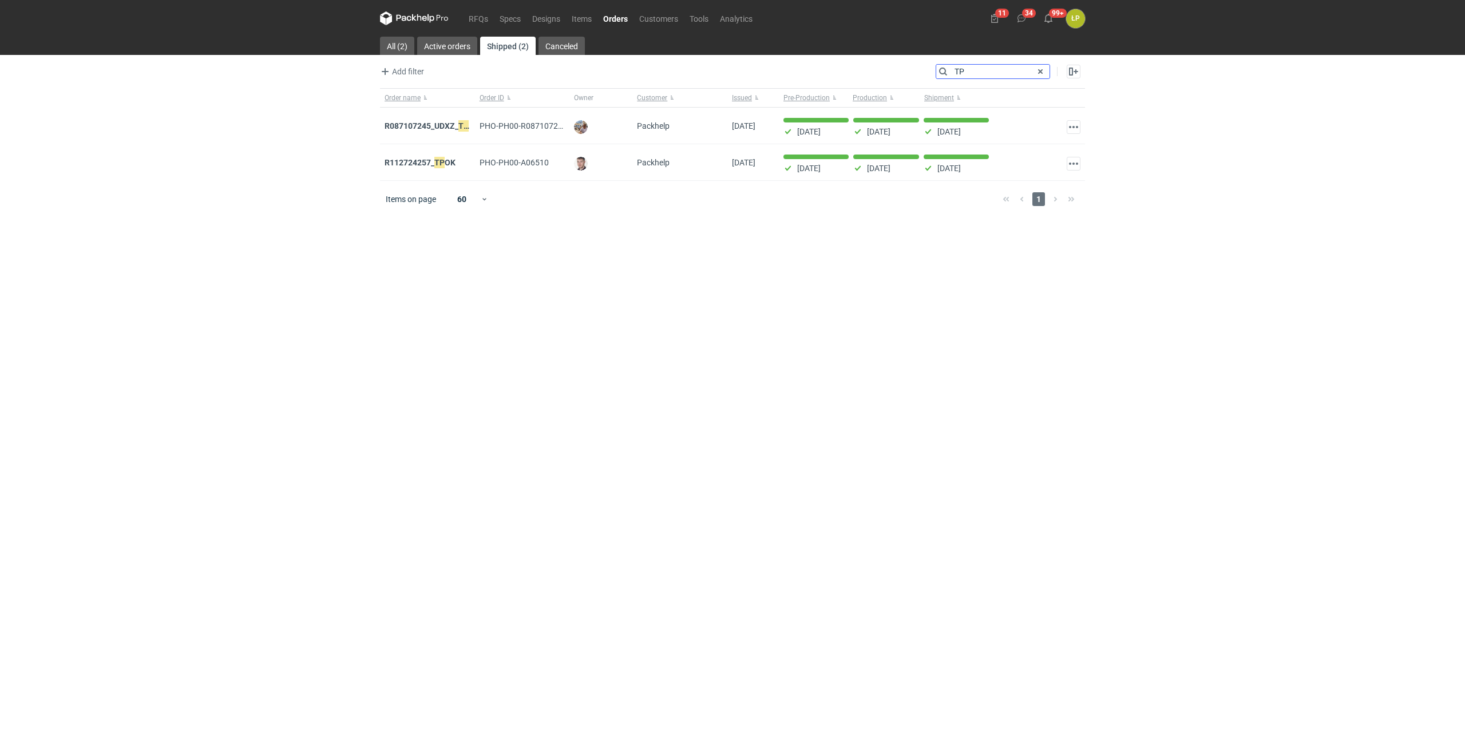
type input "TP"
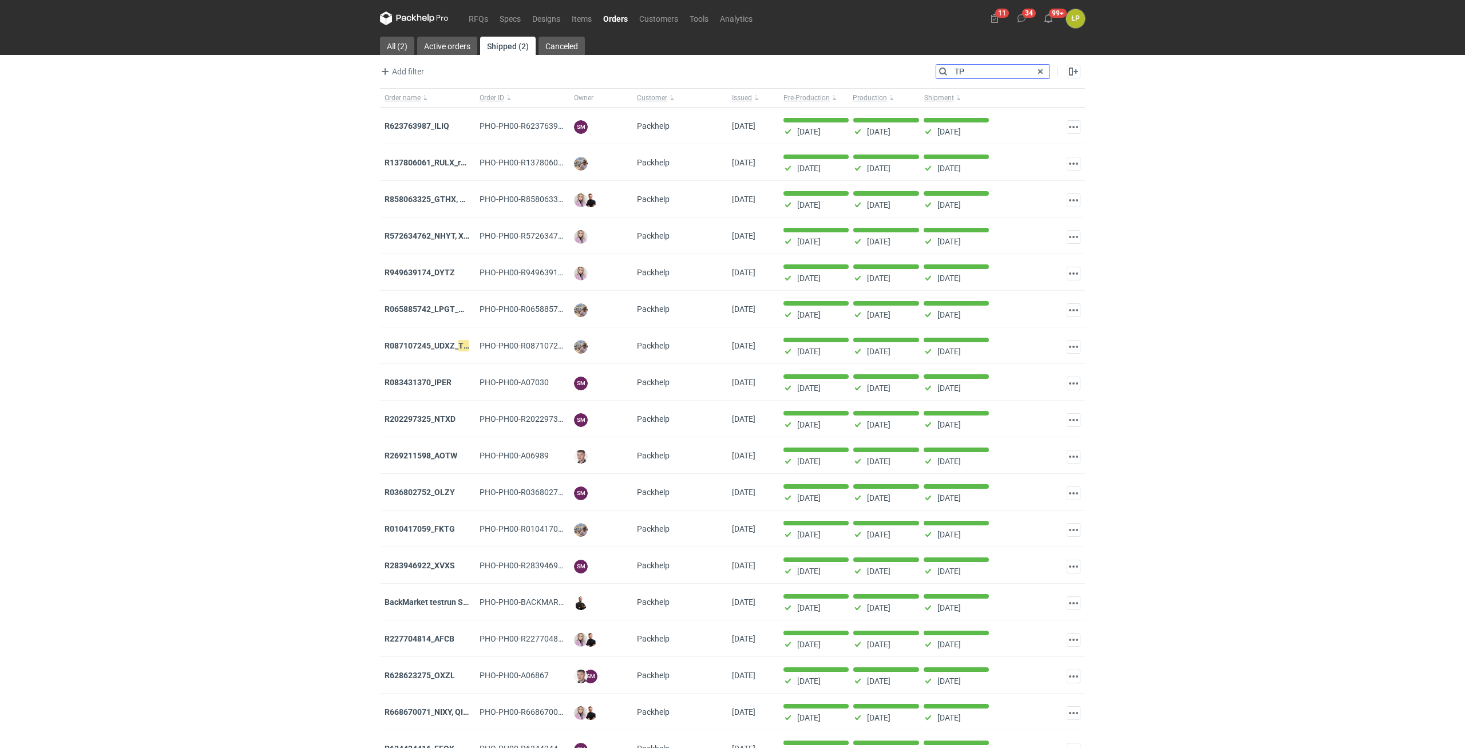
click at [970, 70] on input "TP" at bounding box center [992, 72] width 113 height 14
click at [455, 350] on strong "R087107245_UDXZ_ TP PN" at bounding box center [431, 345] width 95 height 13
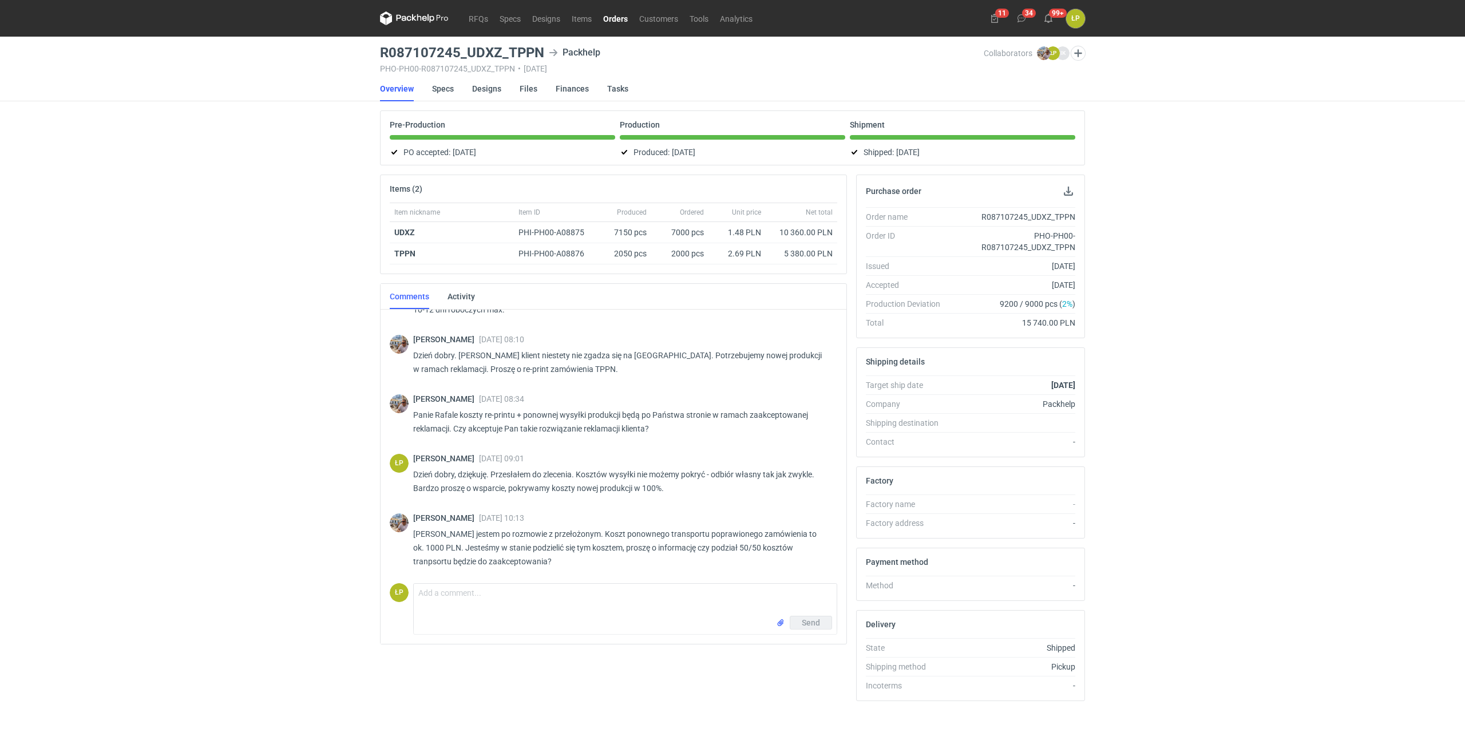
scroll to position [954, 0]
click at [567, 590] on textarea "Comment message" at bounding box center [625, 600] width 423 height 32
click at [571, 585] on textarea "Comment message" at bounding box center [625, 600] width 423 height 32
click at [588, 590] on textarea "Comment message" at bounding box center [625, 600] width 423 height 32
type textarea "d"
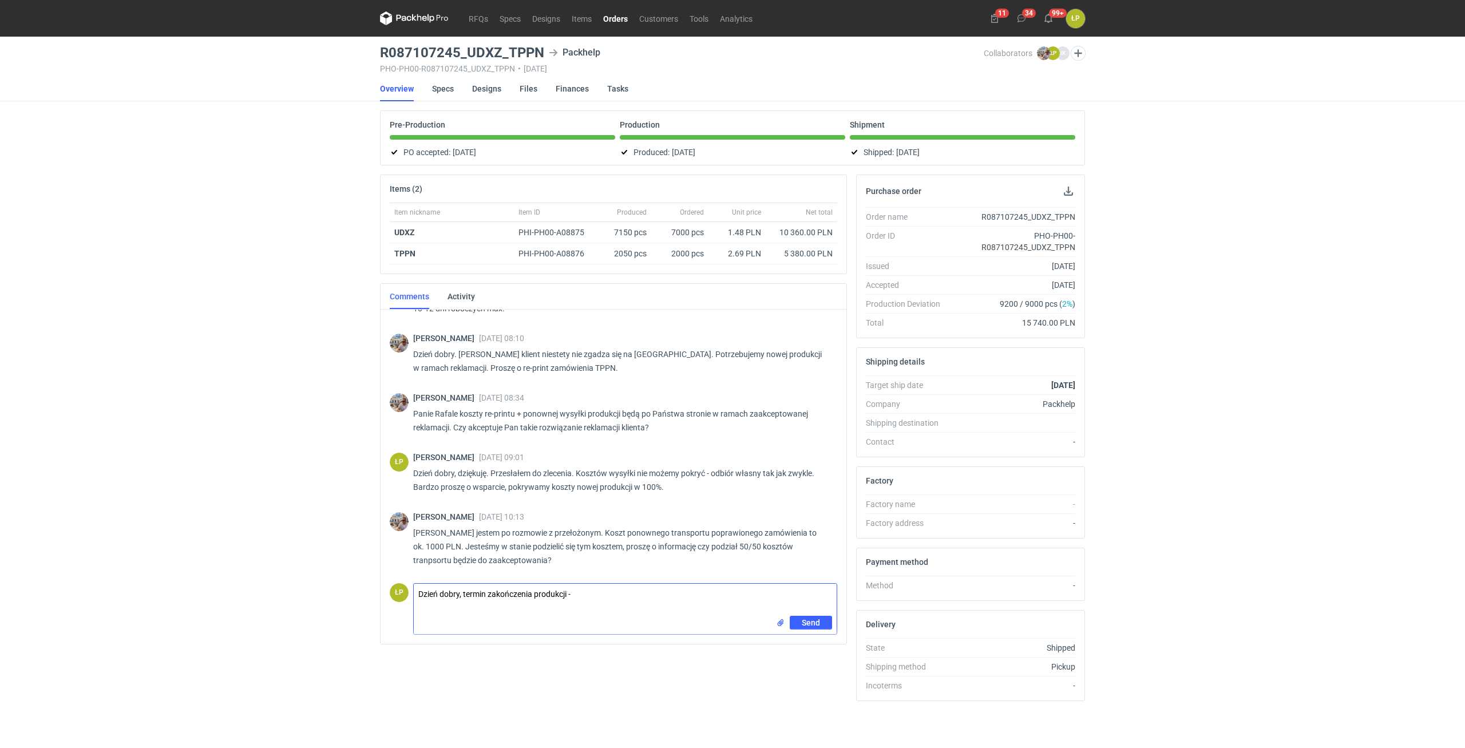
click at [648, 598] on textarea "Dzień dobry, termin zakończenia produkcji -" at bounding box center [625, 600] width 423 height 32
type textarea "Dzień dobry, termin zakończenia produkcji - 15.10. Możemy zaakceptować podział …"
click at [806, 625] on span "Send" at bounding box center [811, 622] width 18 height 8
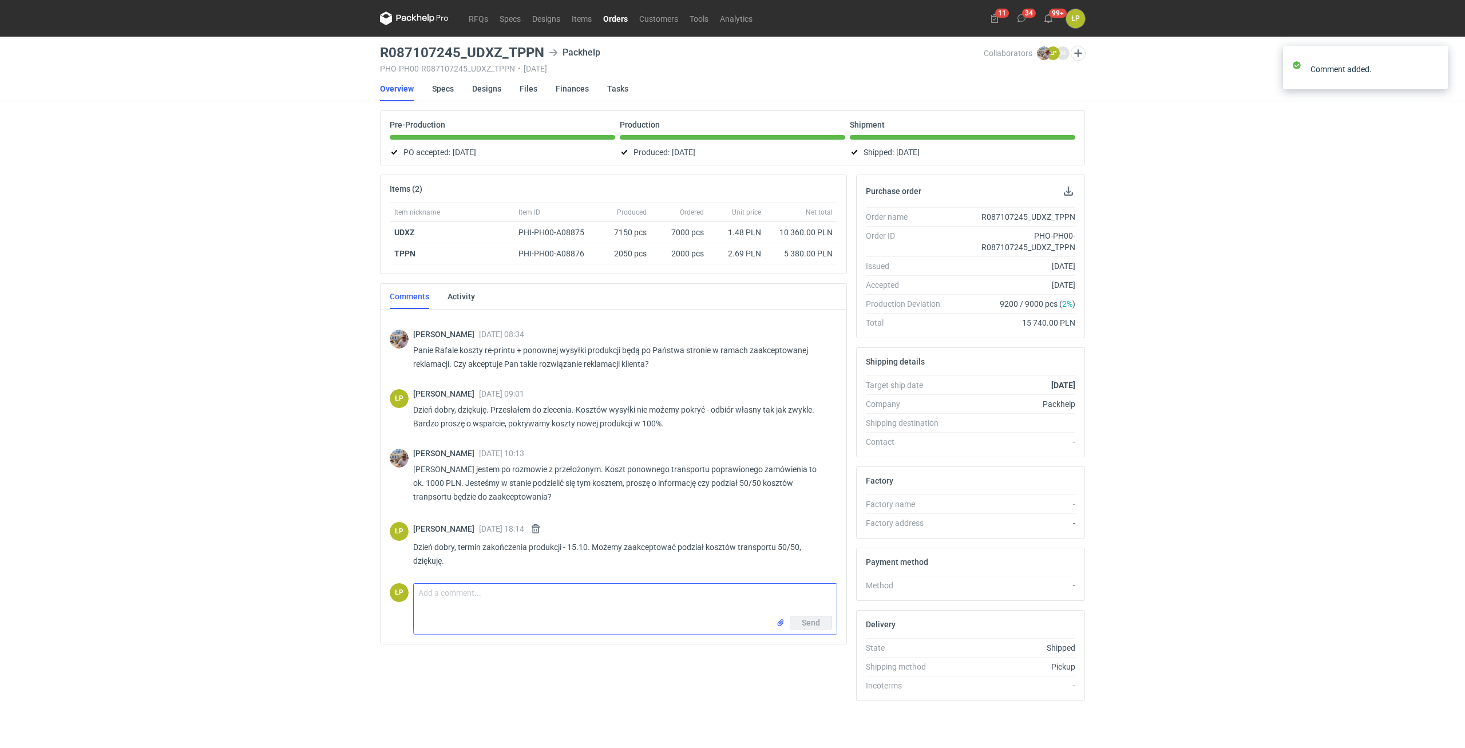
scroll to position [1018, 0]
